Goal: Information Seeking & Learning: Find specific fact

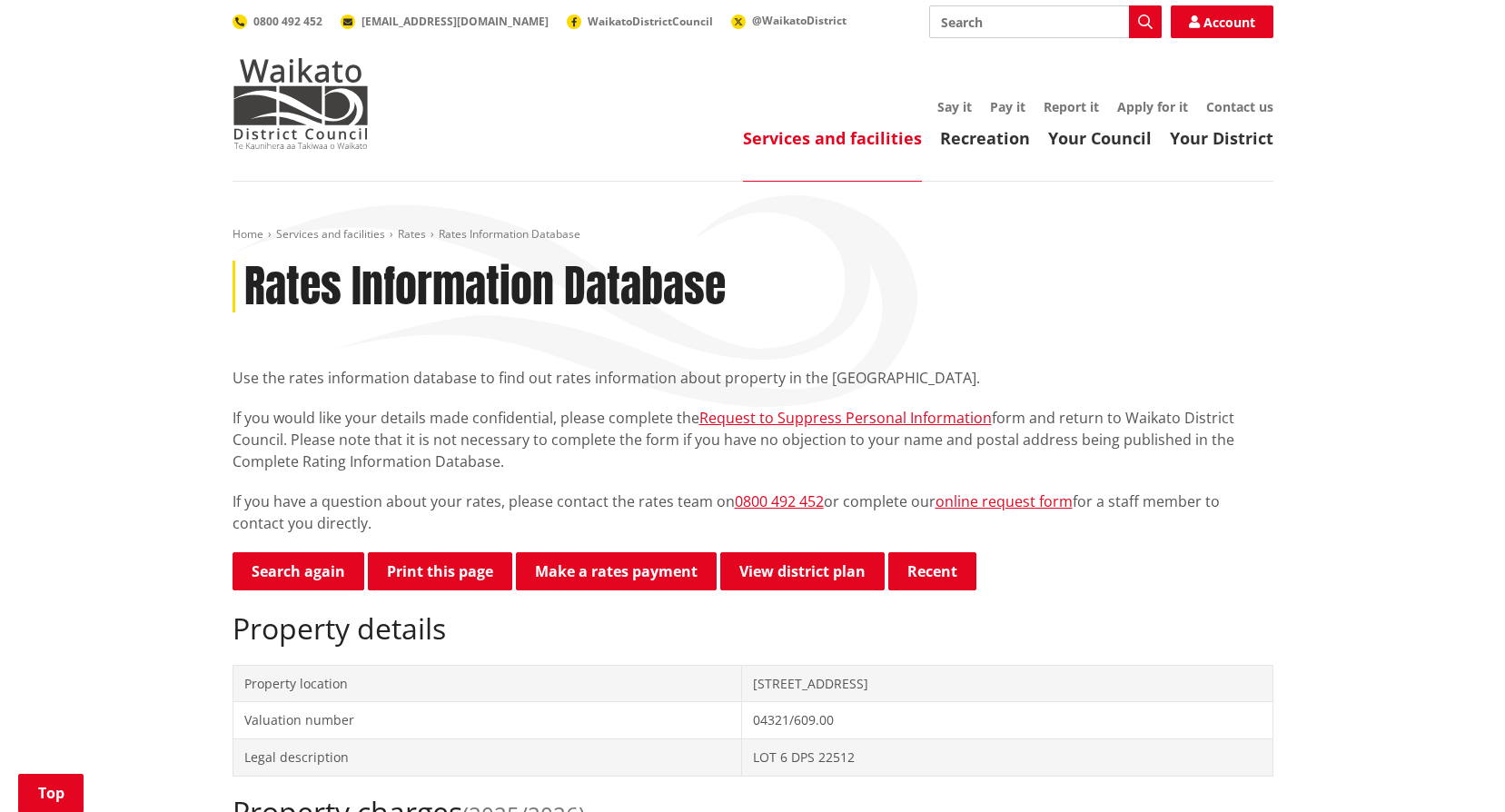
scroll to position [908, 0]
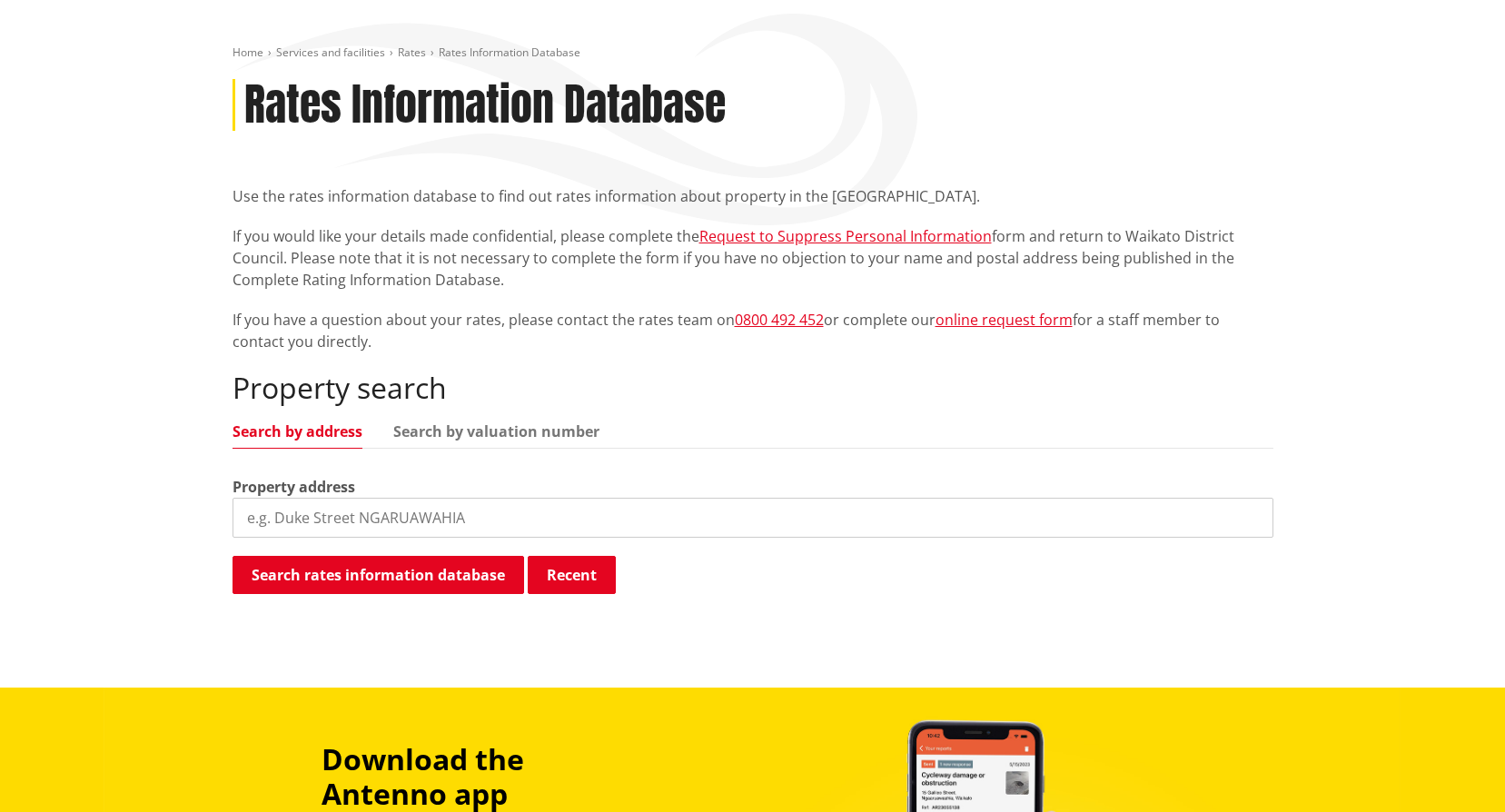
scroll to position [181, 0]
click at [415, 524] on input "search" at bounding box center [753, 518] width 1042 height 40
type input "[STREET_ADDRESS]"
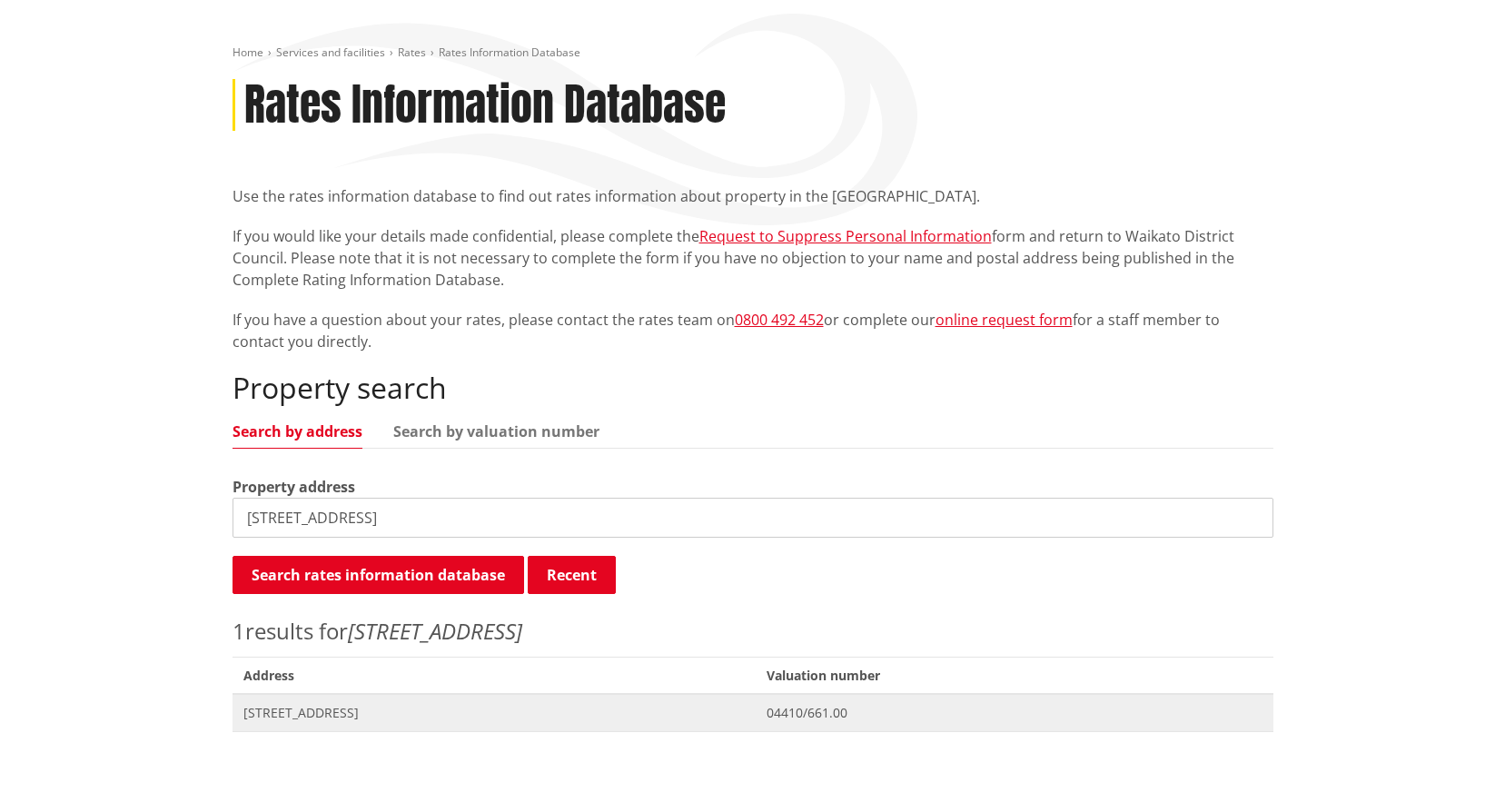
click at [342, 717] on span "[STREET_ADDRESS]" at bounding box center [494, 712] width 502 height 18
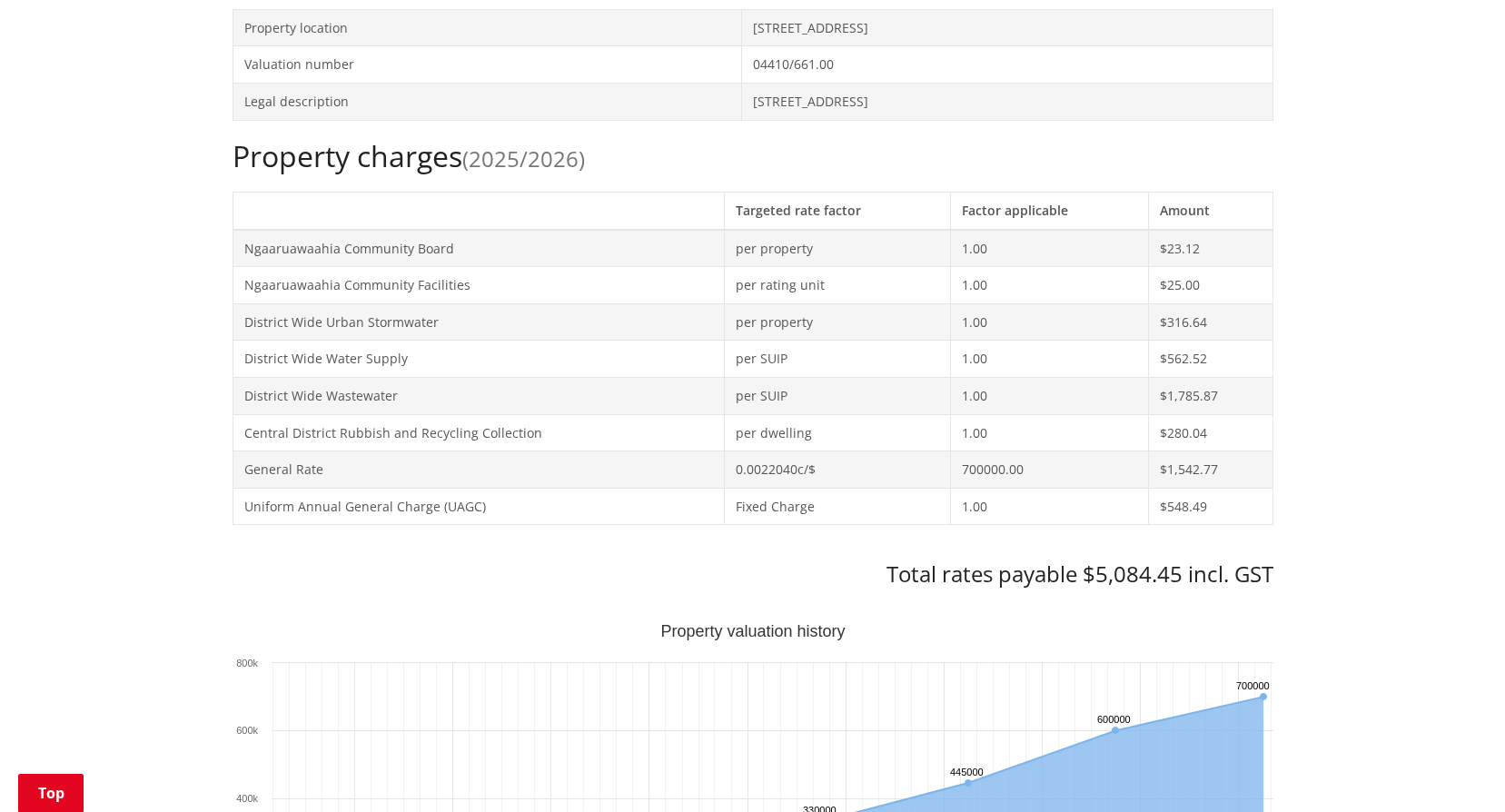
scroll to position [818, 0]
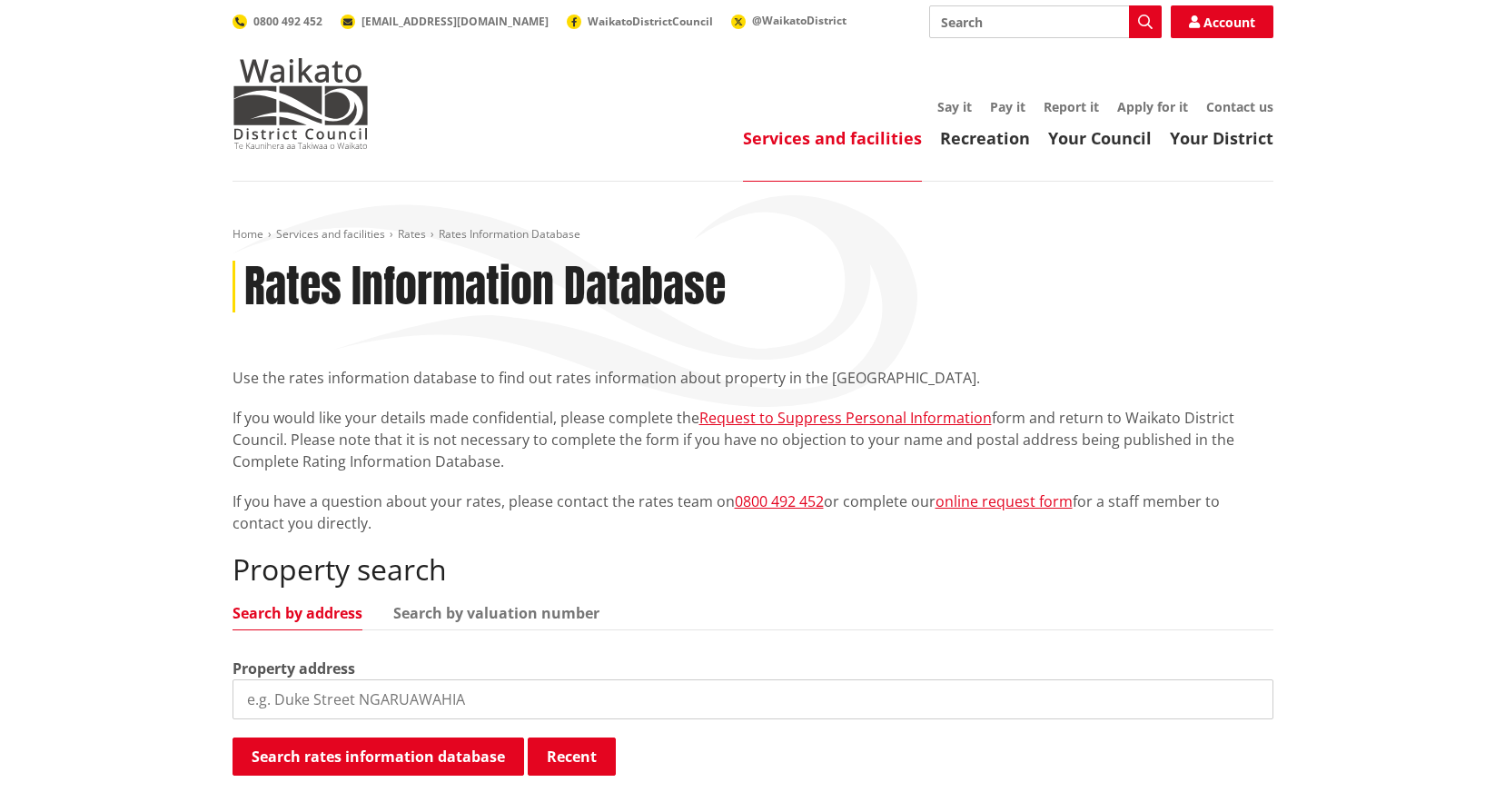
scroll to position [181, 0]
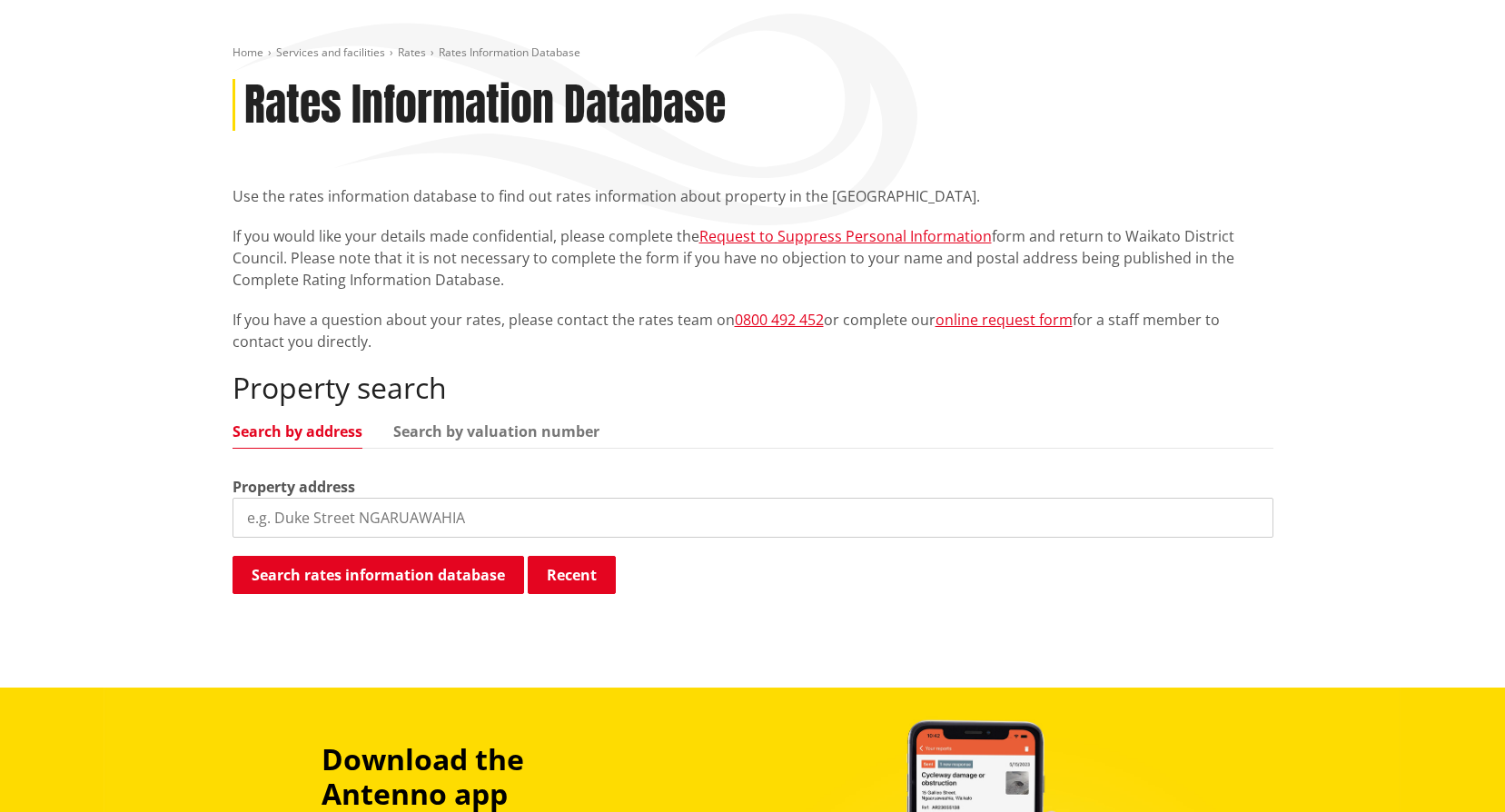
click at [464, 528] on input "search" at bounding box center [753, 518] width 1042 height 40
type input "92 harris"
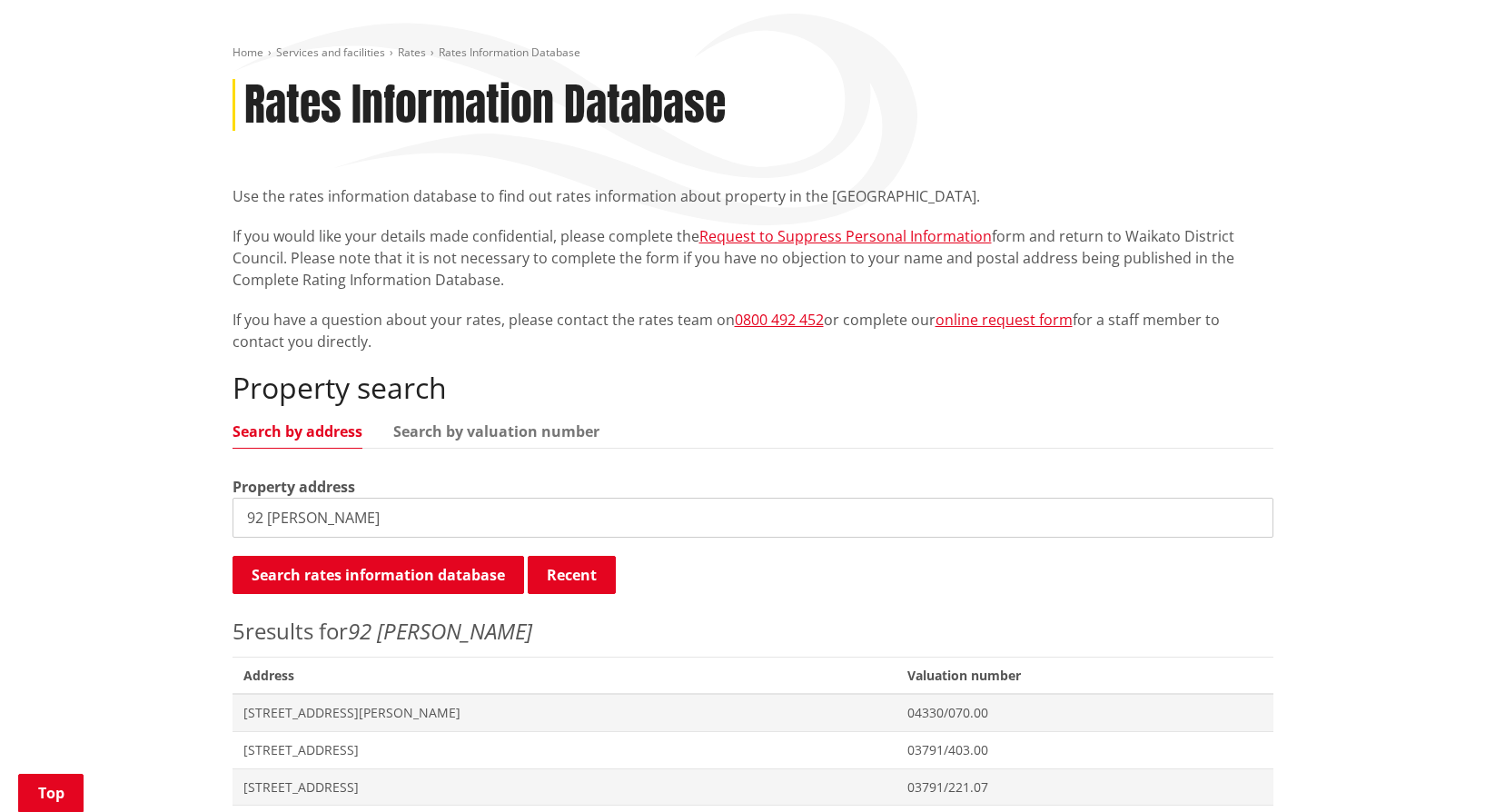
scroll to position [273, 0]
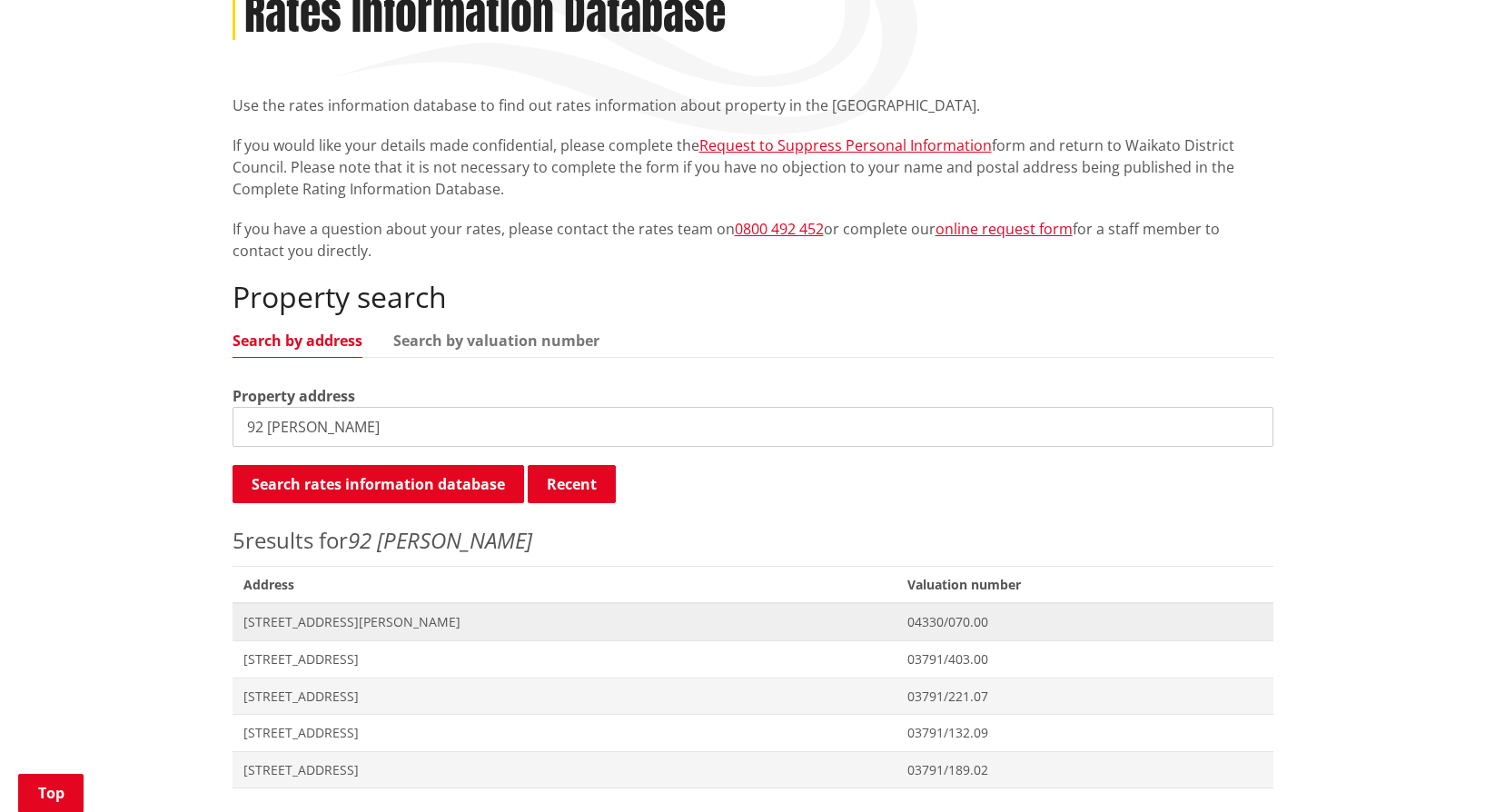
click at [317, 618] on span "92 Harris Street HUNTLY" at bounding box center [565, 621] width 643 height 18
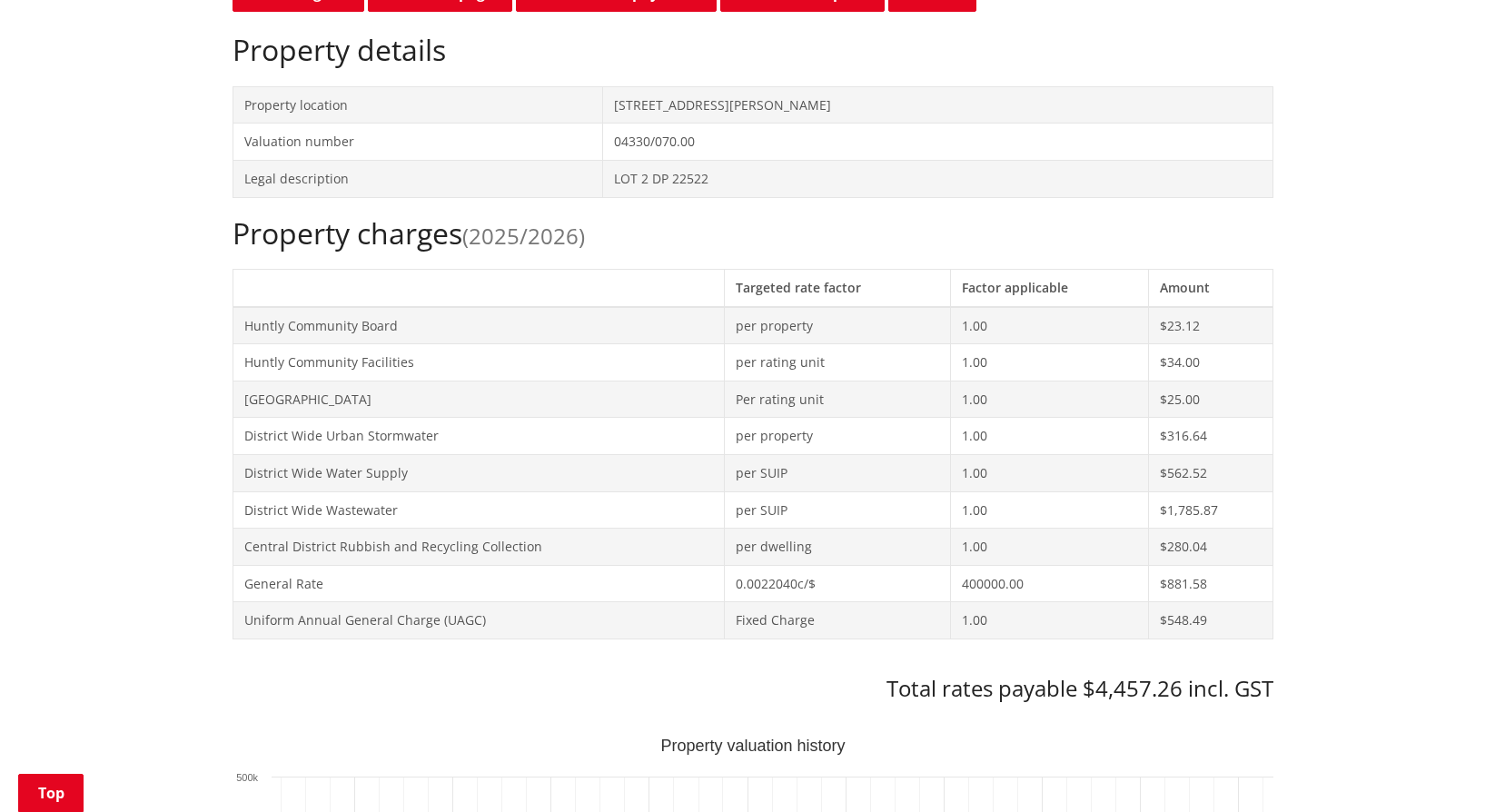
scroll to position [818, 0]
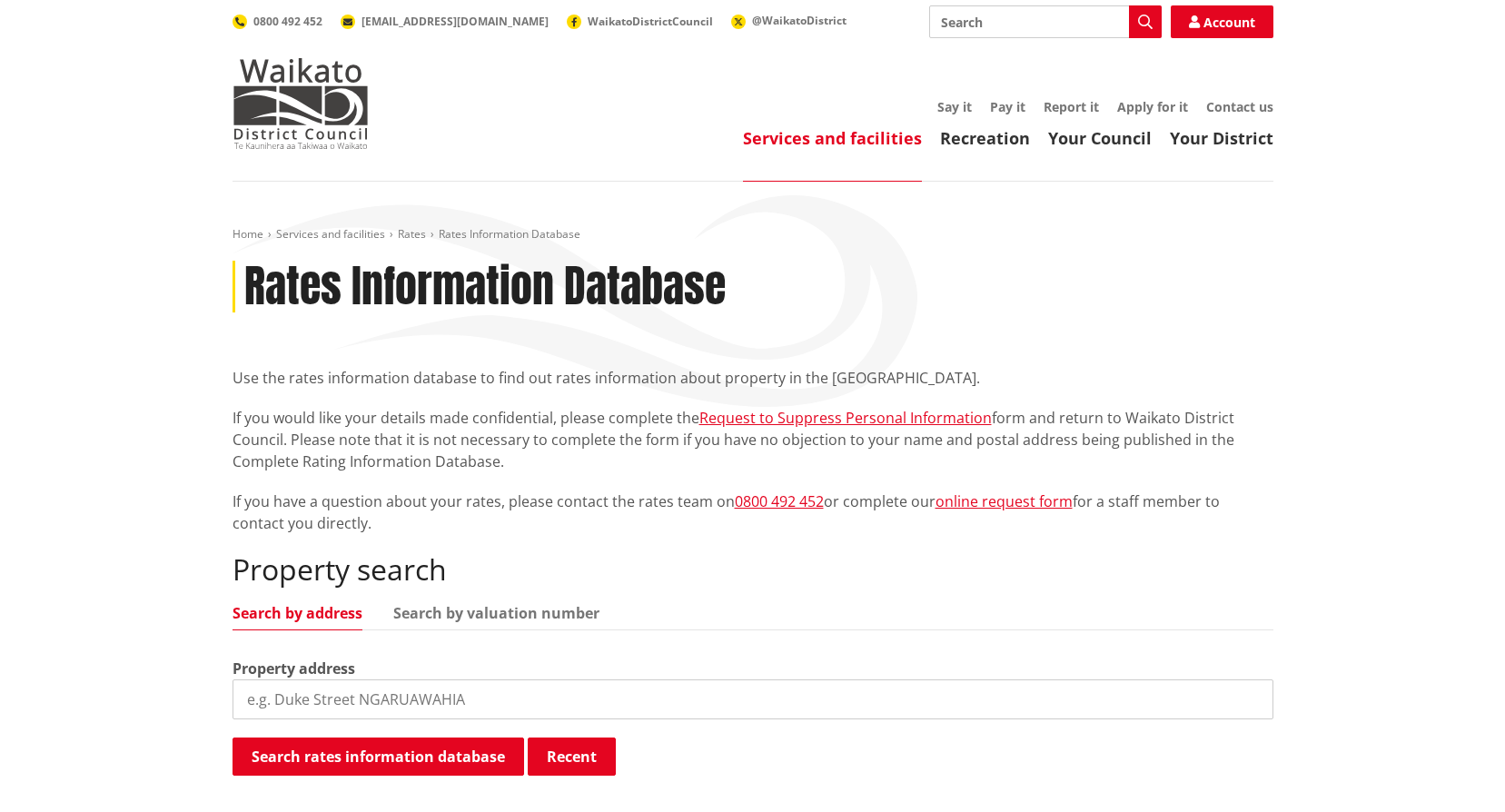
scroll to position [273, 0]
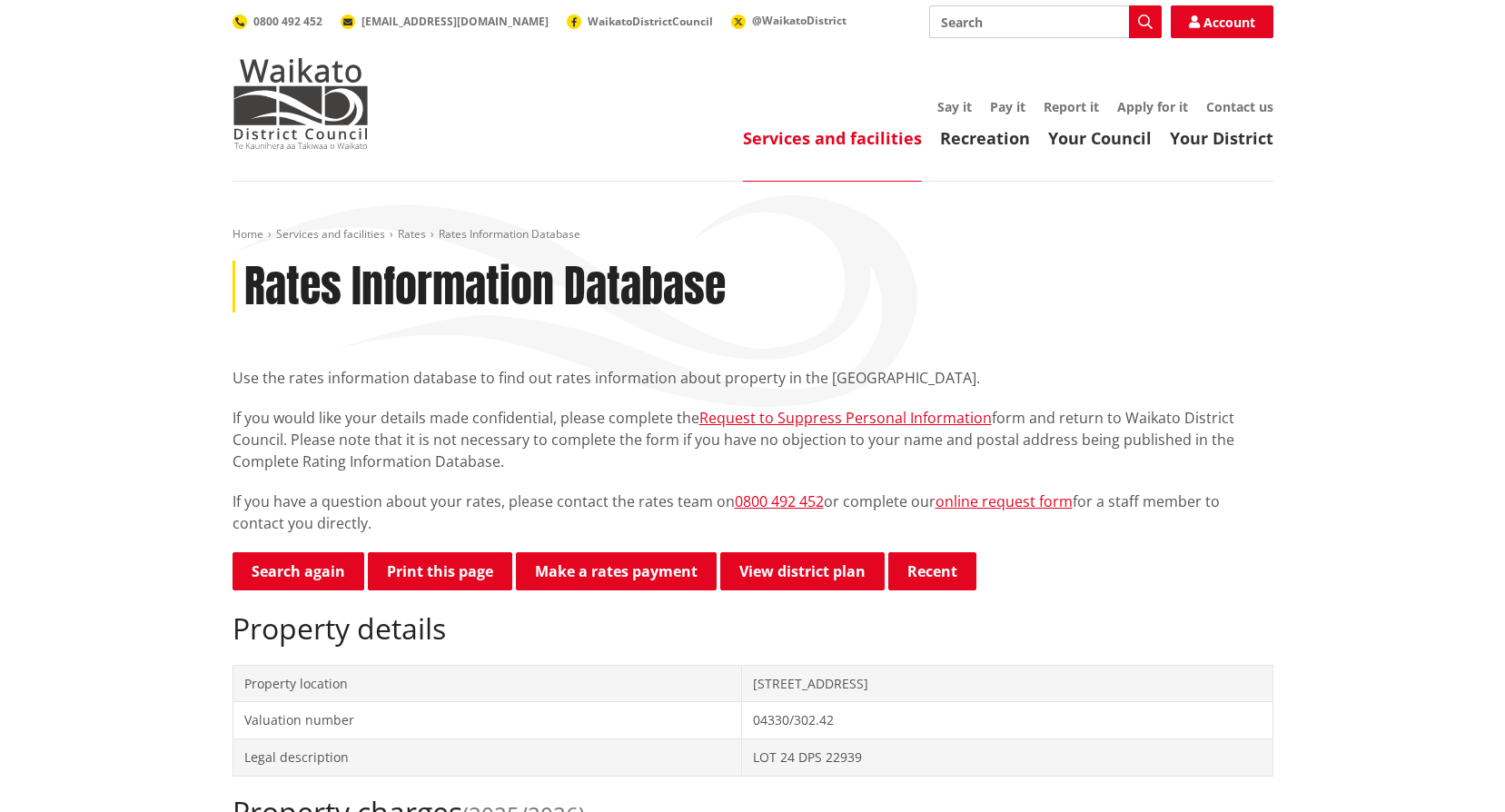
scroll to position [273, 0]
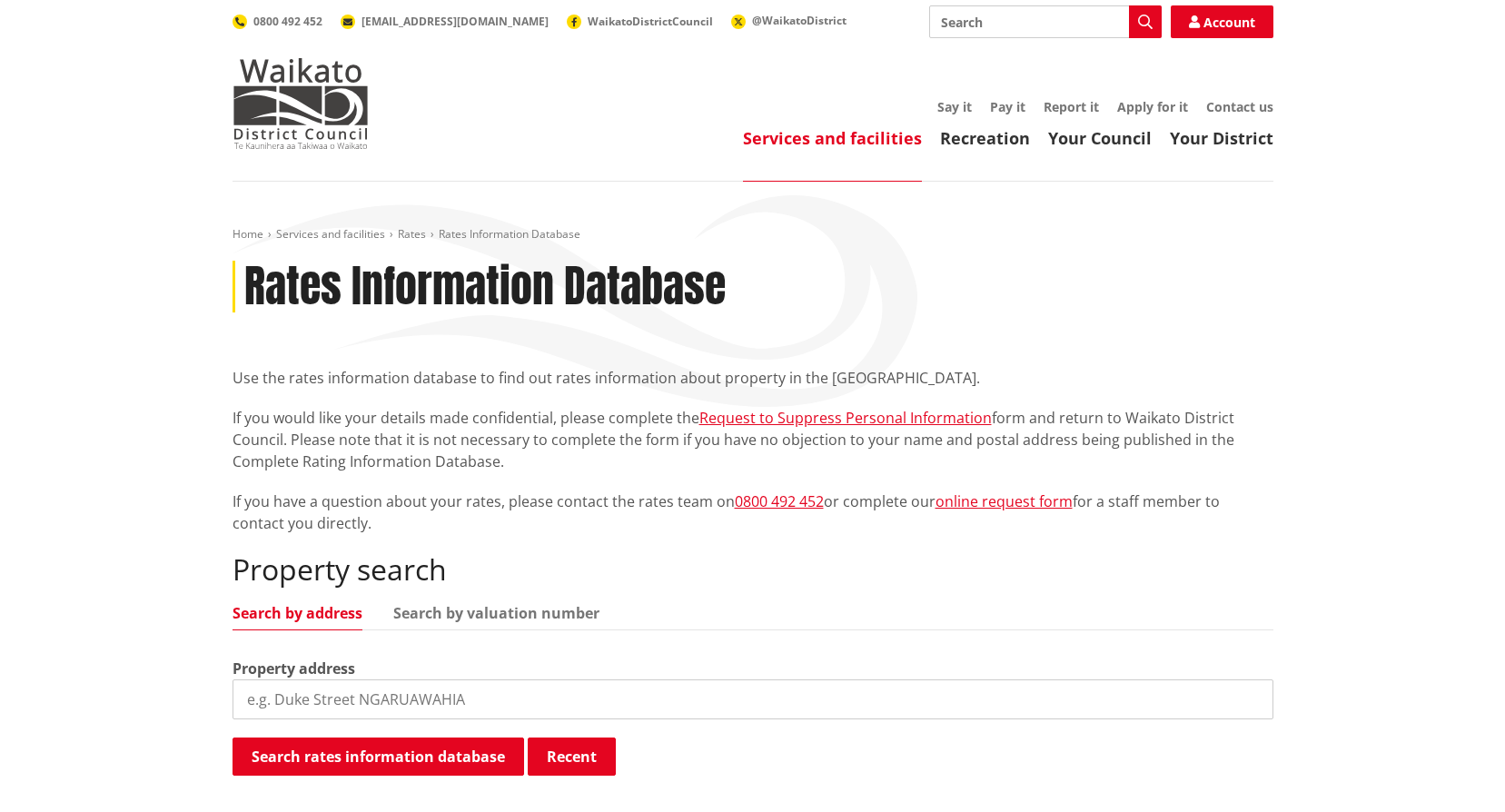
scroll to position [450, 0]
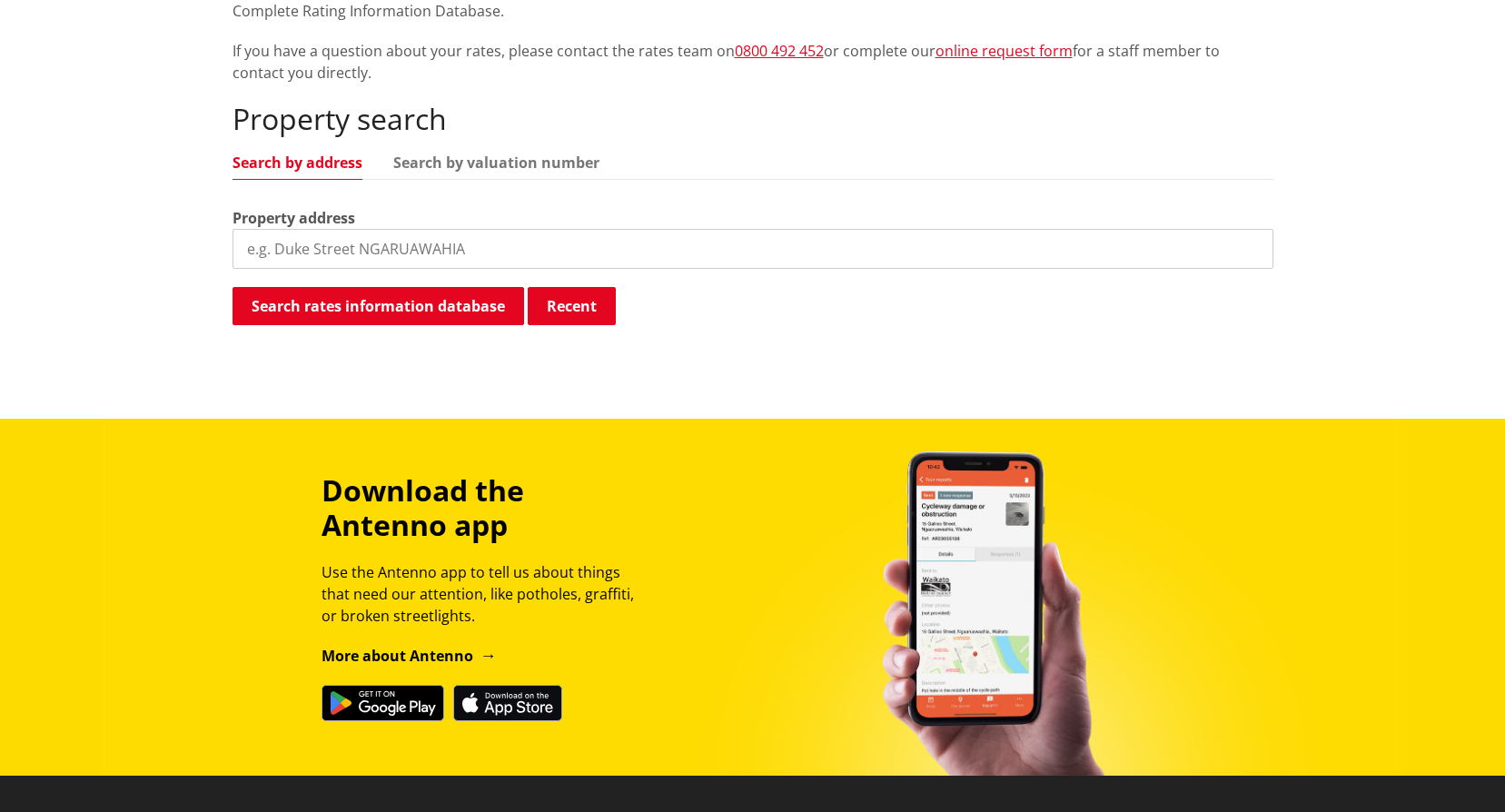
click at [406, 248] on input "search" at bounding box center [753, 249] width 1042 height 40
type input "1a bruces"
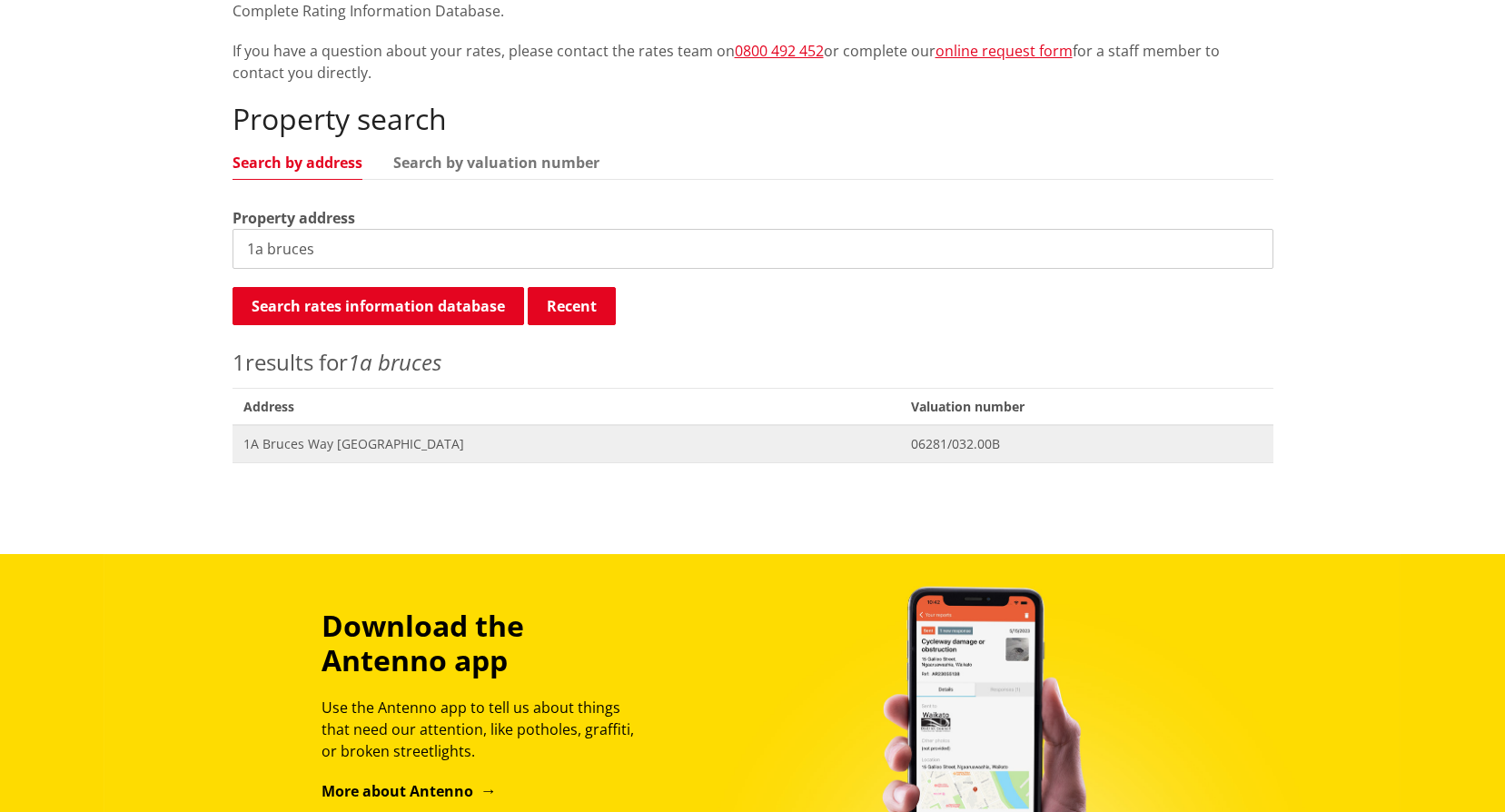
click at [351, 445] on span "1A Bruces Way NGARUAWAHIA" at bounding box center [567, 444] width 647 height 18
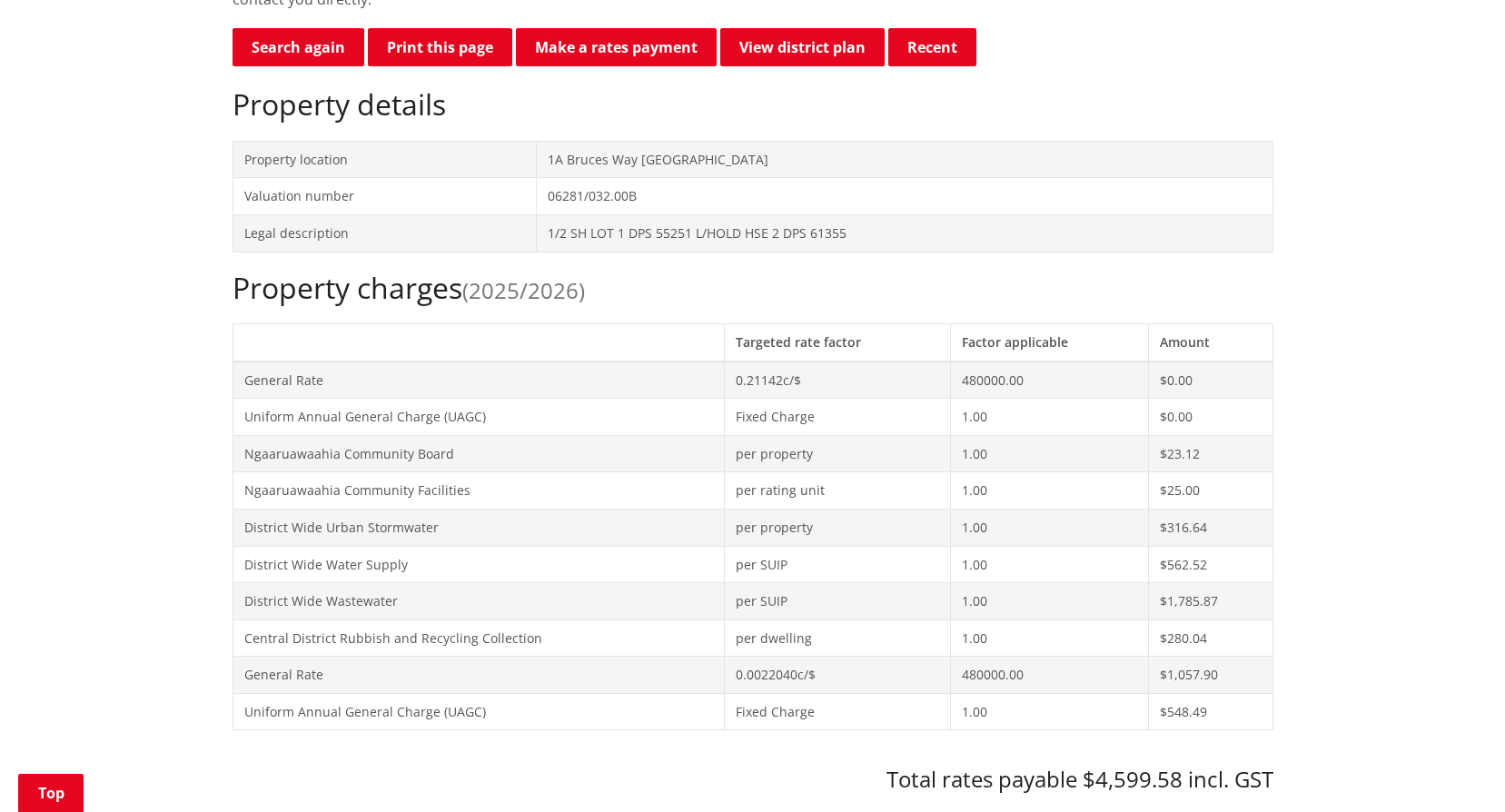
scroll to position [999, 0]
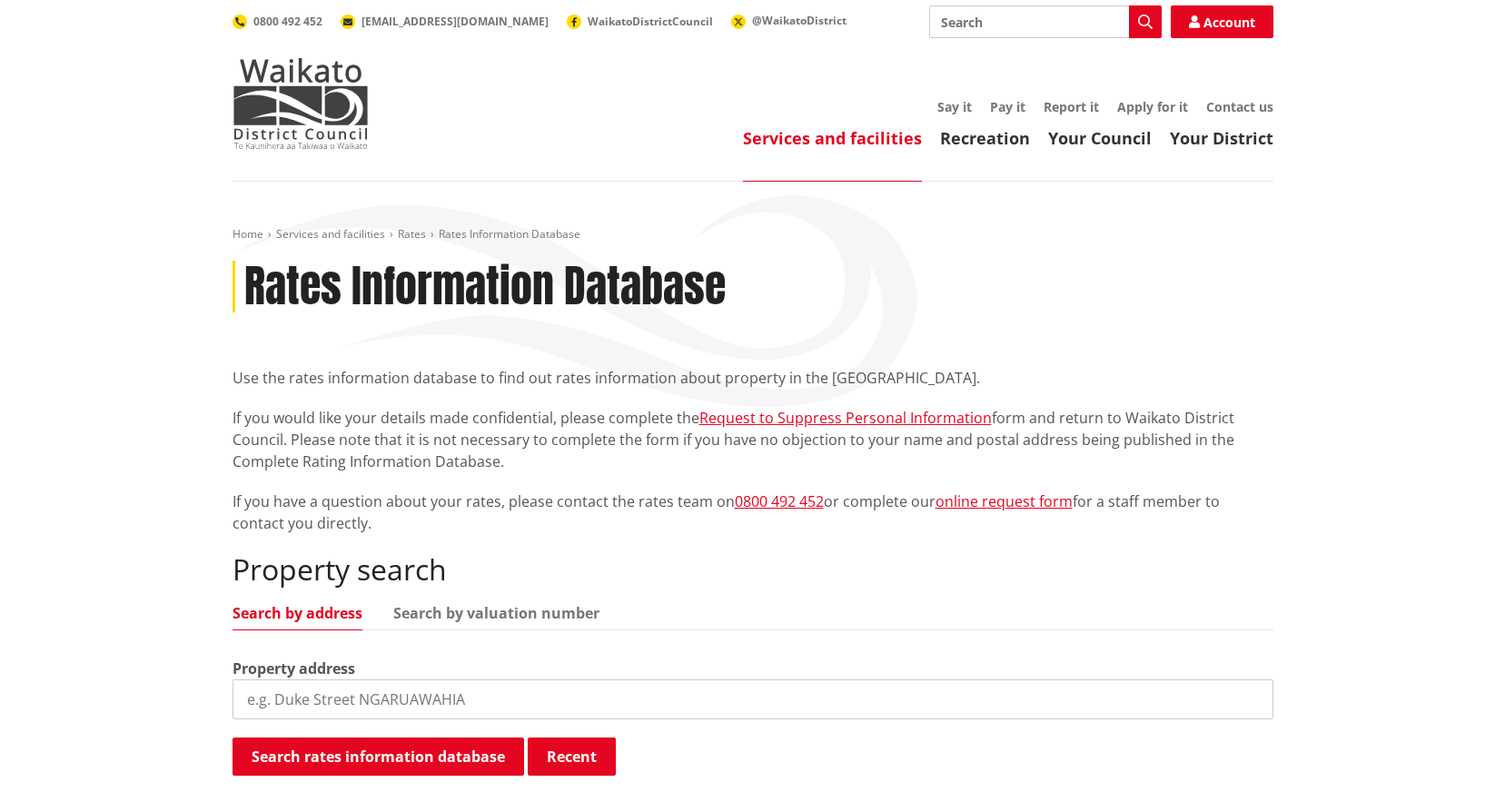
scroll to position [449, 0]
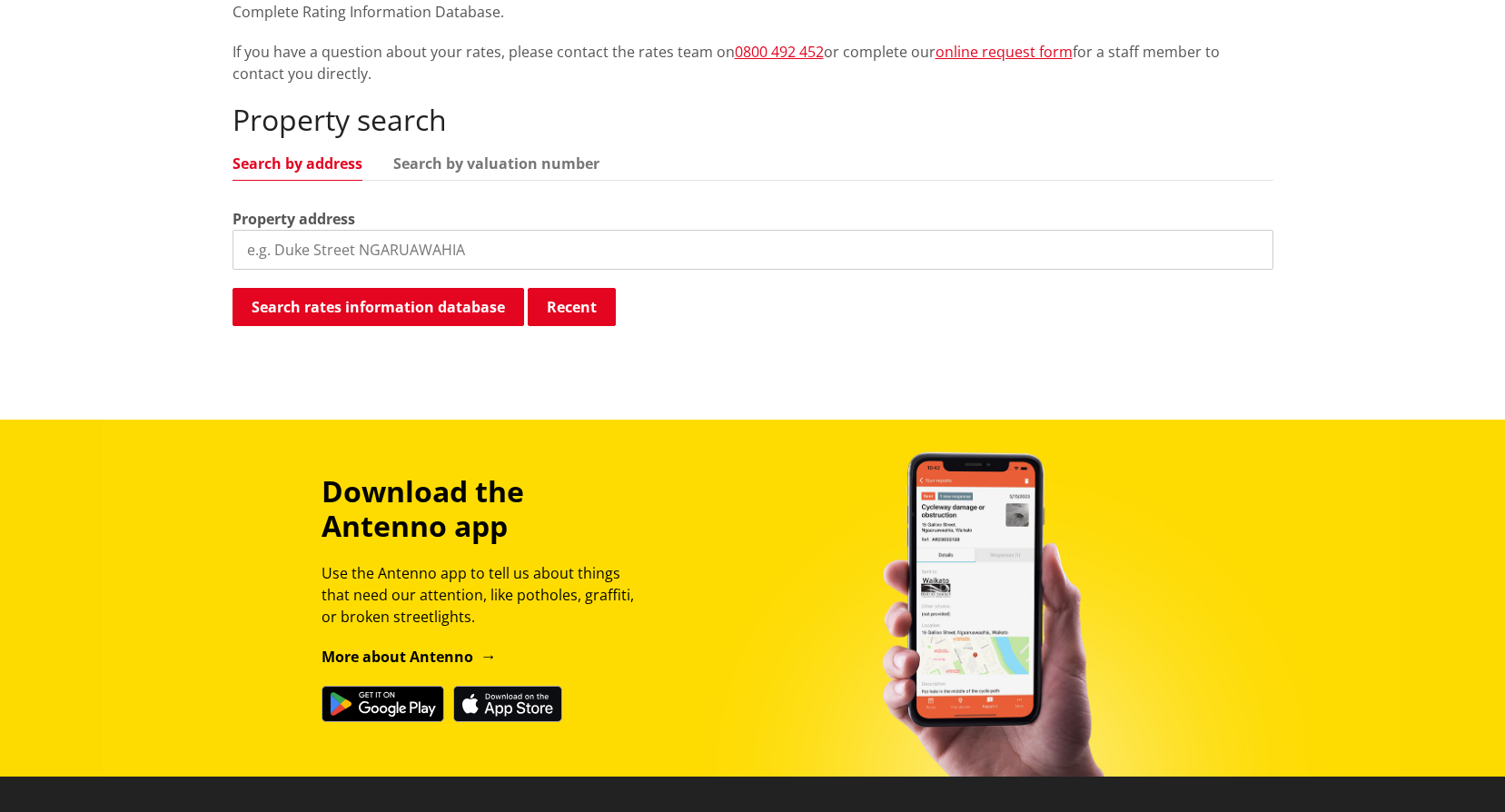
click at [445, 258] on input "search" at bounding box center [753, 250] width 1042 height 40
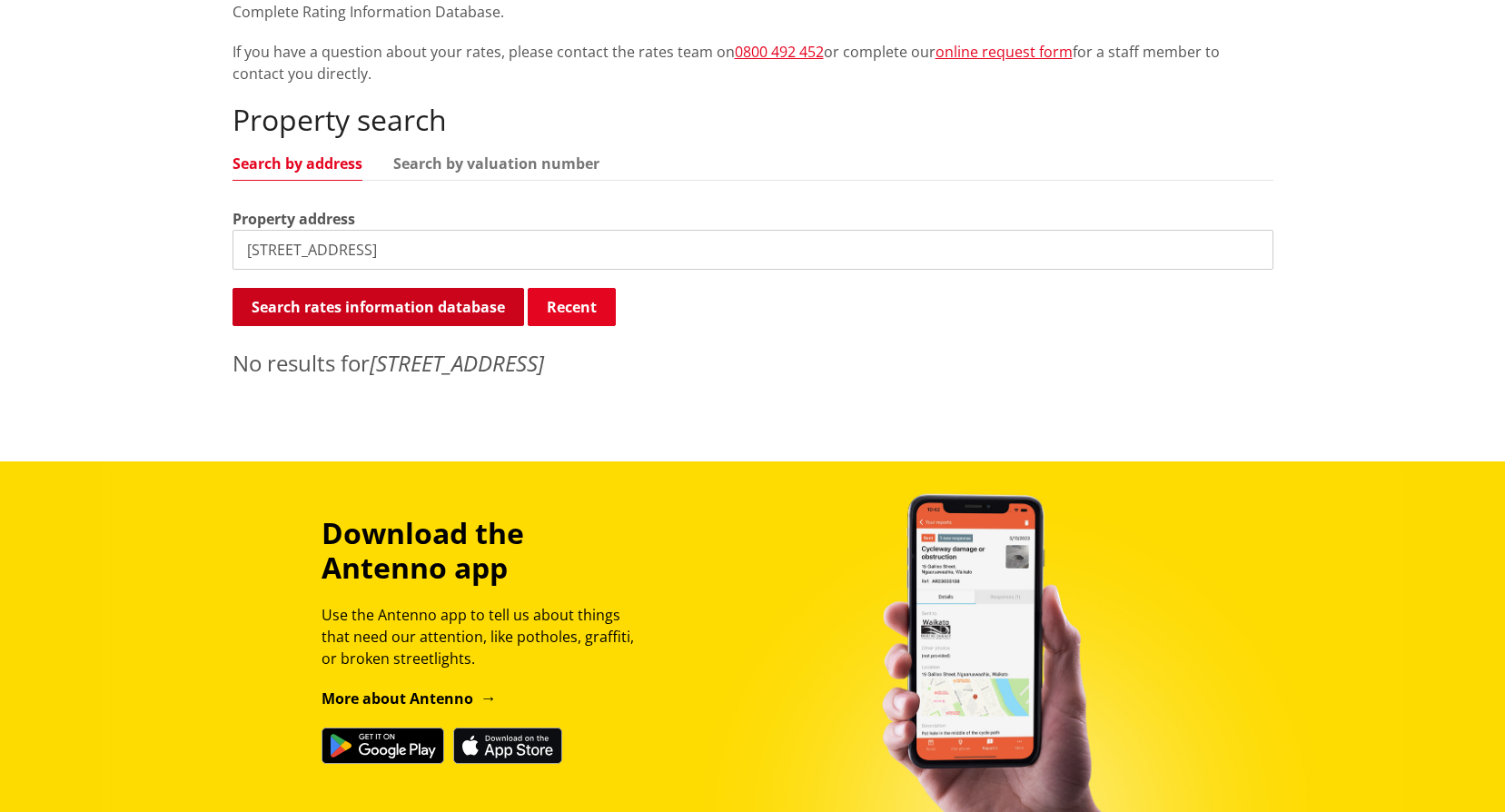
click at [372, 311] on button "Search rates information database" at bounding box center [378, 306] width 291 height 39
click at [406, 251] on input "6077 state highway 1" at bounding box center [753, 250] width 1042 height 40
drag, startPoint x: 286, startPoint y: 250, endPoint x: 148, endPoint y: 244, distance: 138.1
click at [148, 244] on div "Home Services and facilities Rates Rates Information Database Rates Information…" at bounding box center [752, 97] width 1505 height 729
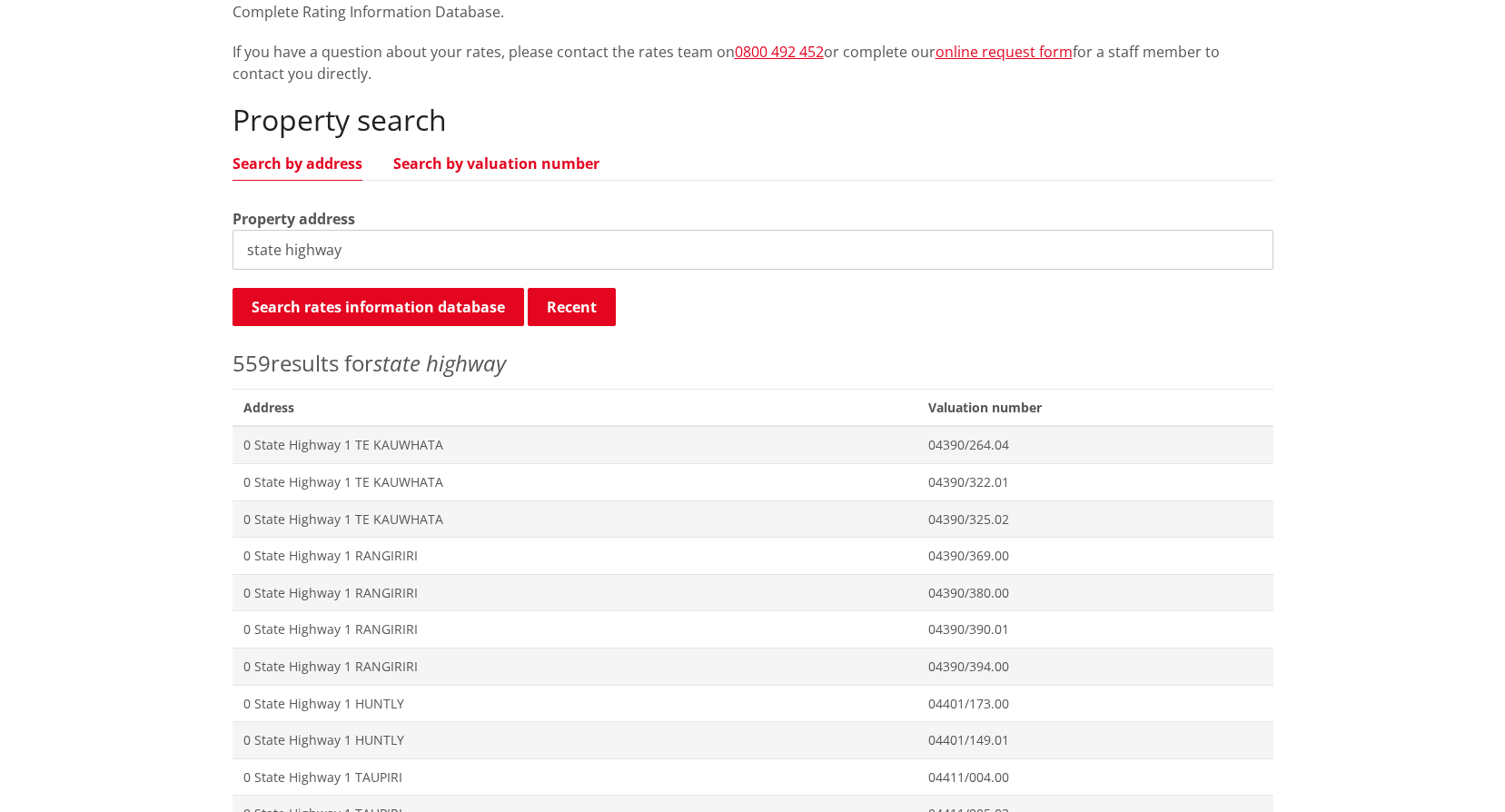
click at [495, 156] on link "Search by valuation number" at bounding box center [495, 163] width 206 height 14
click at [360, 253] on input "state highway" at bounding box center [753, 250] width 1042 height 40
drag, startPoint x: 377, startPoint y: 255, endPoint x: 84, endPoint y: 253, distance: 293.0
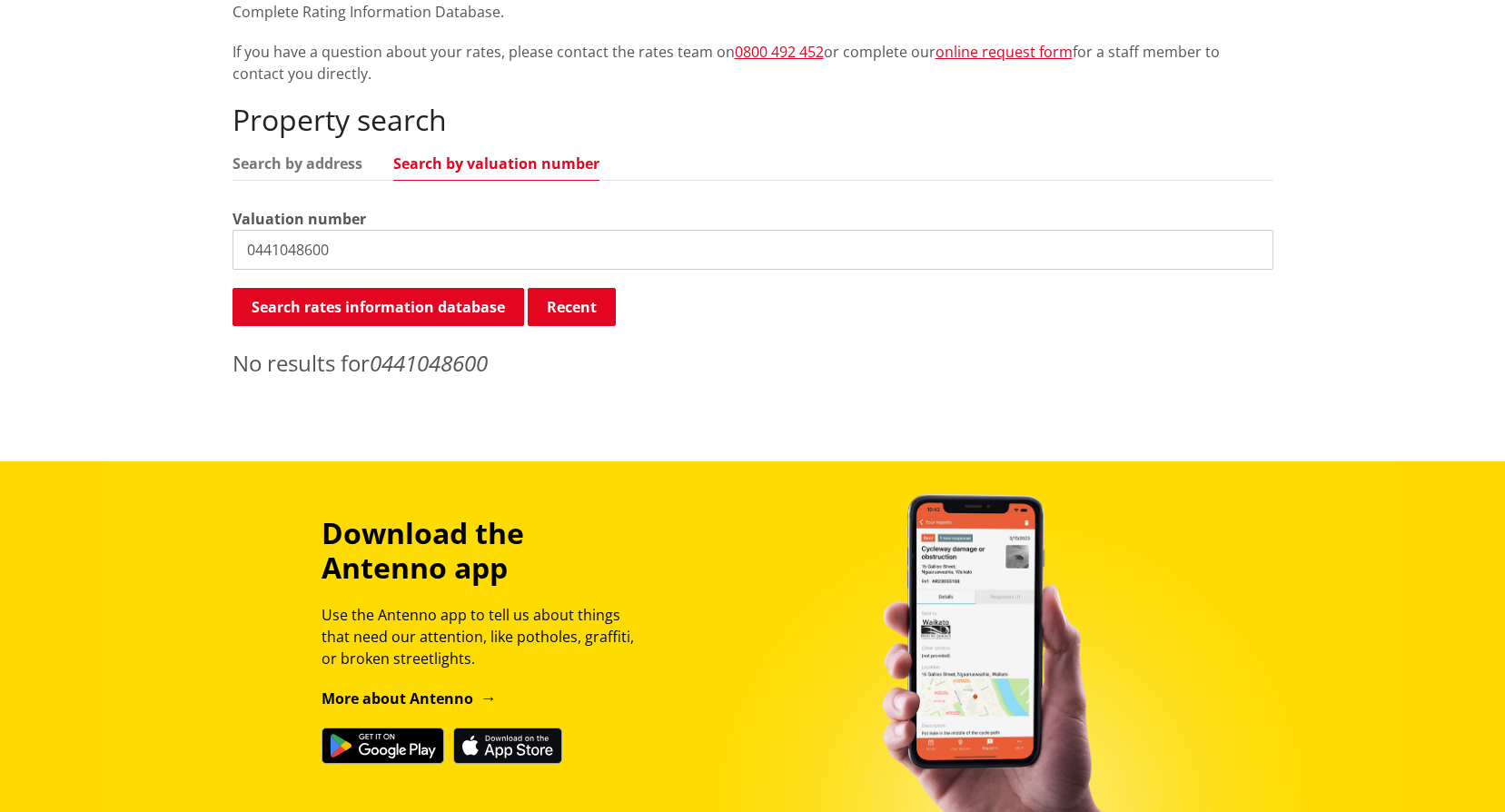
click at [312, 246] on input "0441048600" at bounding box center [753, 250] width 1042 height 40
click at [321, 246] on input "04410486.00" at bounding box center [753, 250] width 1042 height 40
click at [312, 158] on link "Search by address" at bounding box center [297, 163] width 130 height 14
click at [353, 258] on input "0441048600" at bounding box center [753, 250] width 1042 height 40
click at [263, 161] on link "Search by address" at bounding box center [297, 163] width 130 height 14
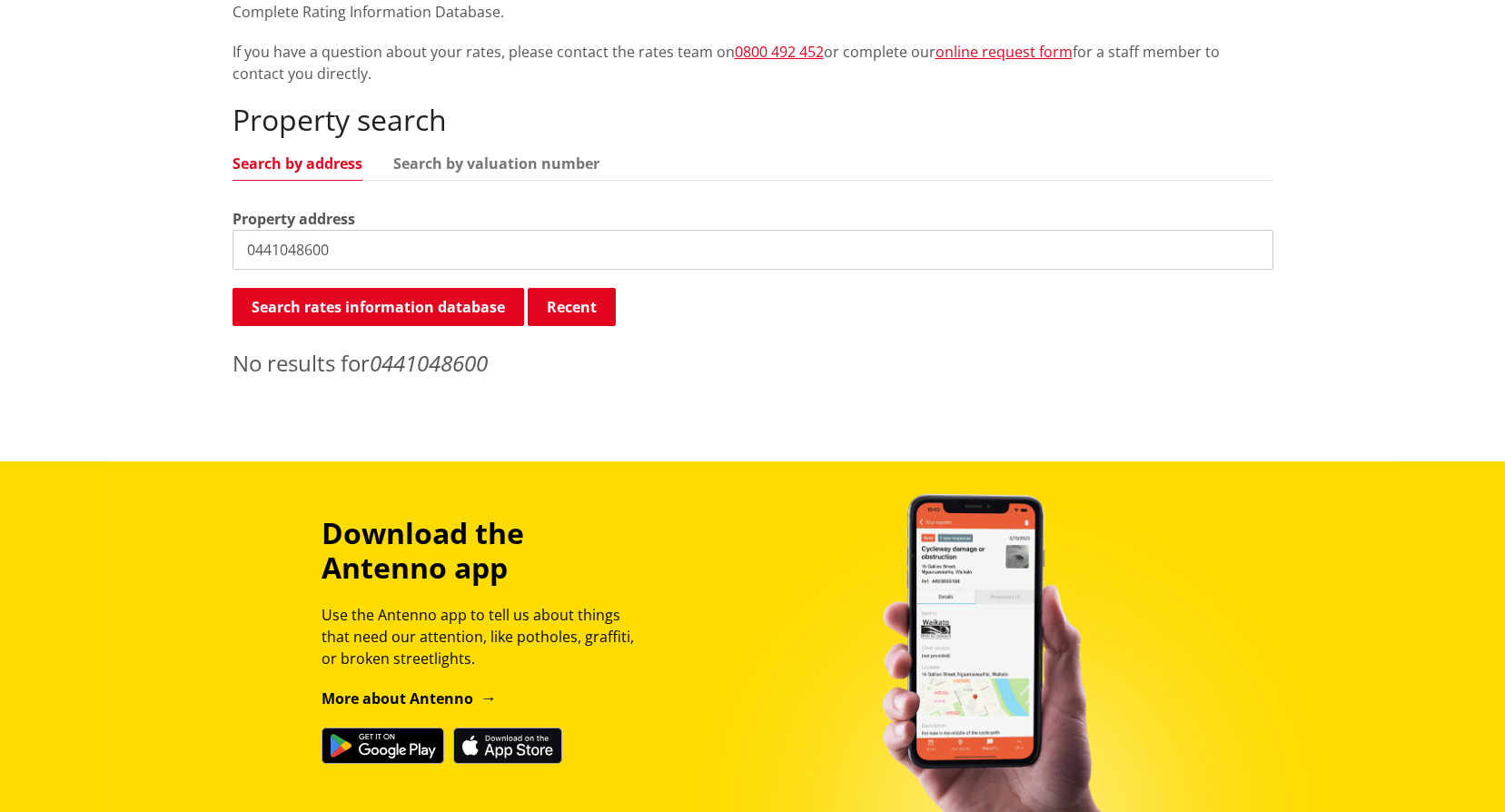
drag, startPoint x: 357, startPoint y: 246, endPoint x: 80, endPoint y: 224, distance: 277.9
click at [80, 224] on div "Home Services and facilities Rates Rates Information Database Rates Information…" at bounding box center [752, 97] width 1505 height 729
type input "state highway"
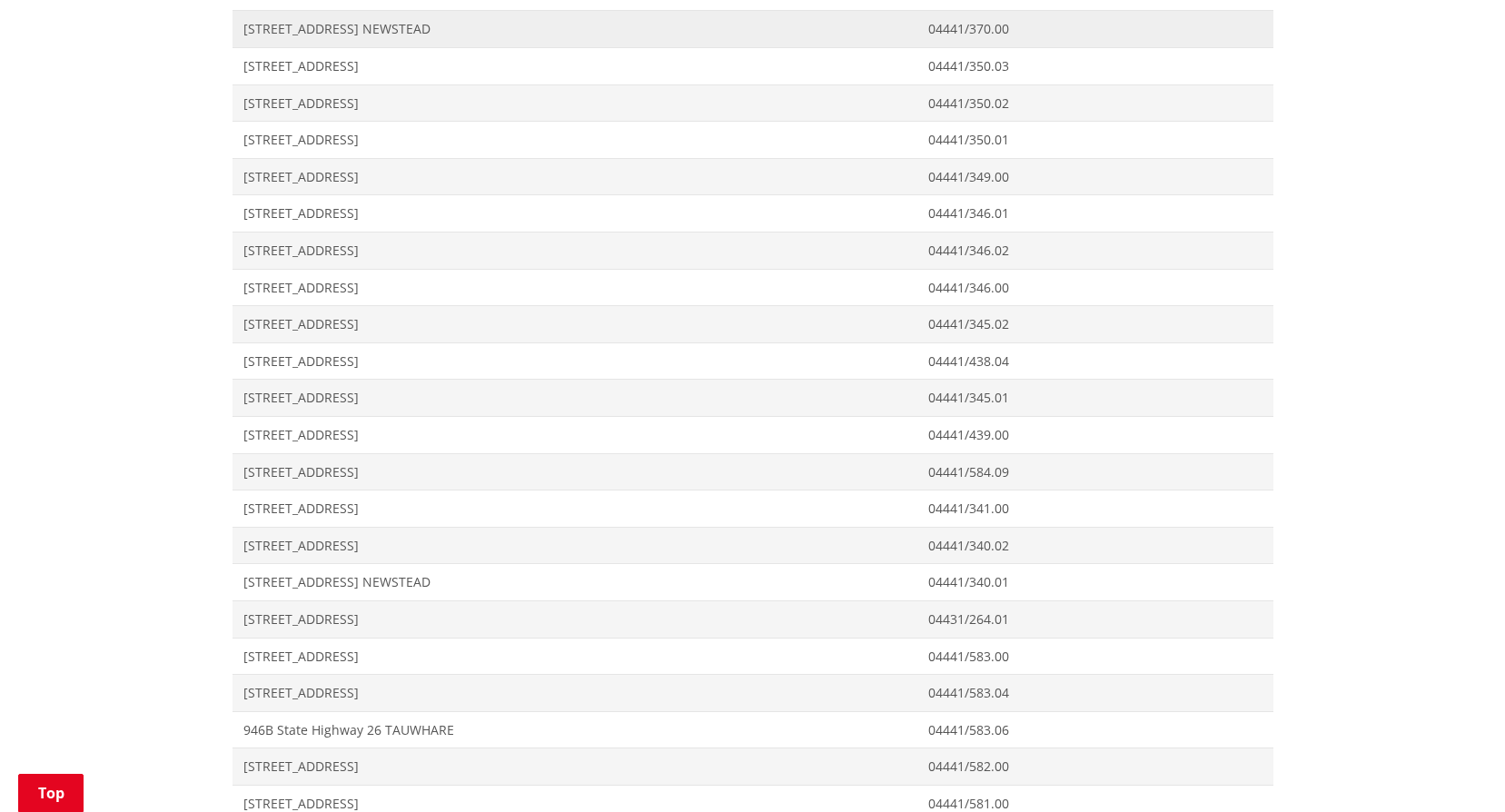
scroll to position [20232, 0]
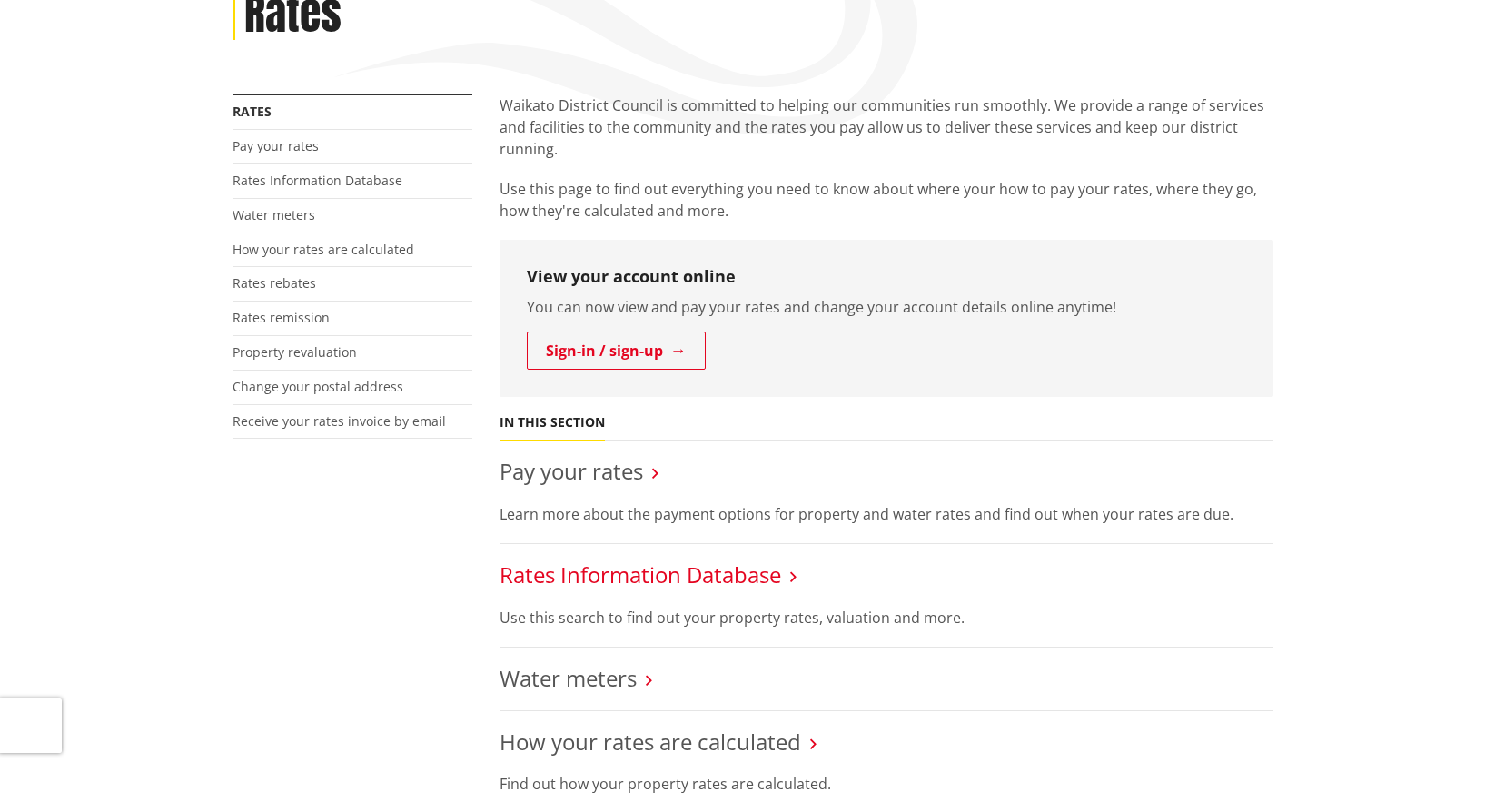
scroll to position [273, 0]
click at [573, 471] on link "Pay your rates" at bounding box center [572, 471] width 144 height 30
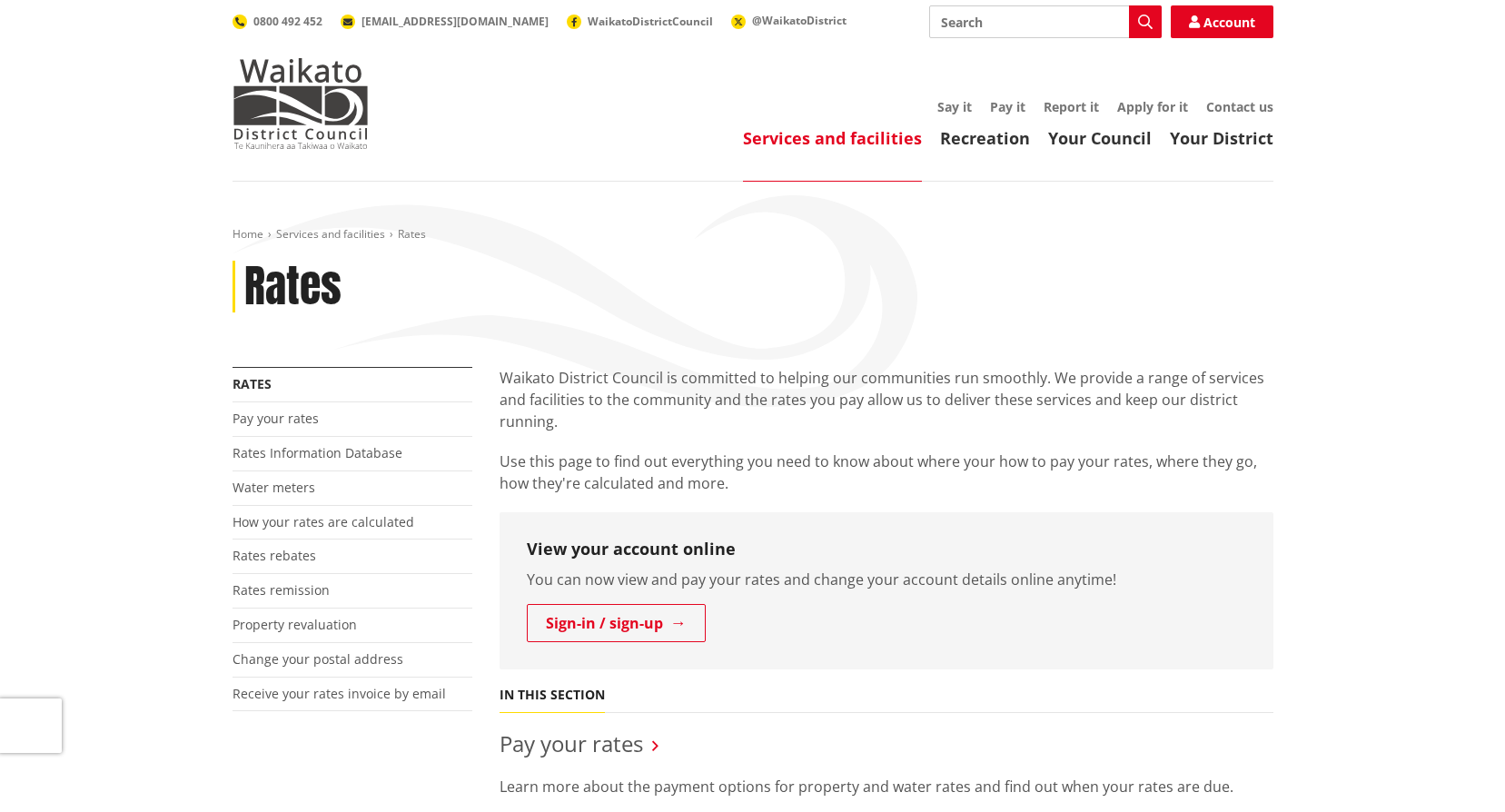
scroll to position [273, 0]
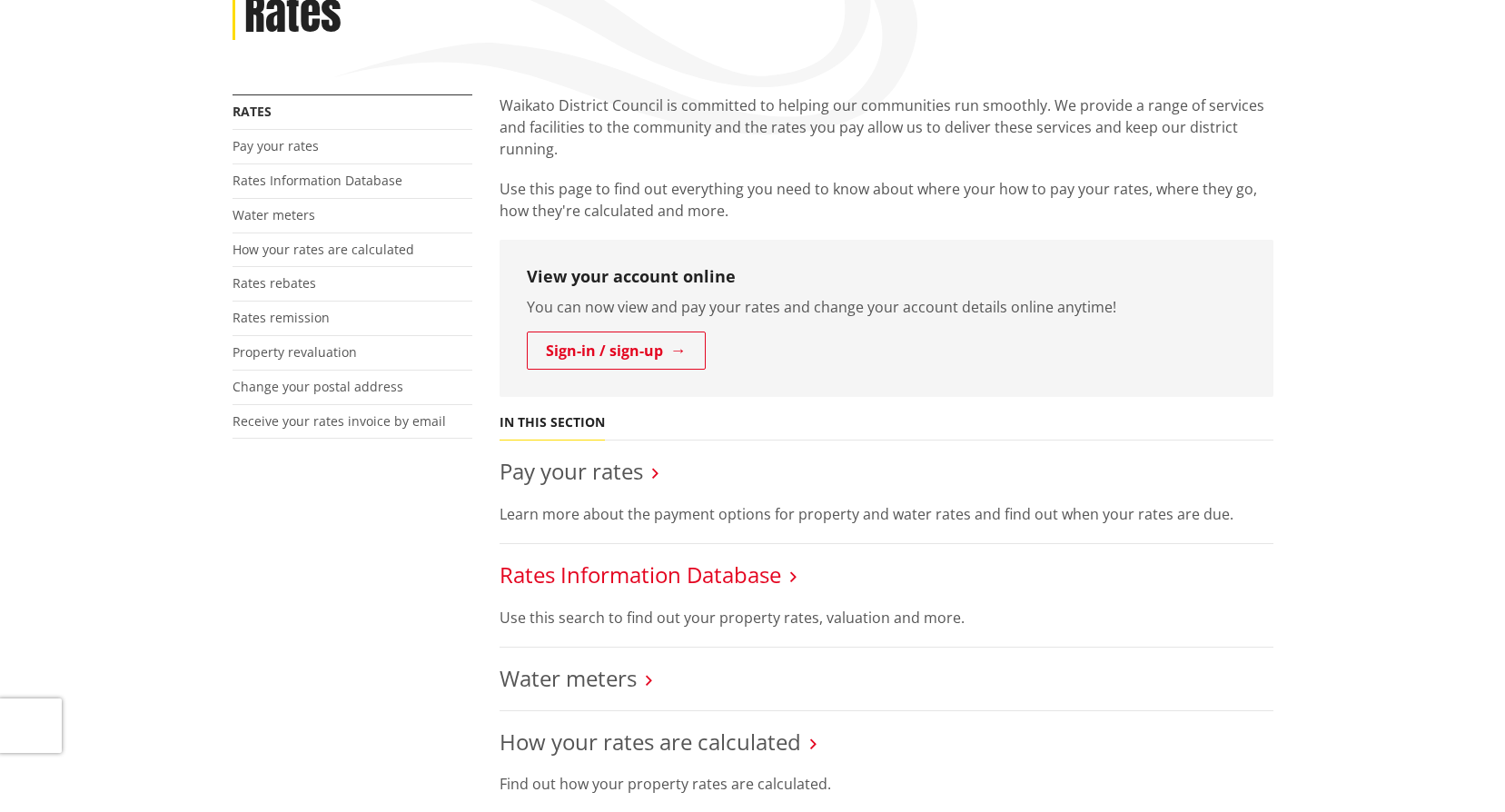
click at [651, 574] on link "Rates Information Database" at bounding box center [641, 574] width 282 height 30
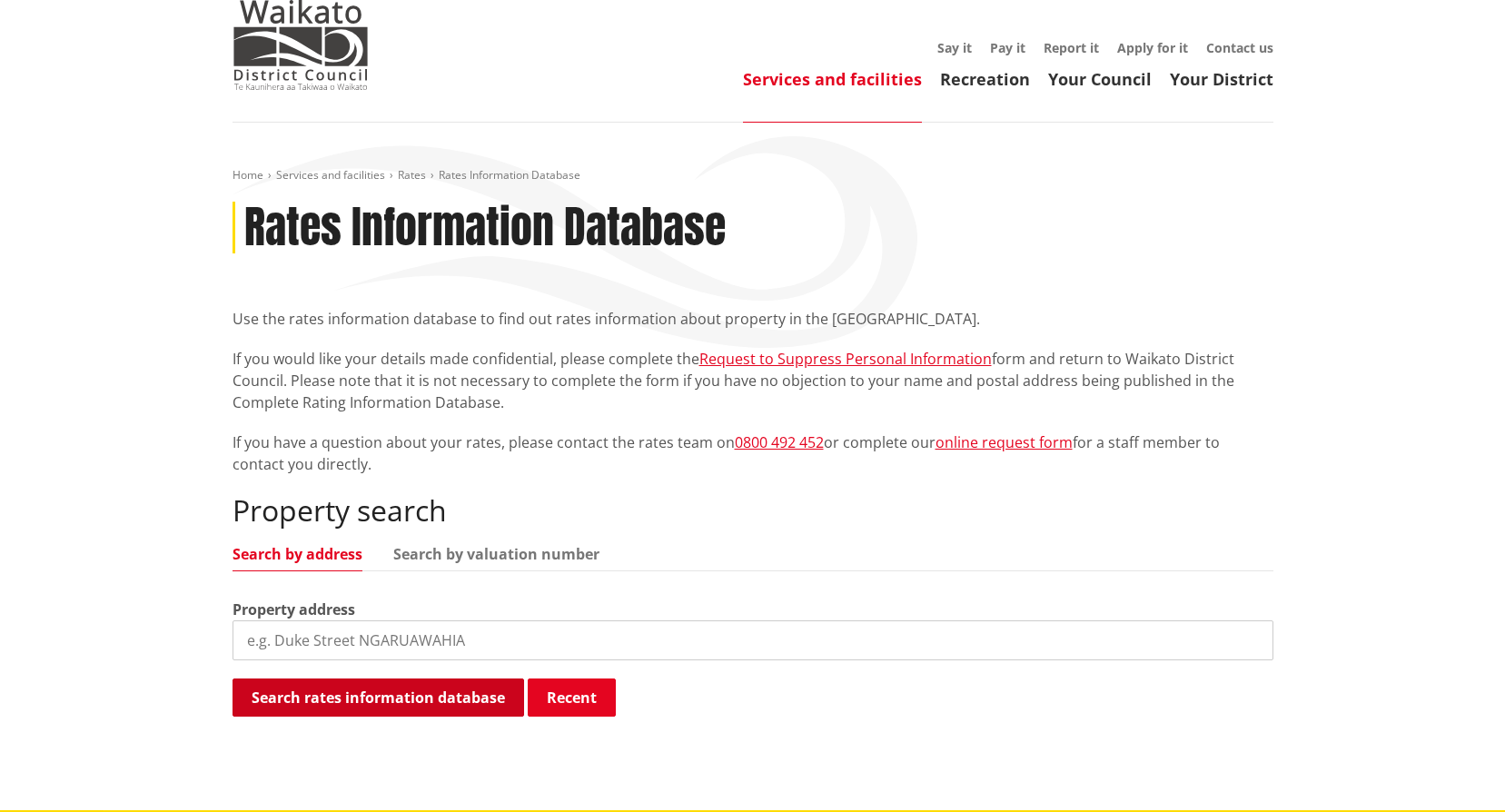
scroll to position [91, 0]
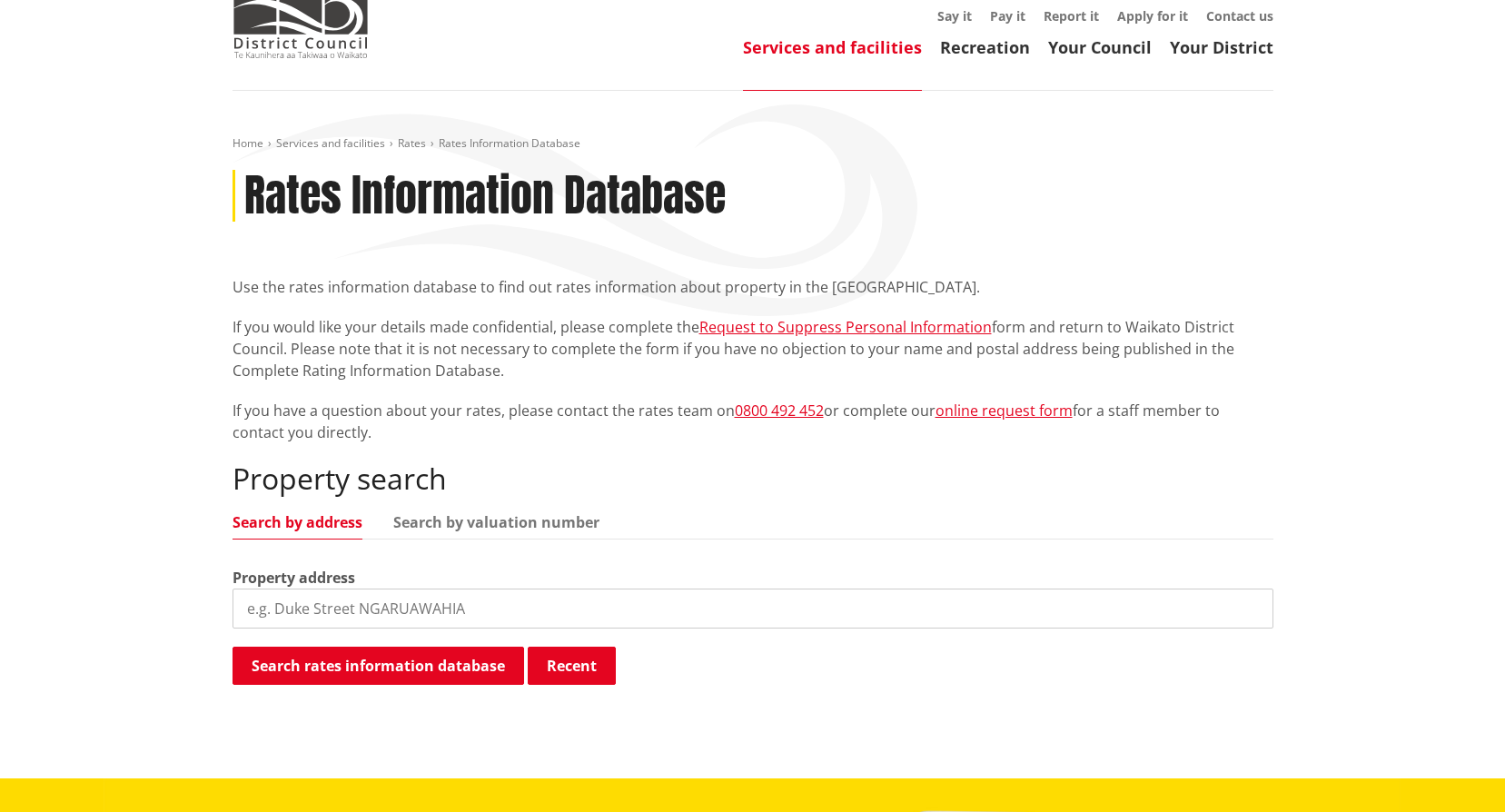
click at [403, 611] on input "search" at bounding box center [753, 608] width 1042 height 40
type input "6077 great south"
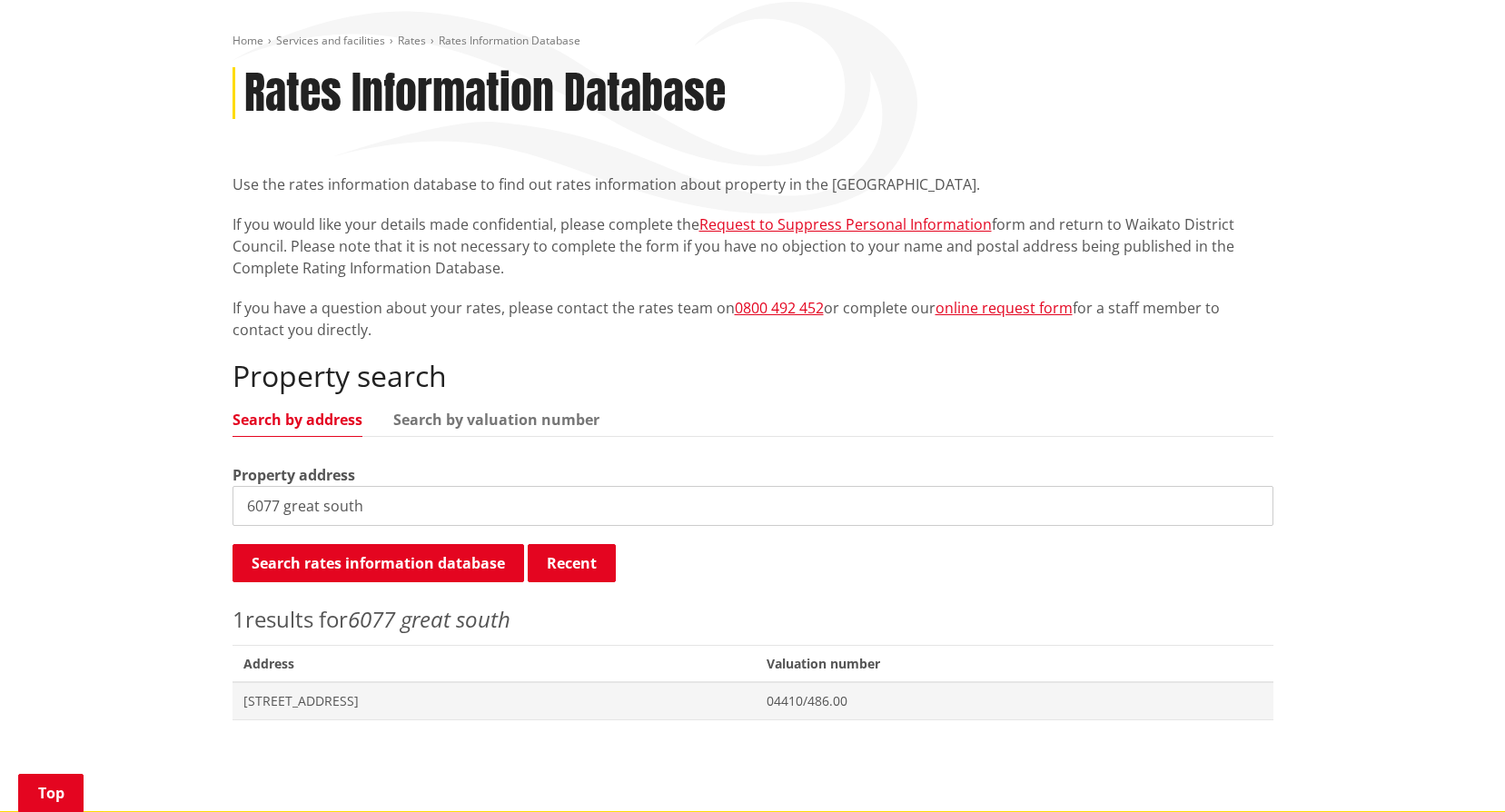
scroll to position [454, 0]
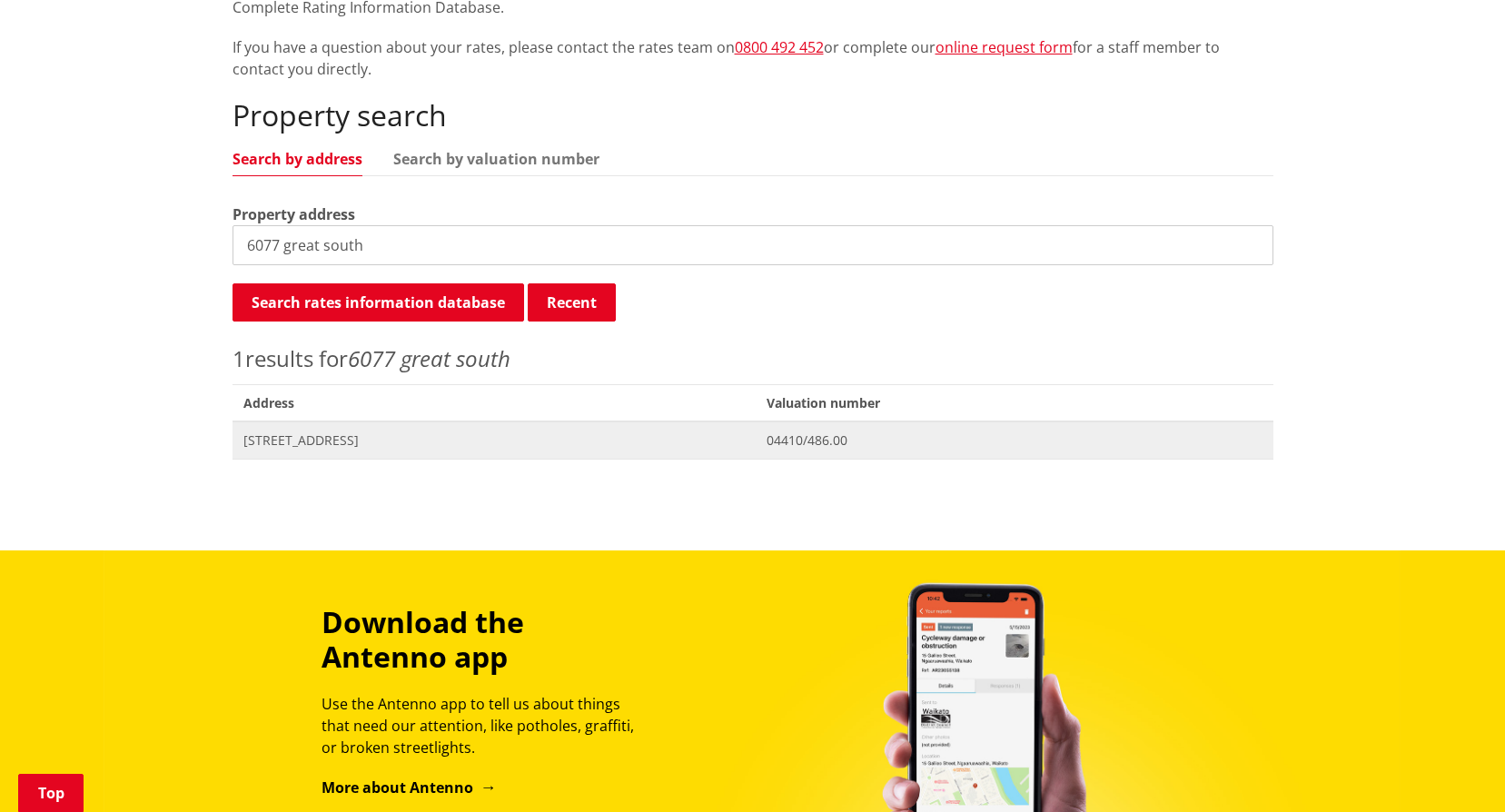
click at [382, 434] on span "6077 Great South Road HOROTIU" at bounding box center [494, 440] width 502 height 18
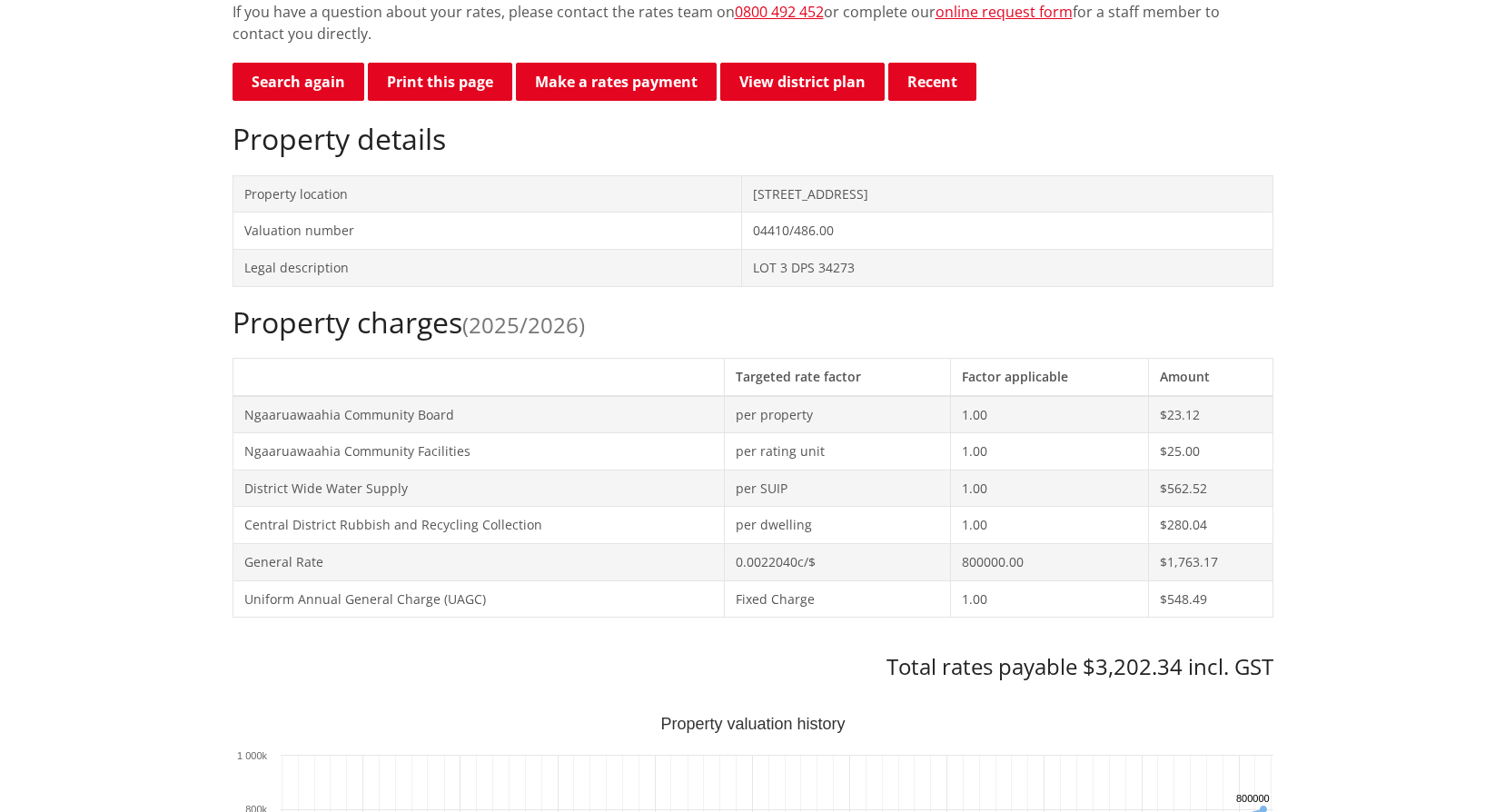
scroll to position [545, 0]
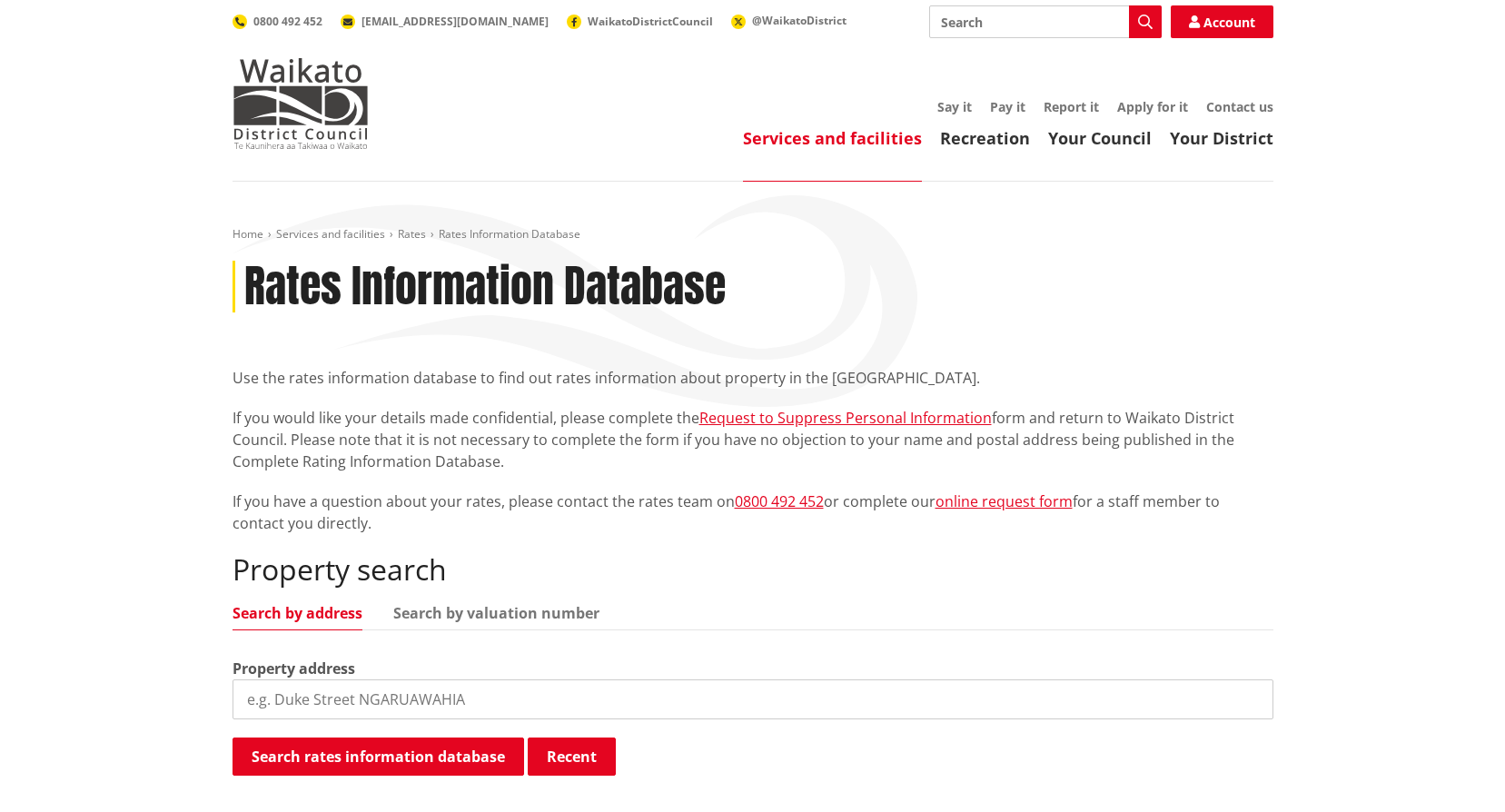
scroll to position [453, 0]
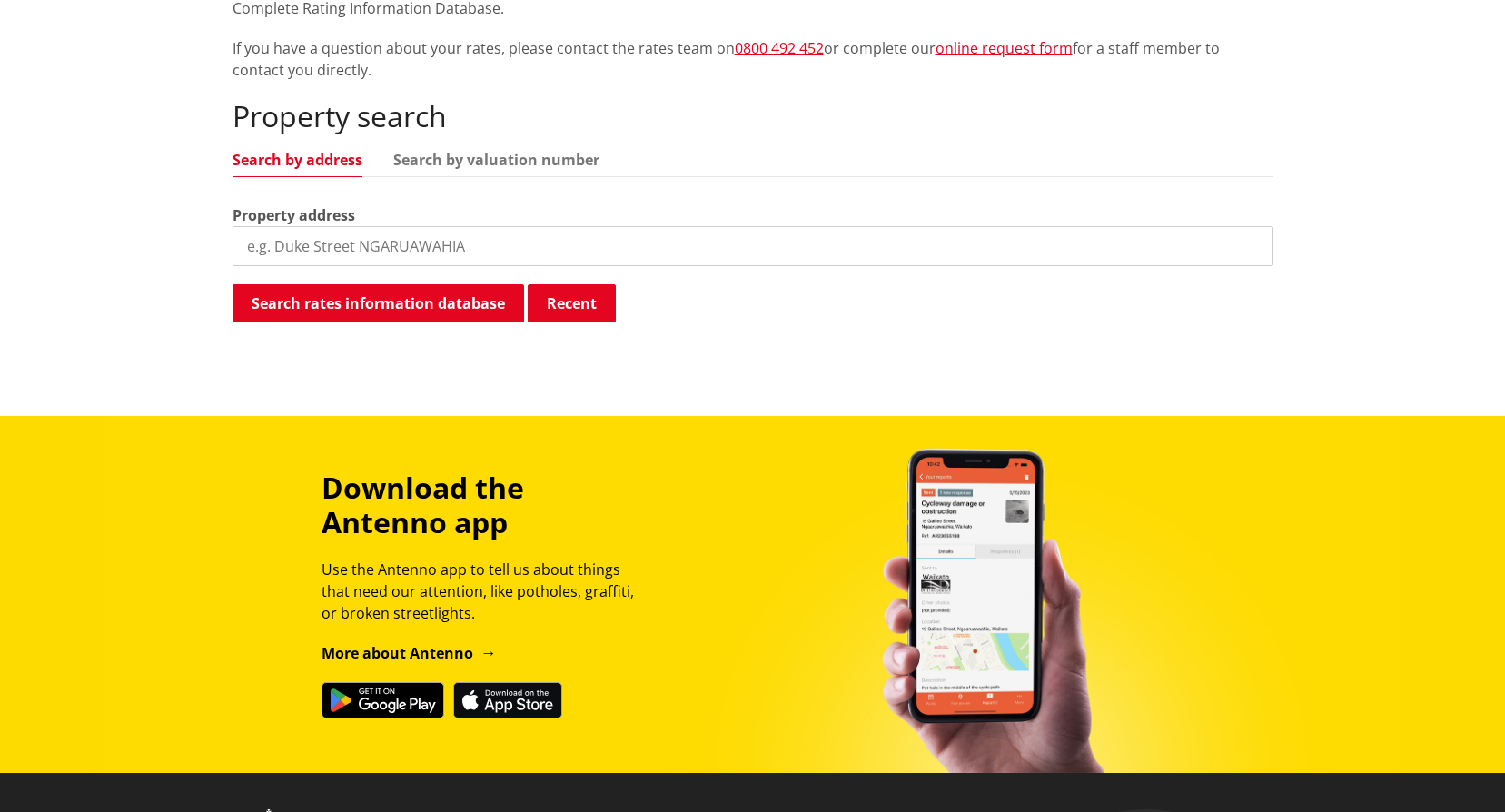
click at [477, 244] on input "search" at bounding box center [753, 246] width 1042 height 40
type input "103 wilton collieries"
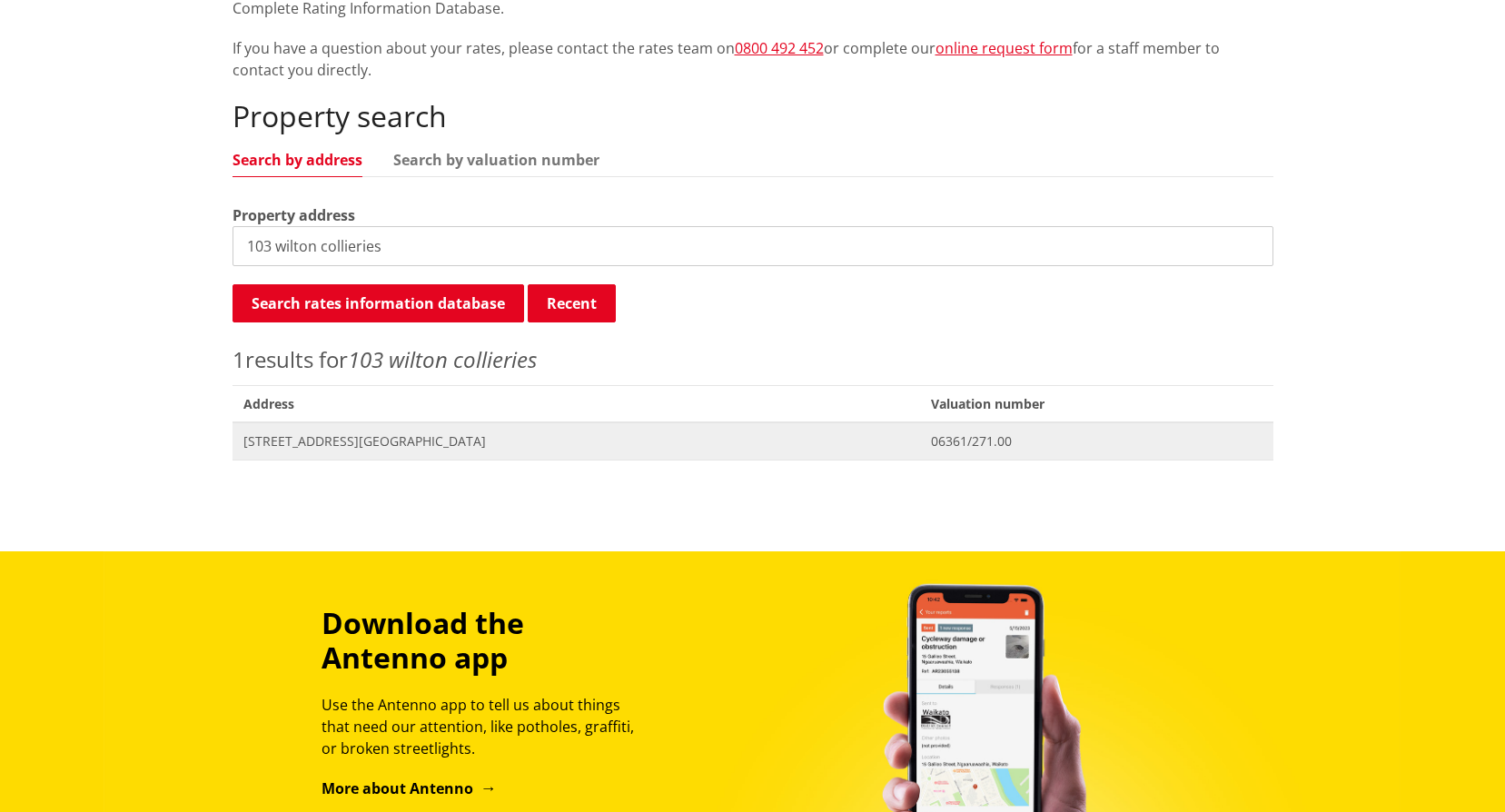
click at [416, 440] on span "[STREET_ADDRESS][GEOGRAPHIC_DATA]" at bounding box center [576, 441] width 666 height 18
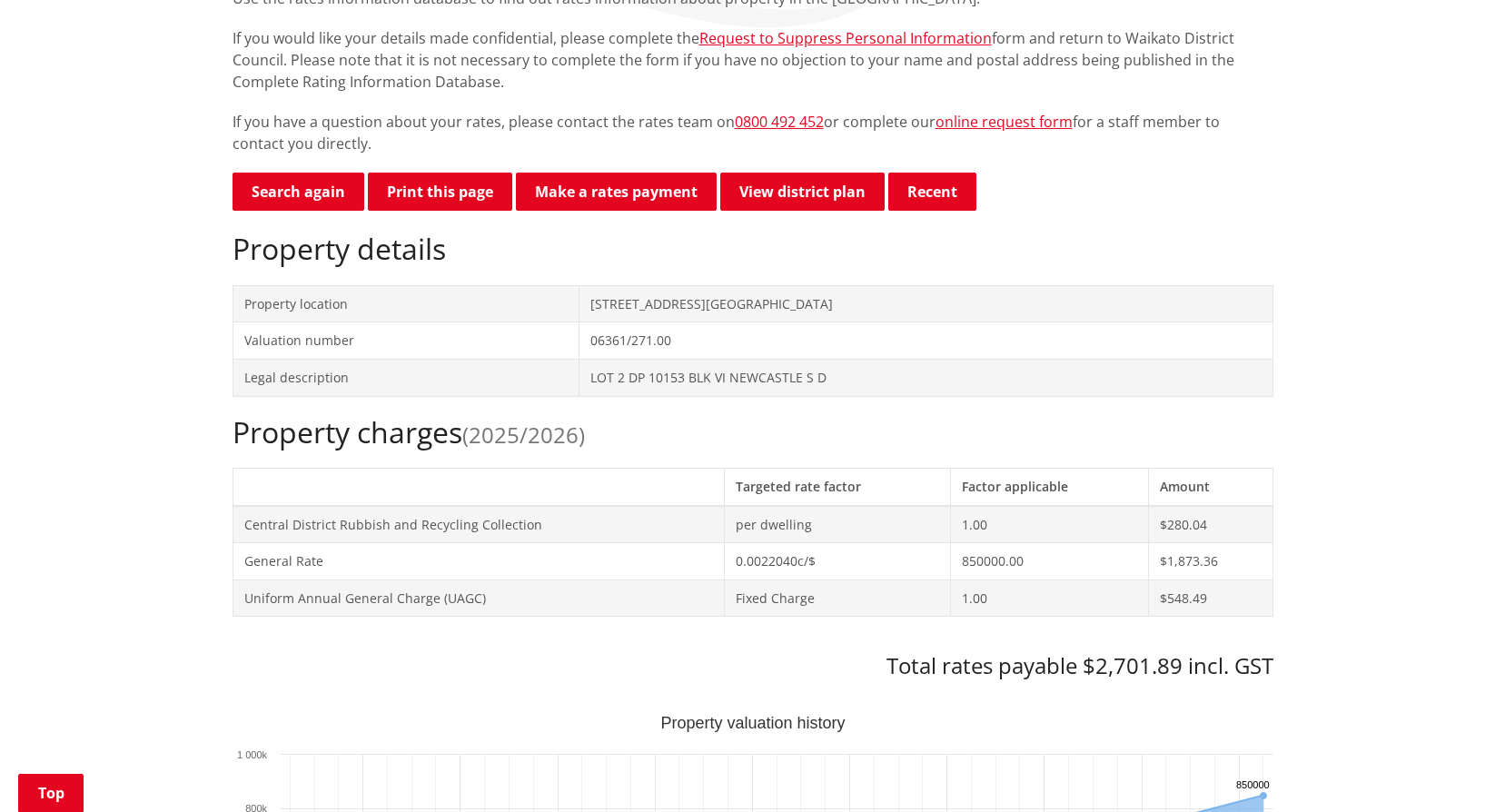
scroll to position [545, 0]
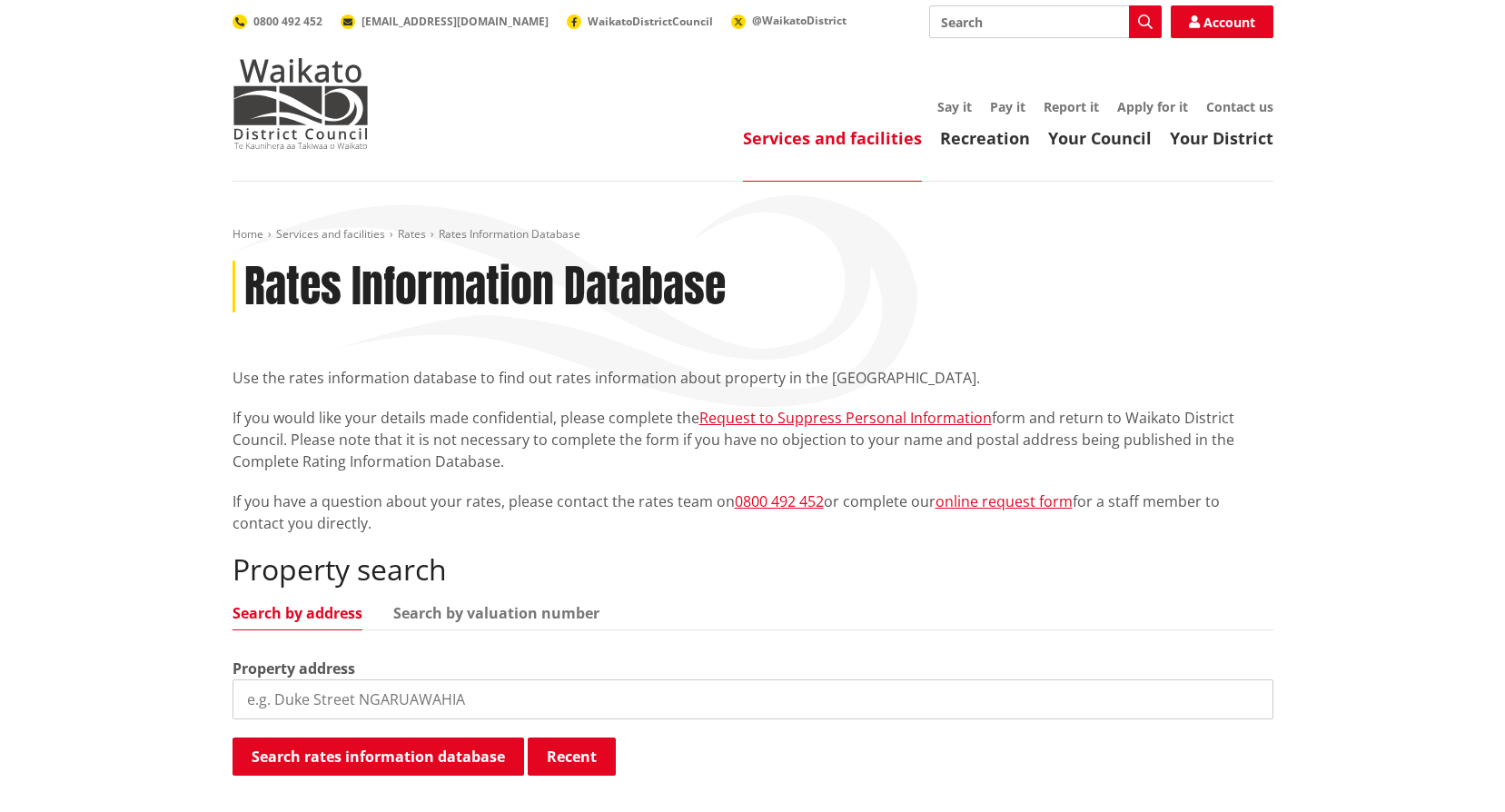
scroll to position [452, 0]
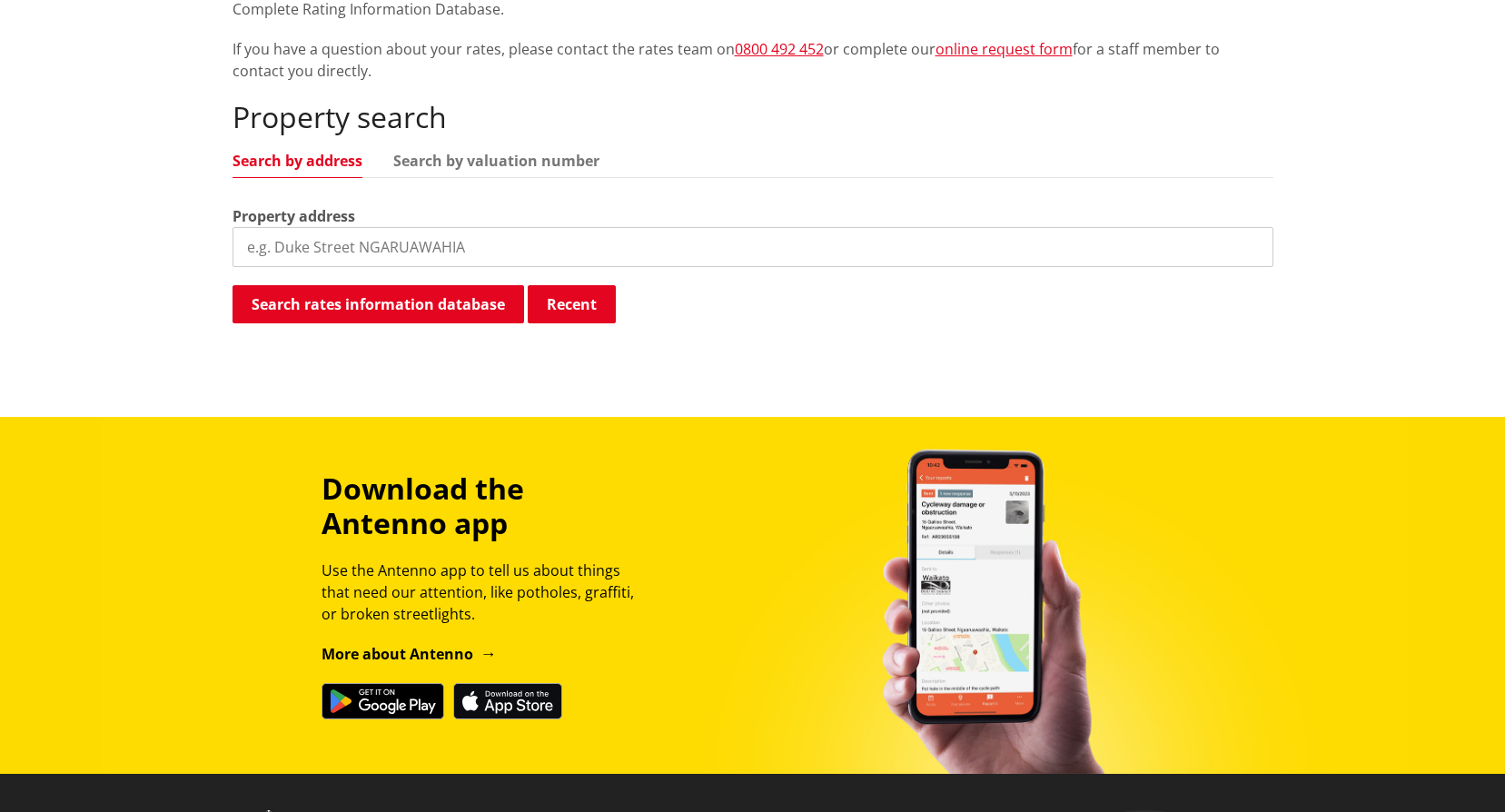
click at [468, 256] on input "search" at bounding box center [753, 247] width 1042 height 40
type input "384 Kainui Road"
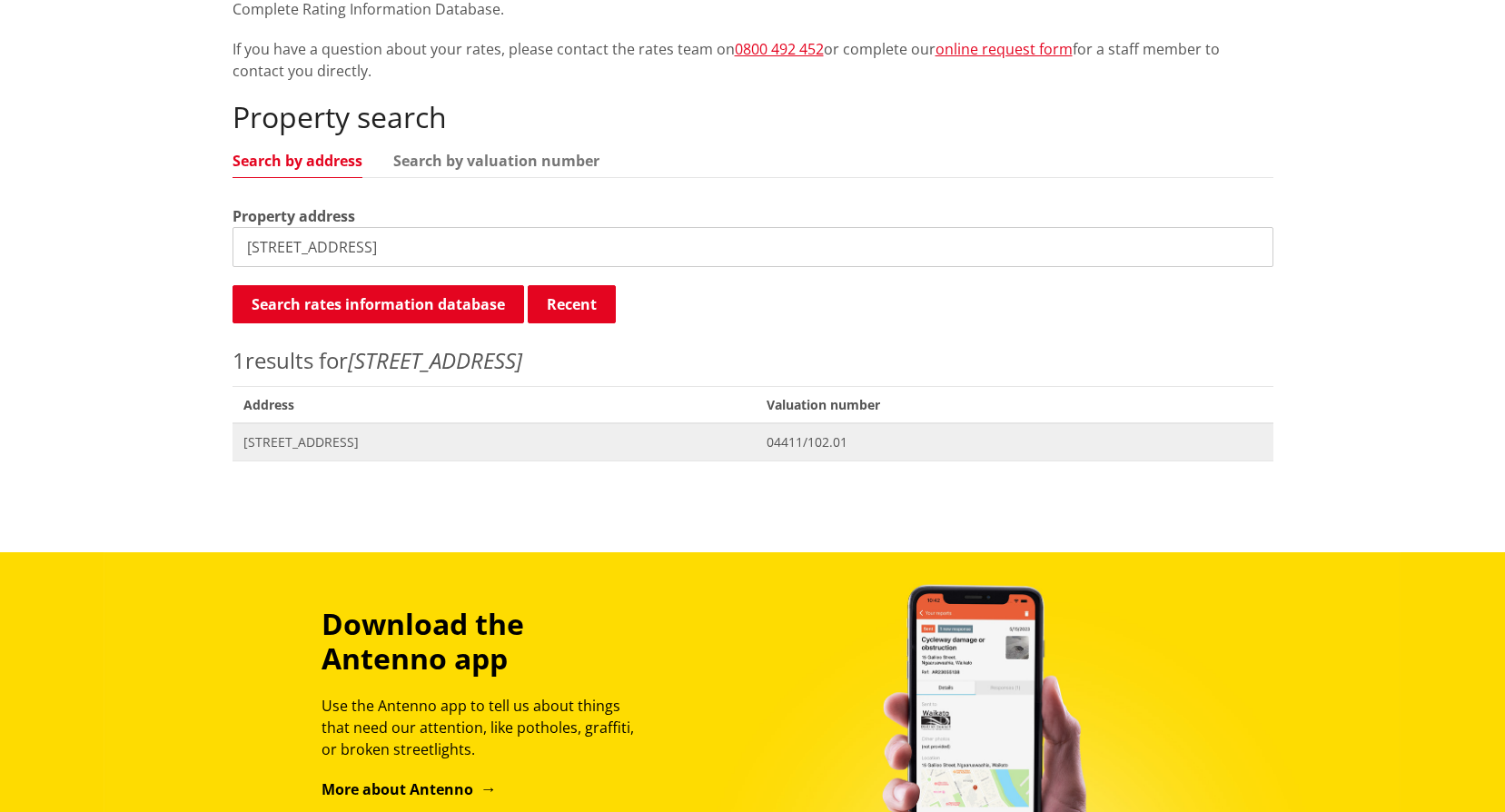
click at [368, 446] on span "[STREET_ADDRESS]" at bounding box center [494, 442] width 502 height 18
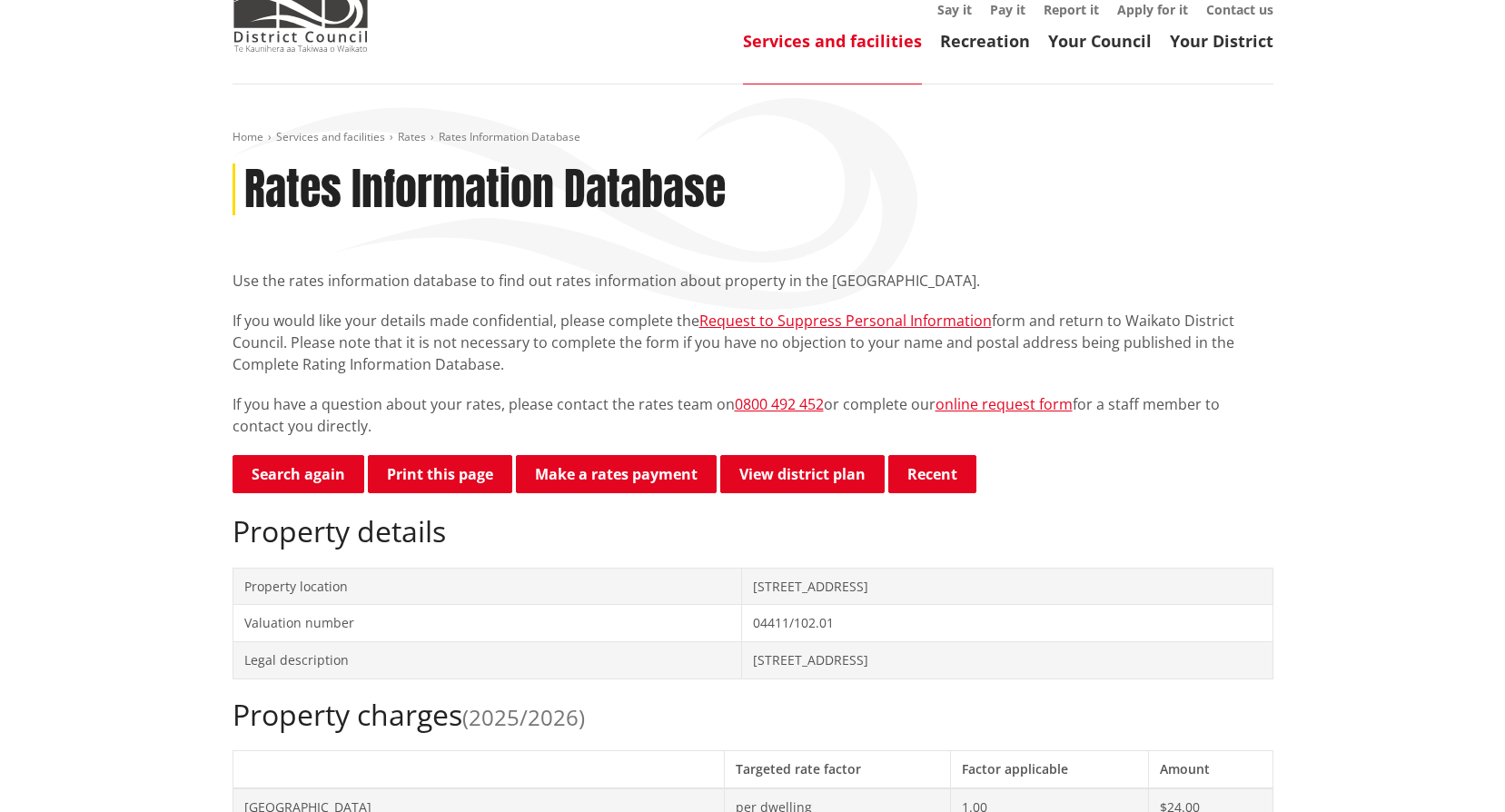
scroll to position [545, 0]
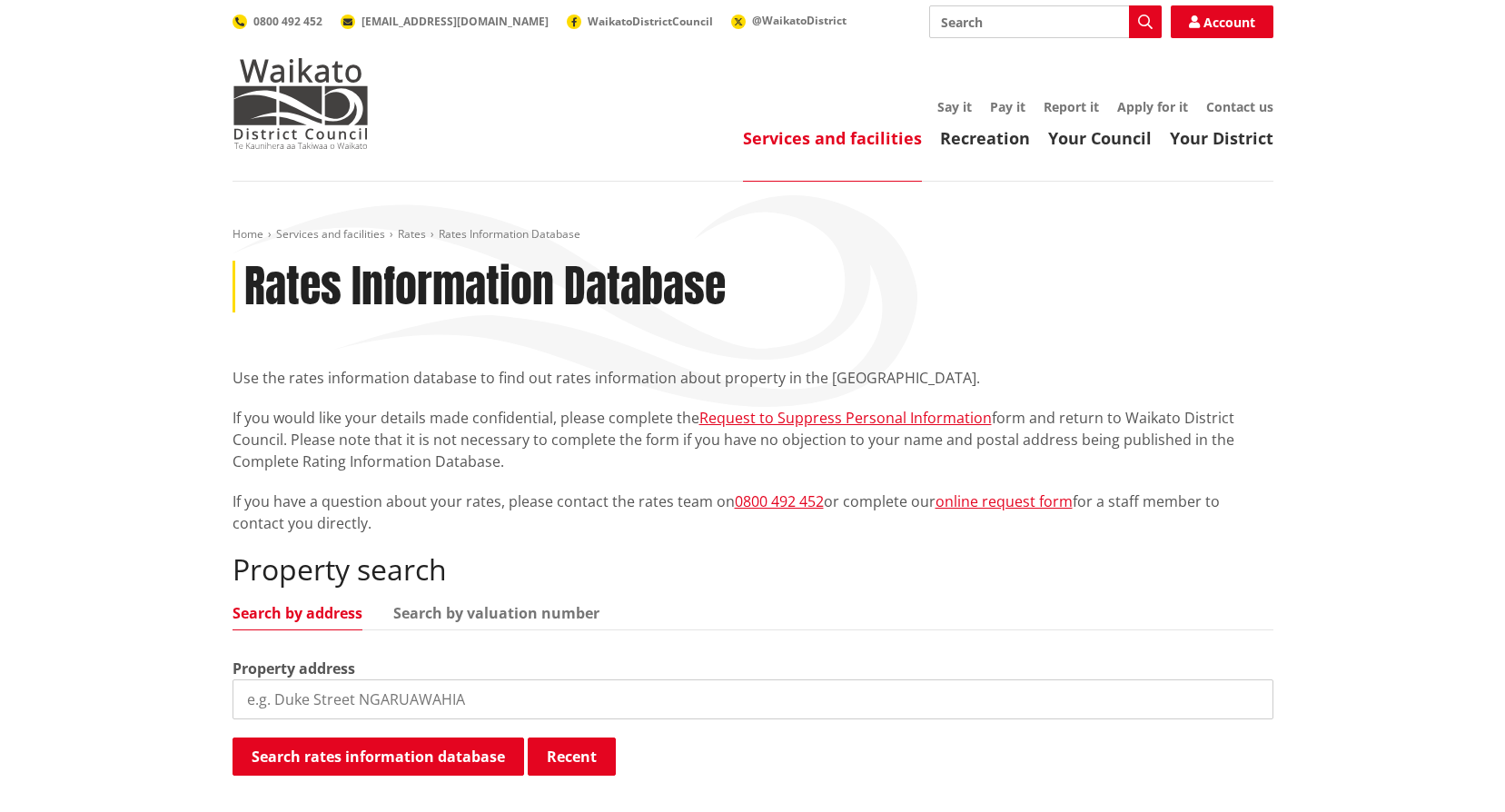
scroll to position [451, 0]
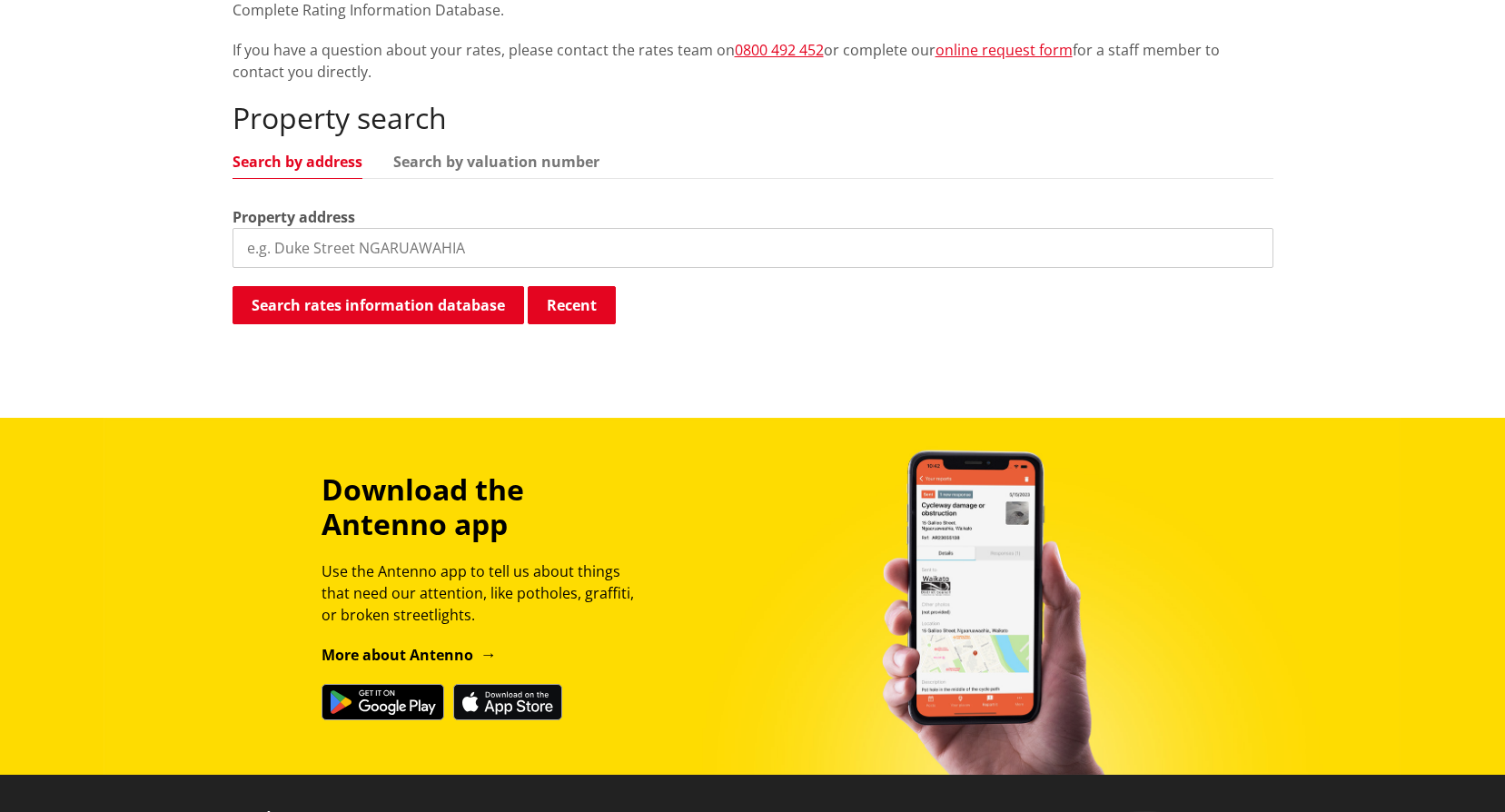
click at [490, 247] on input "search" at bounding box center [753, 248] width 1042 height 40
type input "3 vi taha"
click at [431, 313] on button "Search rates information database" at bounding box center [378, 304] width 291 height 39
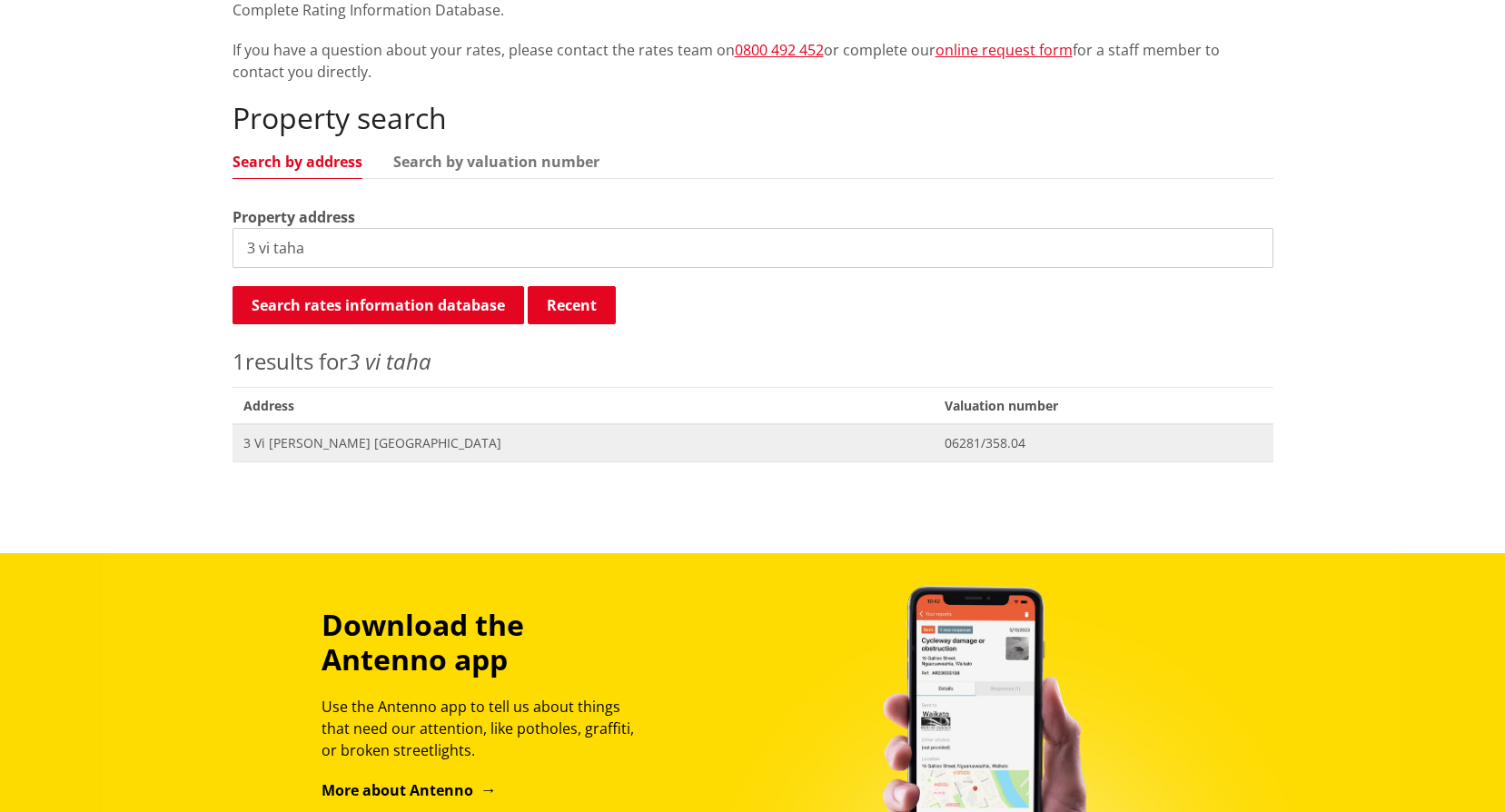
click at [309, 454] on span "Address 3 Vi Taha Lane NGARUAWAHIA" at bounding box center [583, 443] width 701 height 38
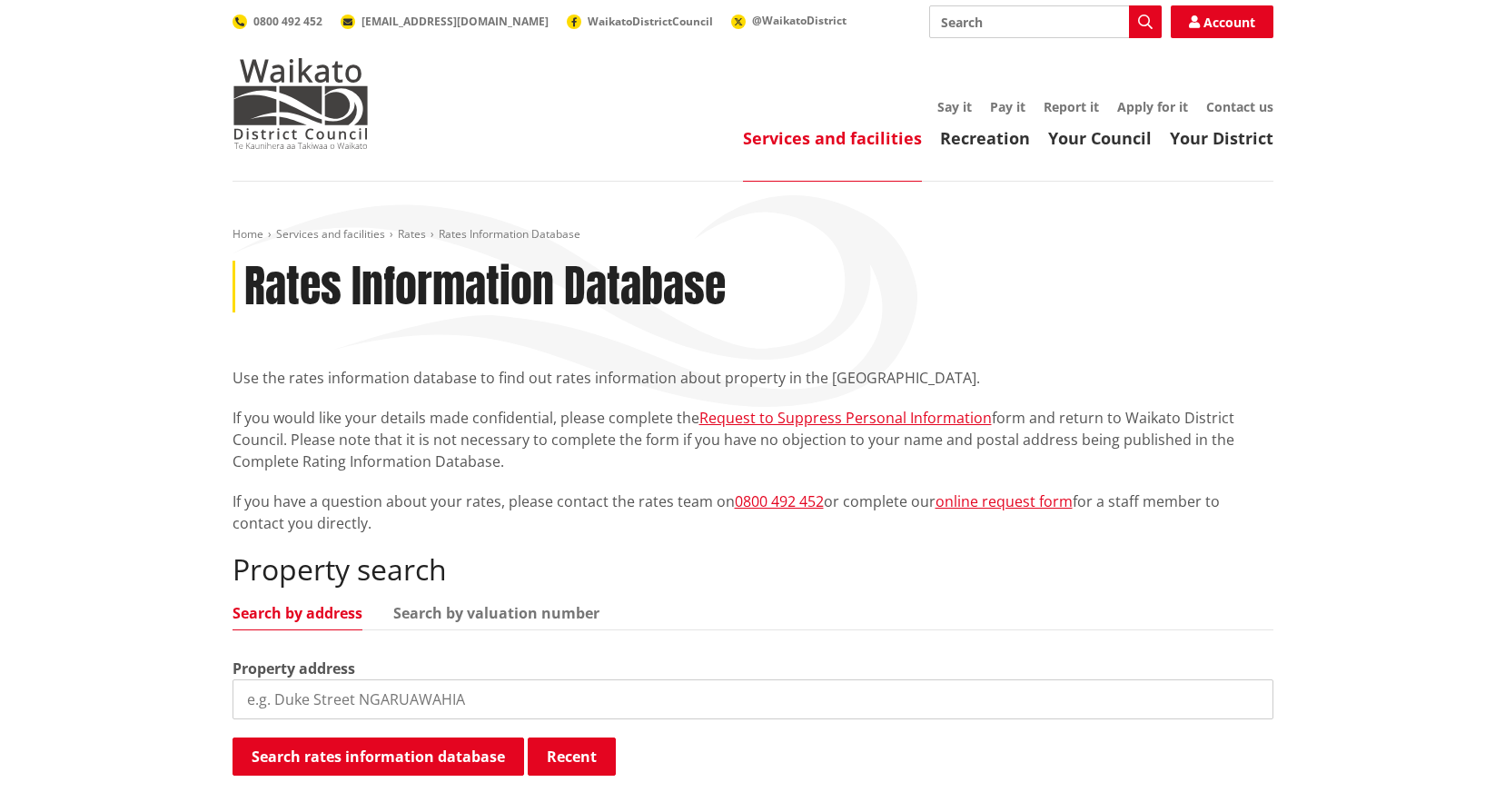
scroll to position [450, 0]
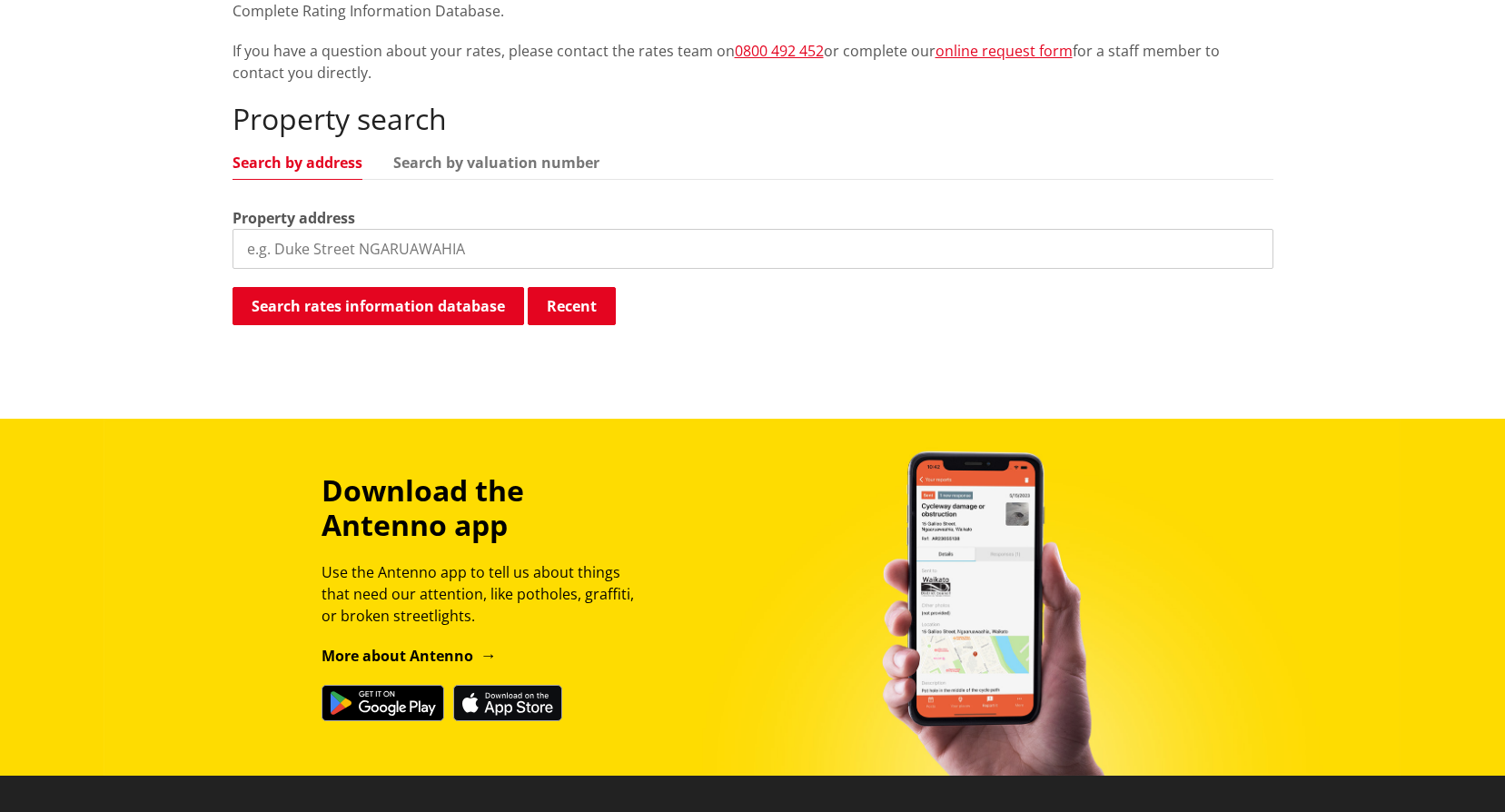
click at [530, 244] on input "search" at bounding box center [753, 249] width 1042 height 40
type input "17 miro"
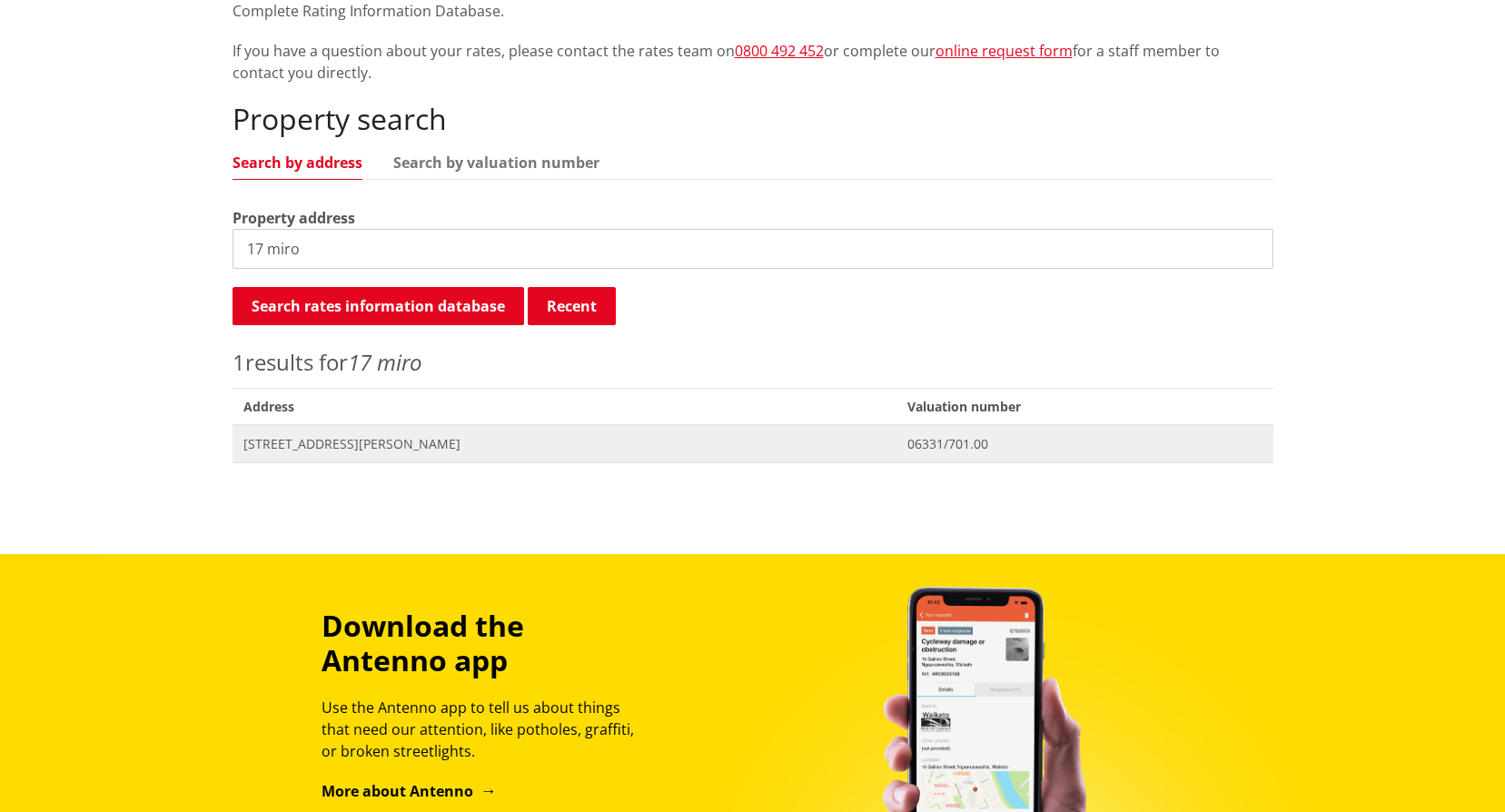
click at [320, 448] on span "[STREET_ADDRESS][PERSON_NAME]" at bounding box center [565, 444] width 643 height 18
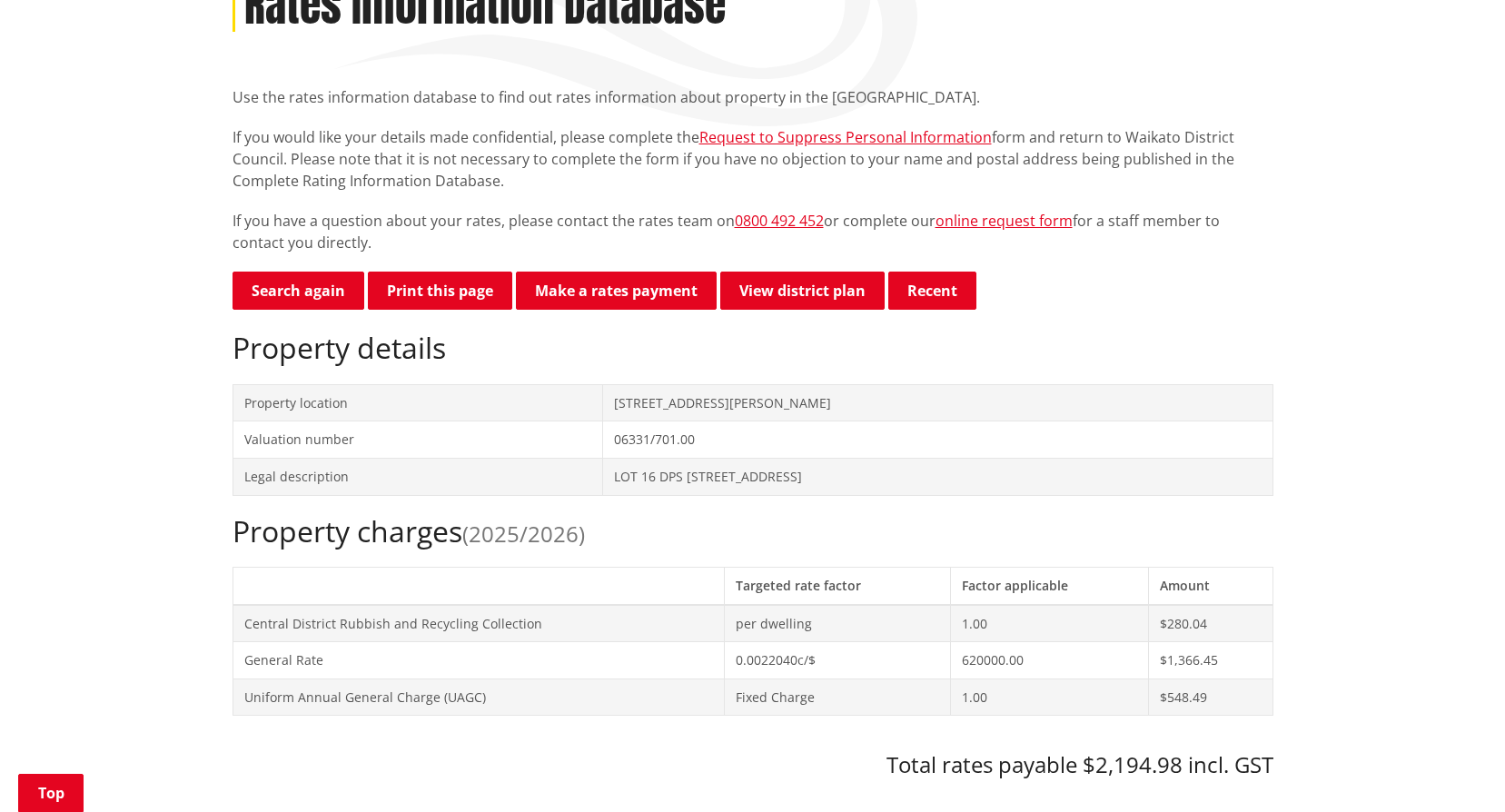
scroll to position [454, 0]
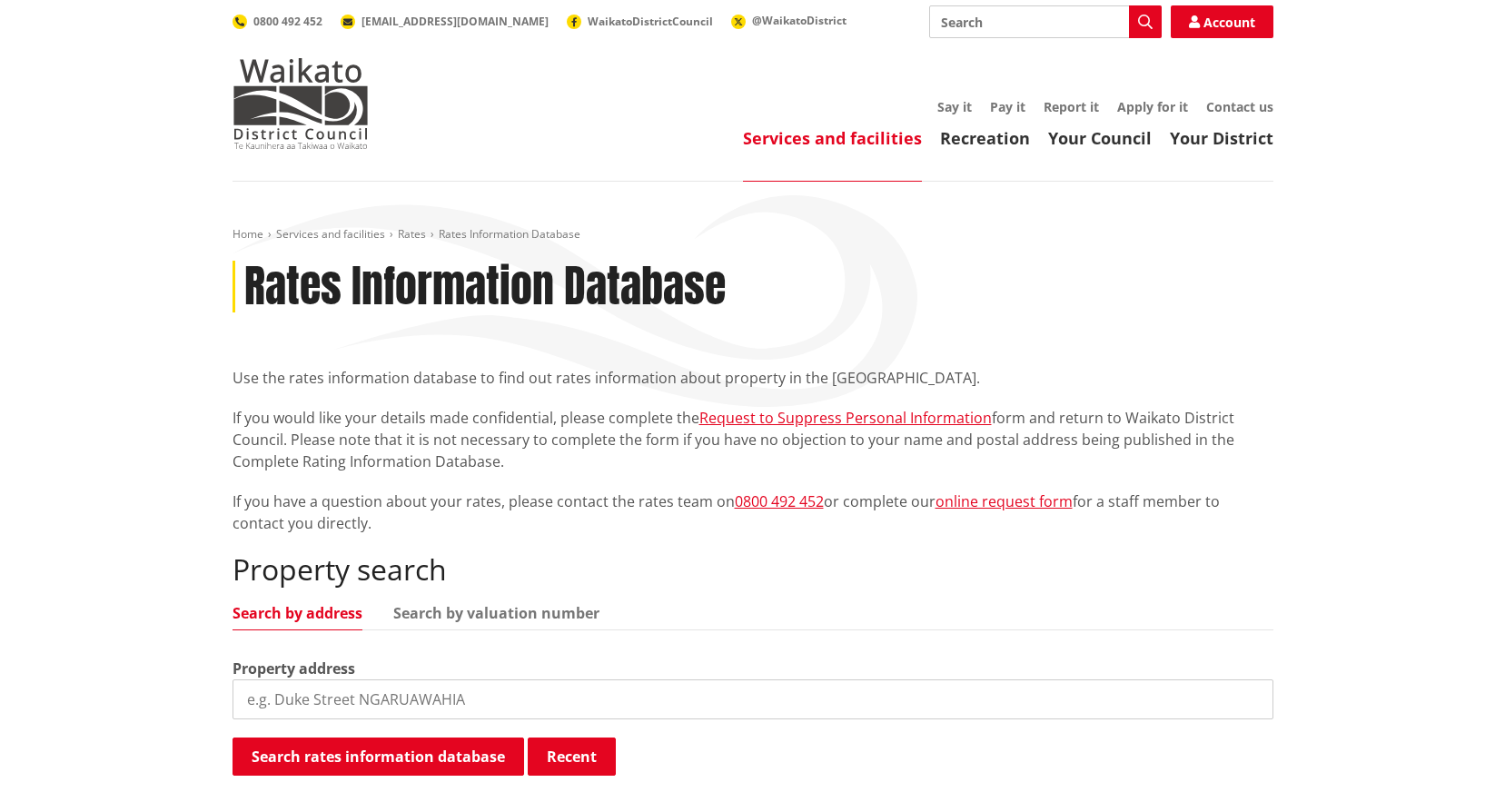
scroll to position [449, 0]
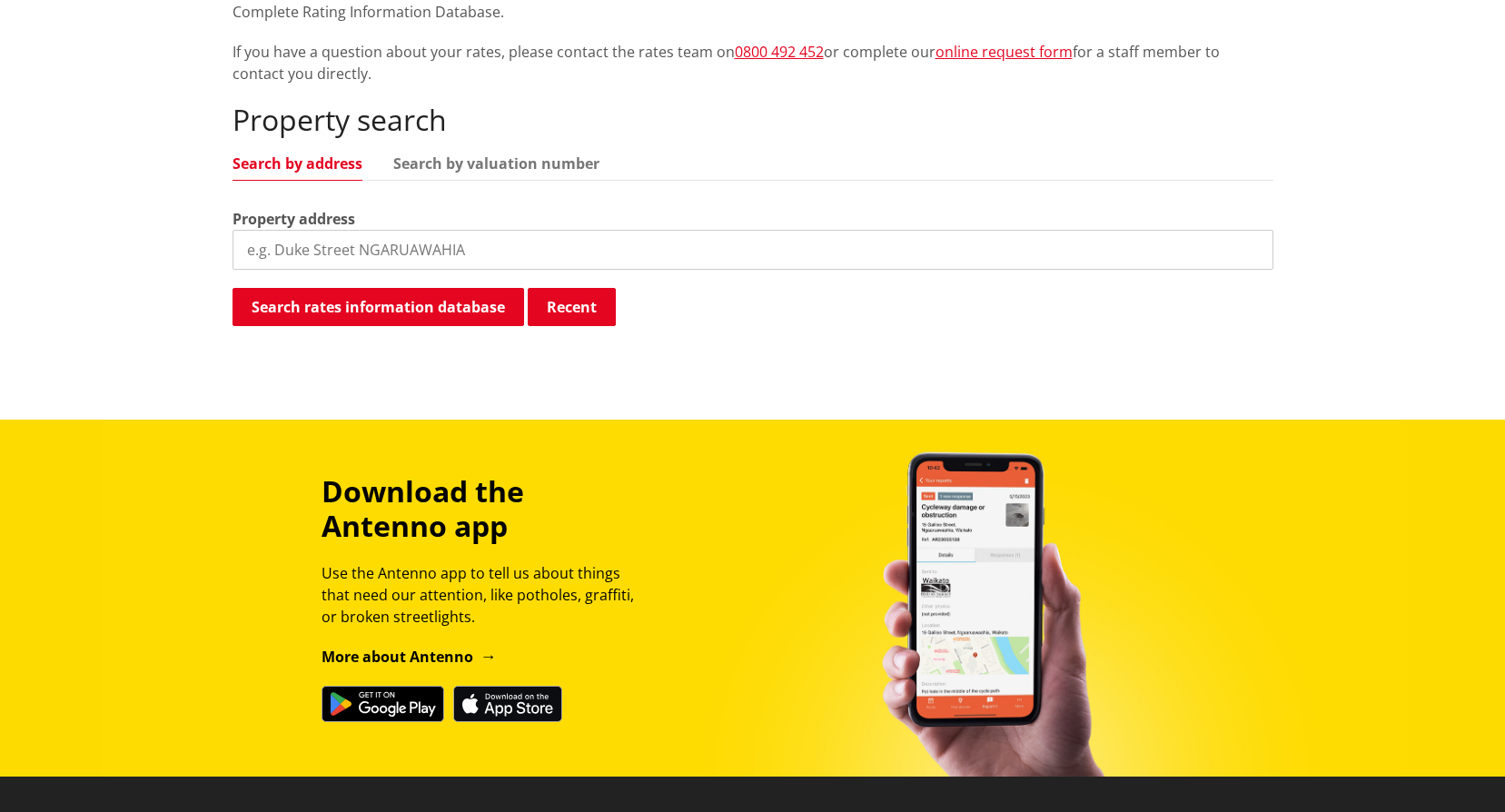
click at [384, 254] on input "search" at bounding box center [753, 250] width 1042 height 40
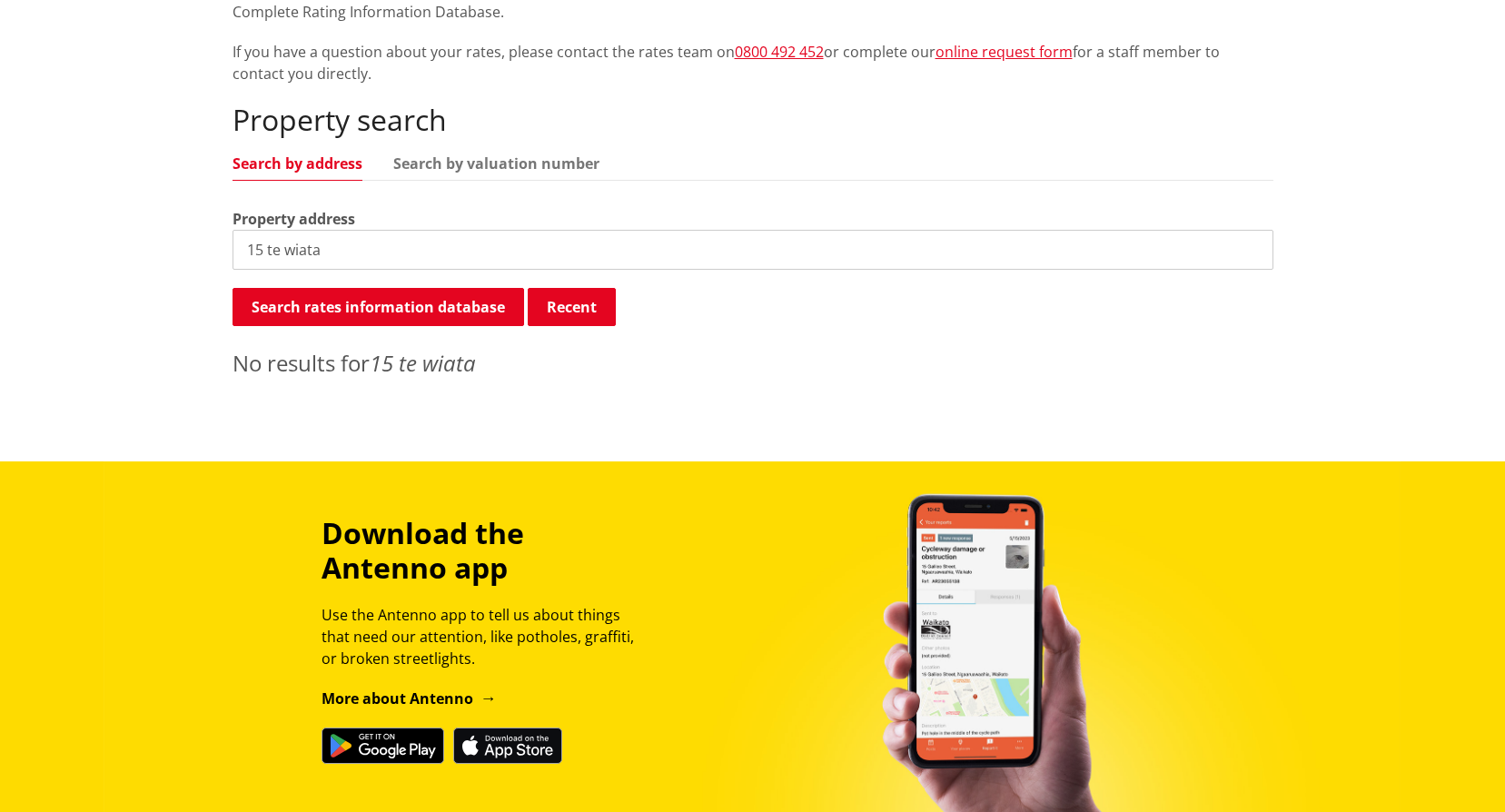
click at [395, 254] on input "15 te wiata" at bounding box center [753, 250] width 1042 height 40
drag, startPoint x: 267, startPoint y: 251, endPoint x: 175, endPoint y: 254, distance: 92.0
click at [175, 254] on div "Home Services and facilities Rates Rates Information Database Rates Information…" at bounding box center [752, 97] width 1505 height 729
type input "te wiata lane"
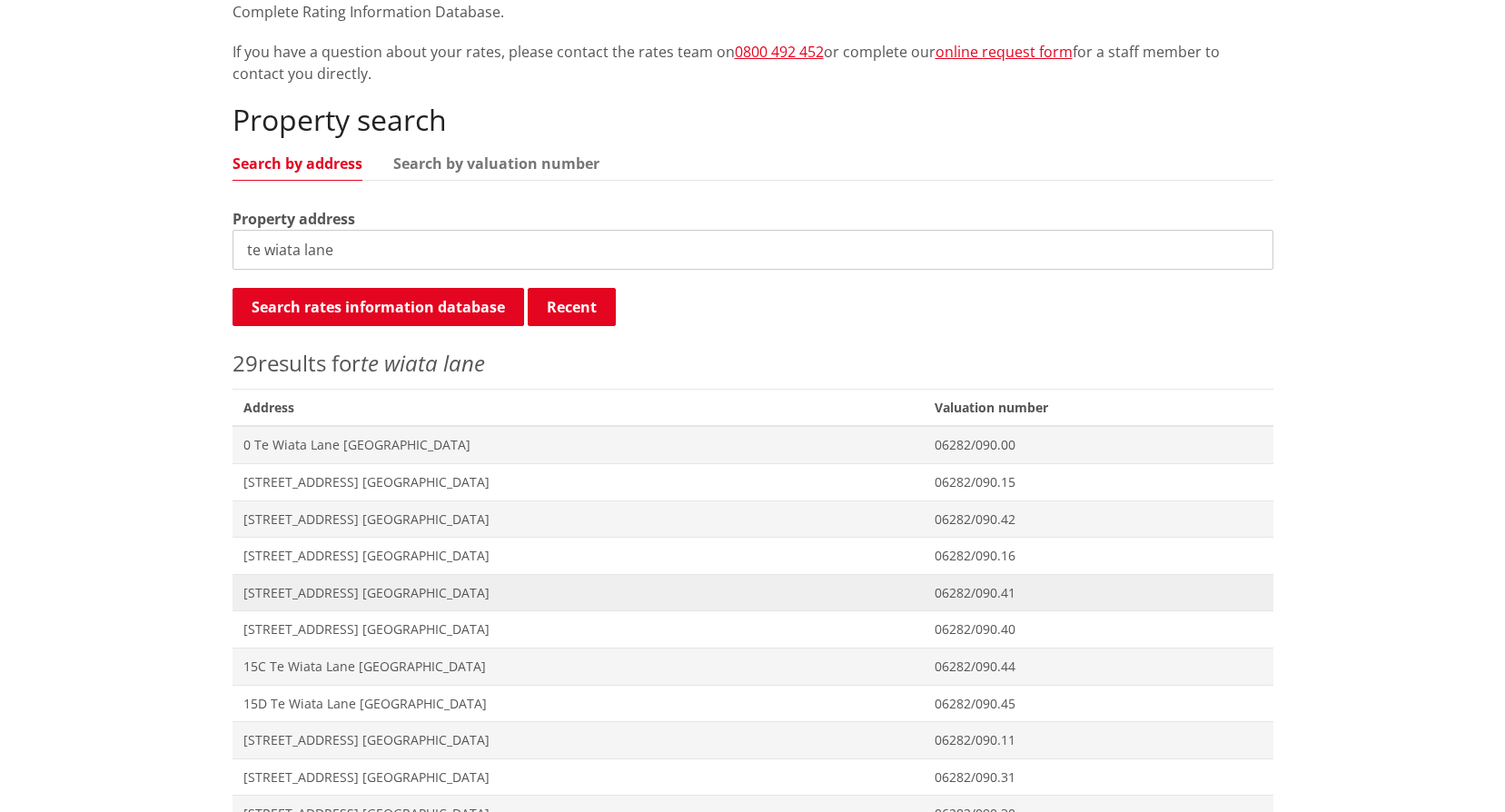
click at [976, 599] on span "06282/090.41" at bounding box center [1098, 592] width 328 height 18
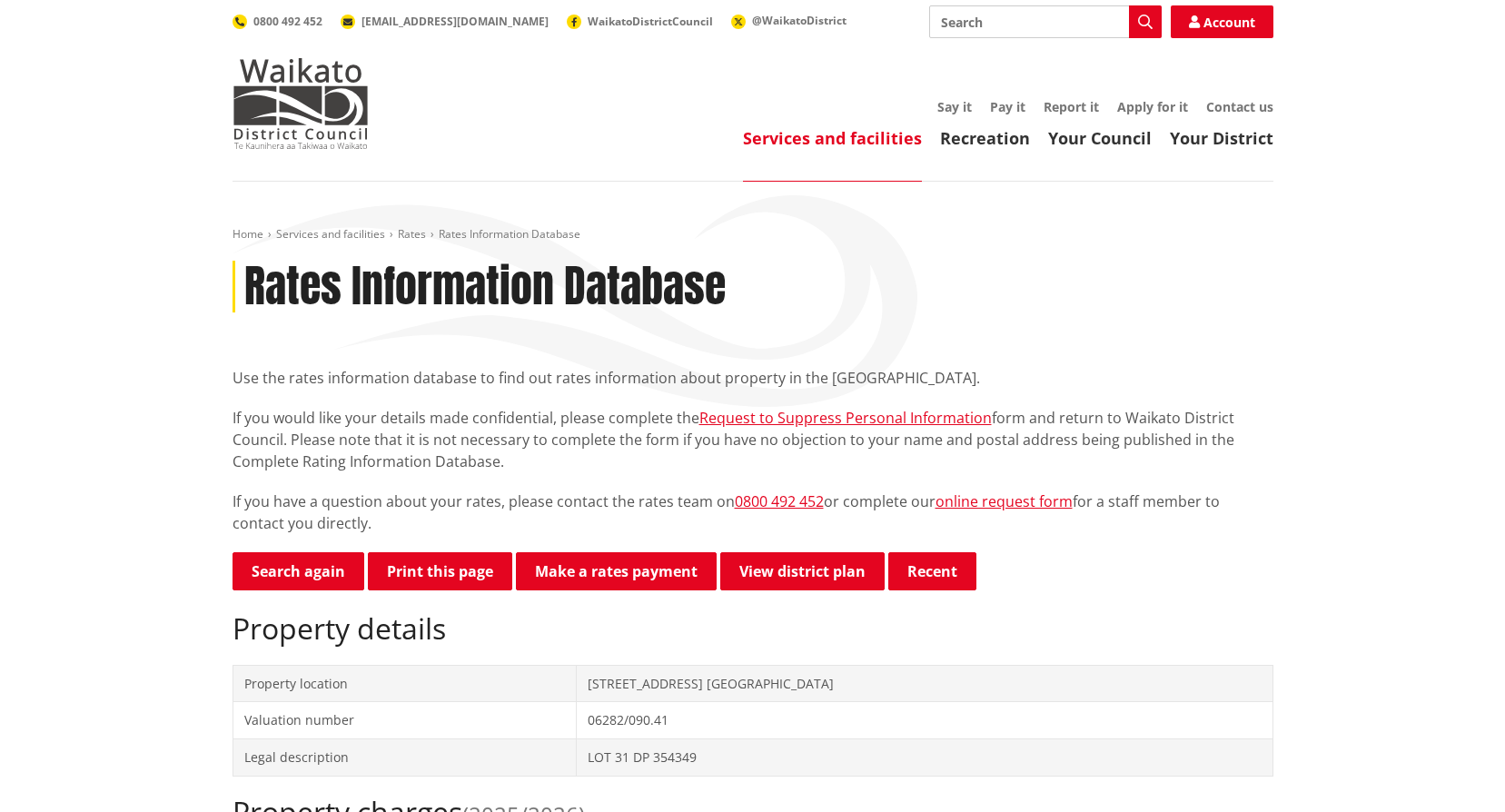
drag, startPoint x: 0, startPoint y: 0, endPoint x: 1114, endPoint y: 600, distance: 1265.3
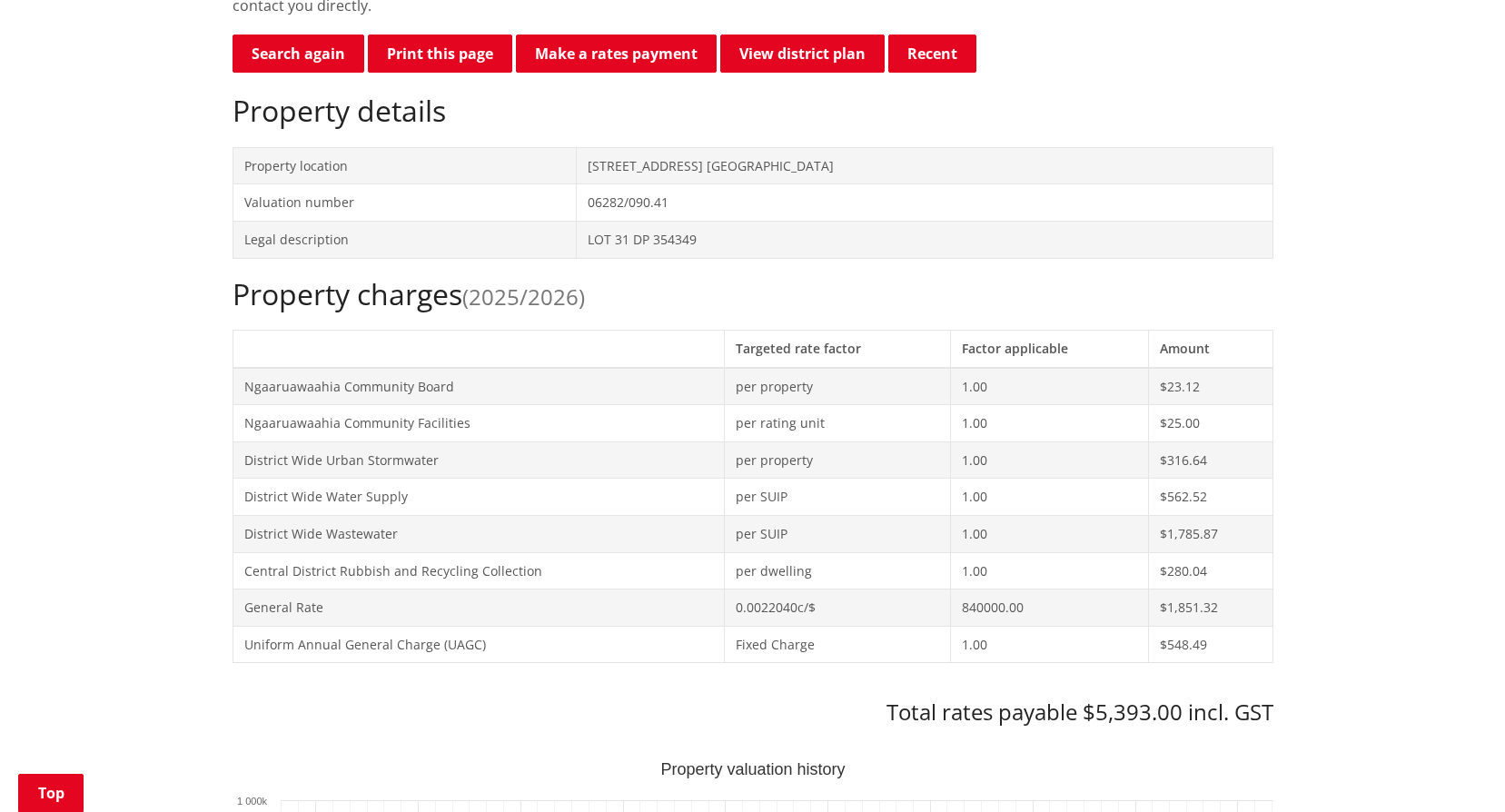
scroll to position [818, 0]
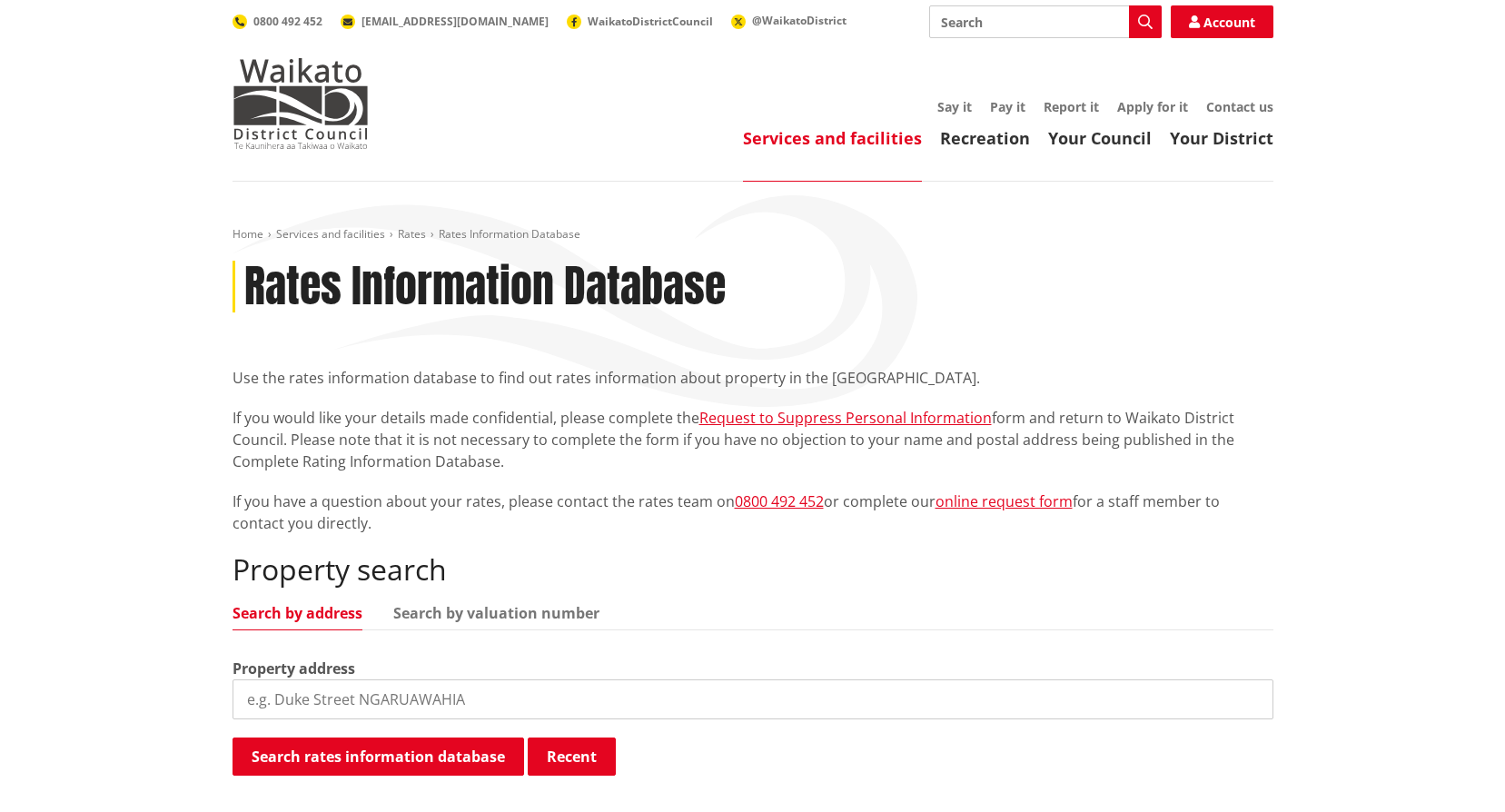
scroll to position [448, 0]
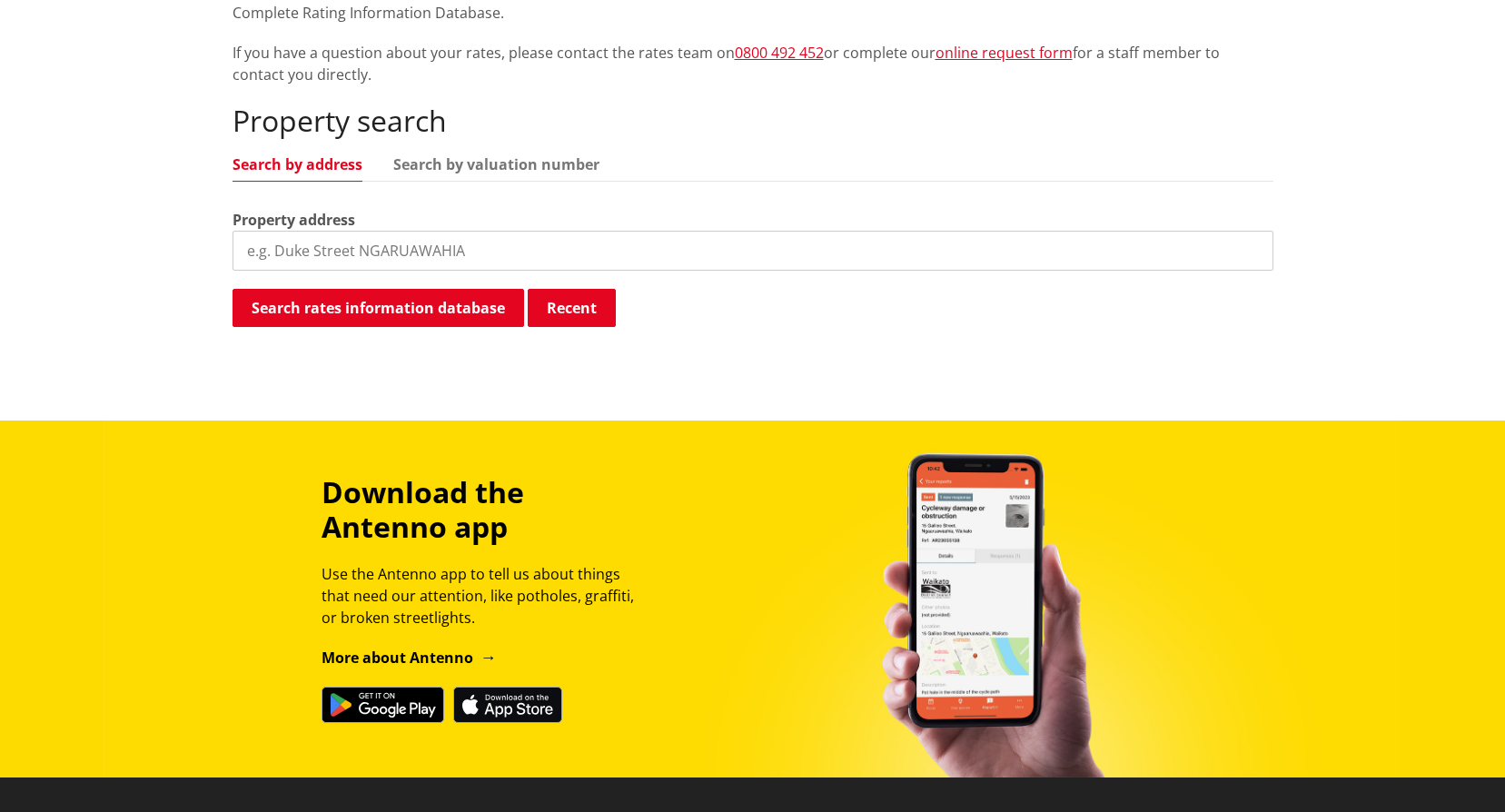
click at [412, 248] on input "search" at bounding box center [753, 250] width 1042 height 40
type input "32 kingfisher"
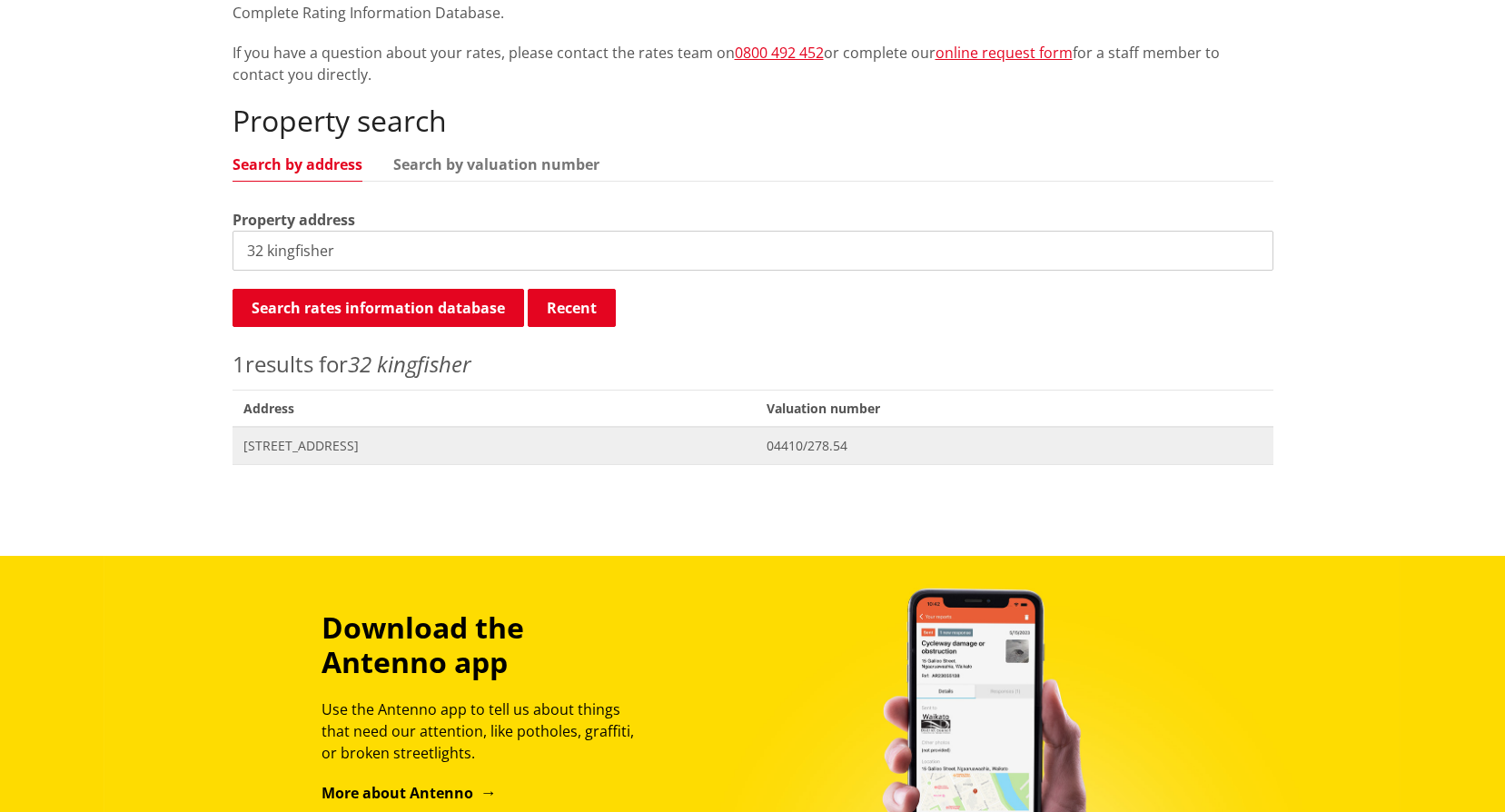
click at [352, 454] on span "Address [STREET_ADDRESS]" at bounding box center [494, 445] width 525 height 38
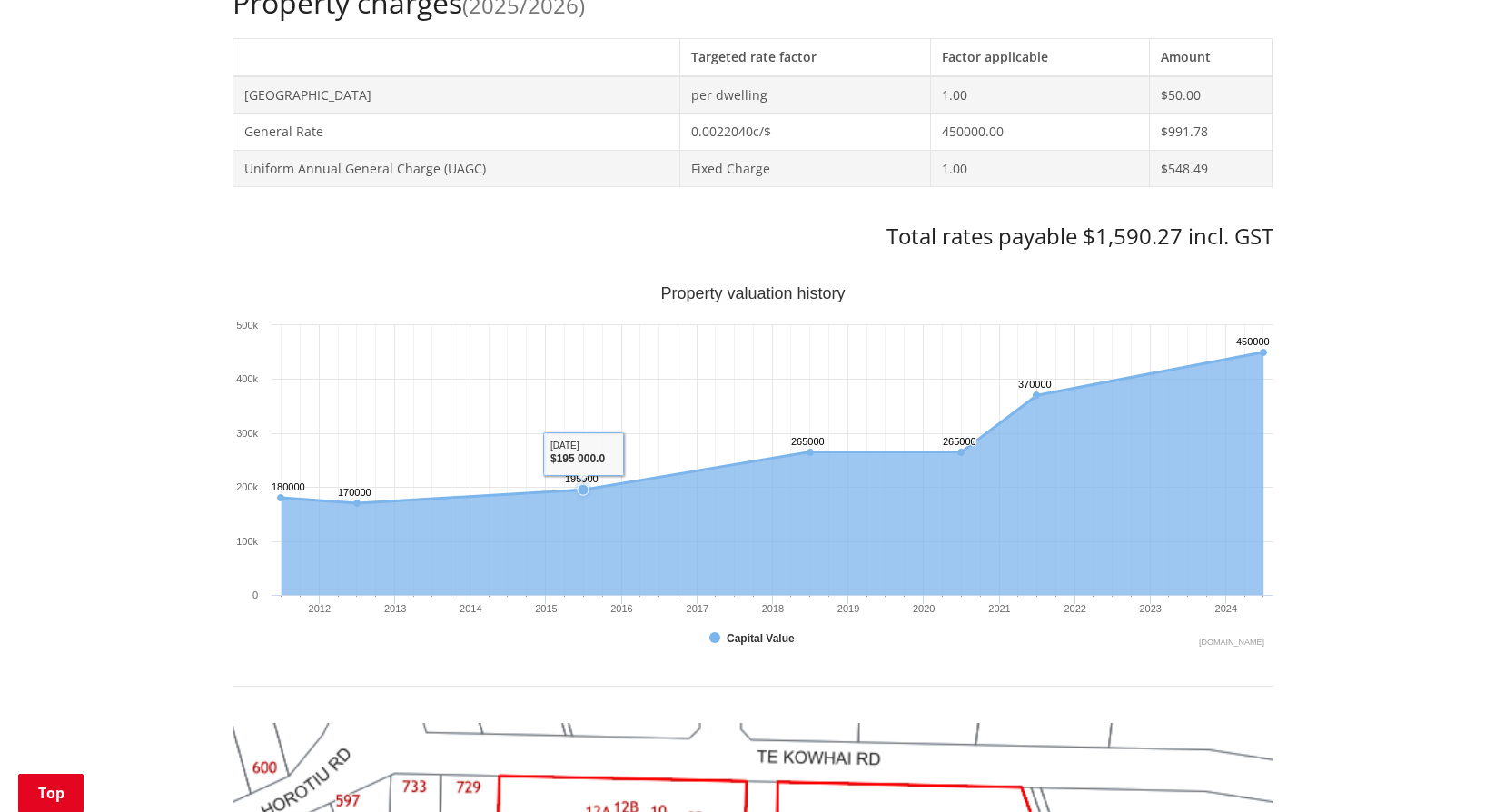
scroll to position [818, 0]
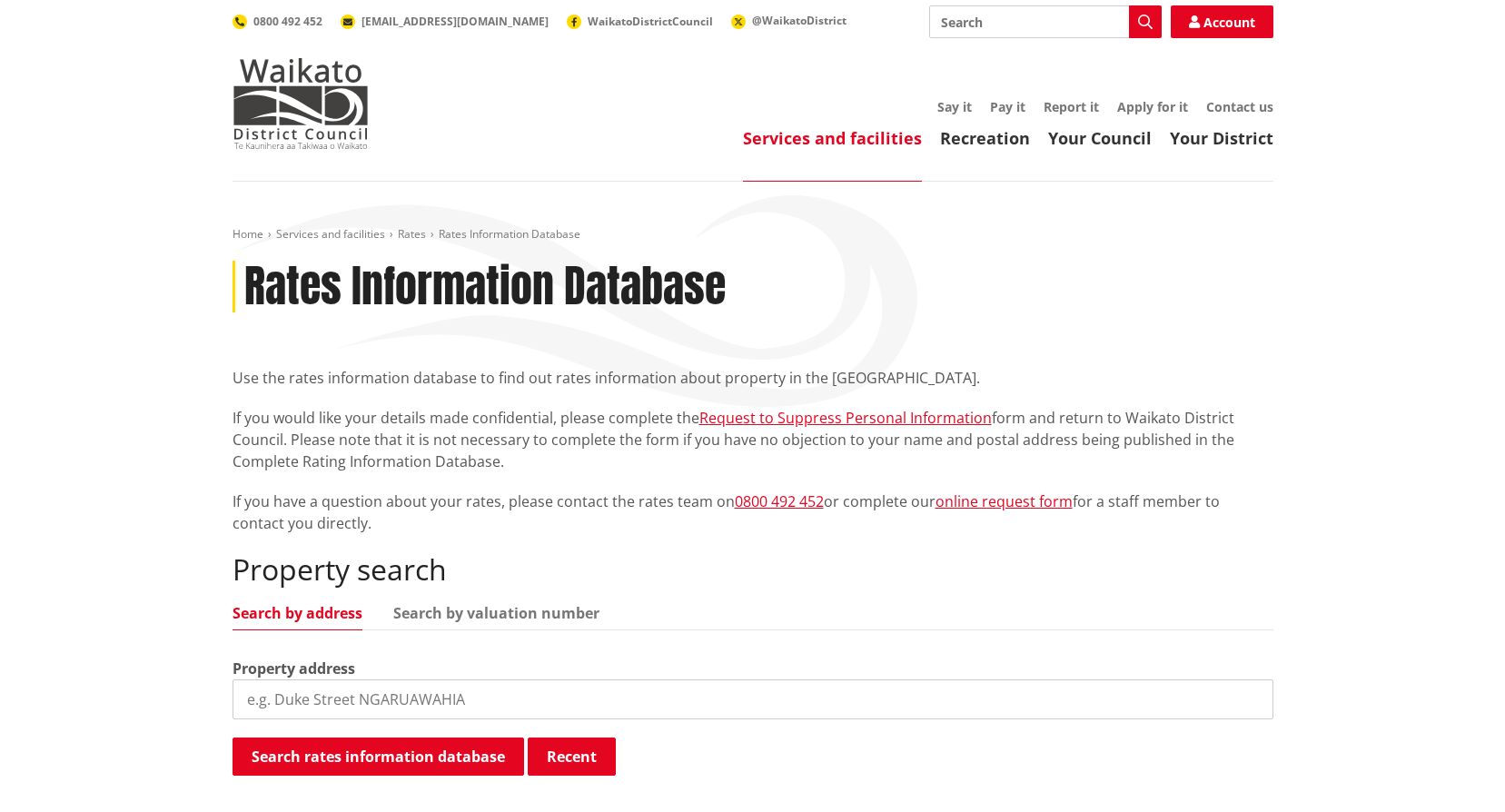
scroll to position [447, 0]
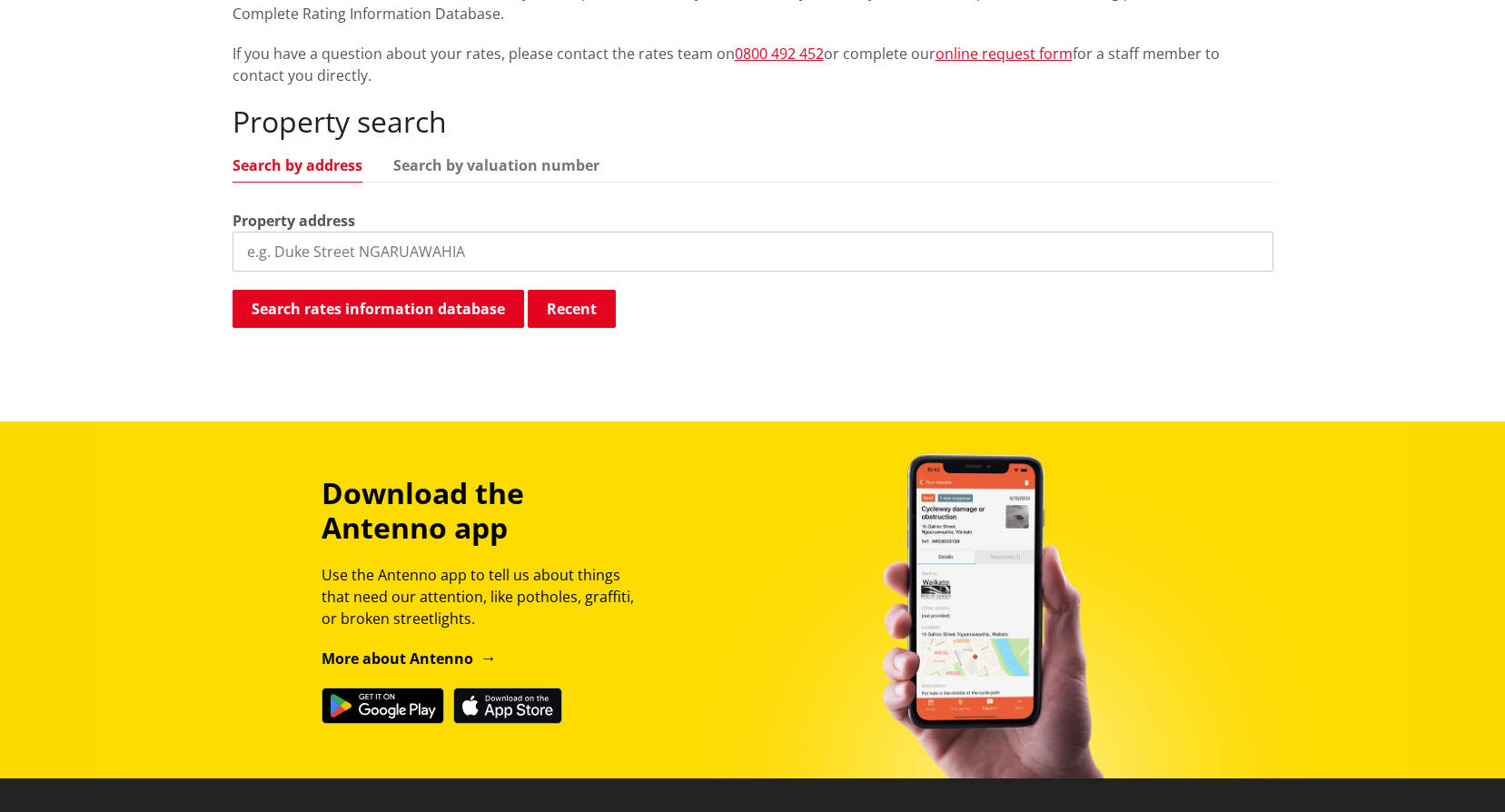
click at [323, 266] on input "search" at bounding box center [753, 251] width 1042 height 40
type input "1 totara"
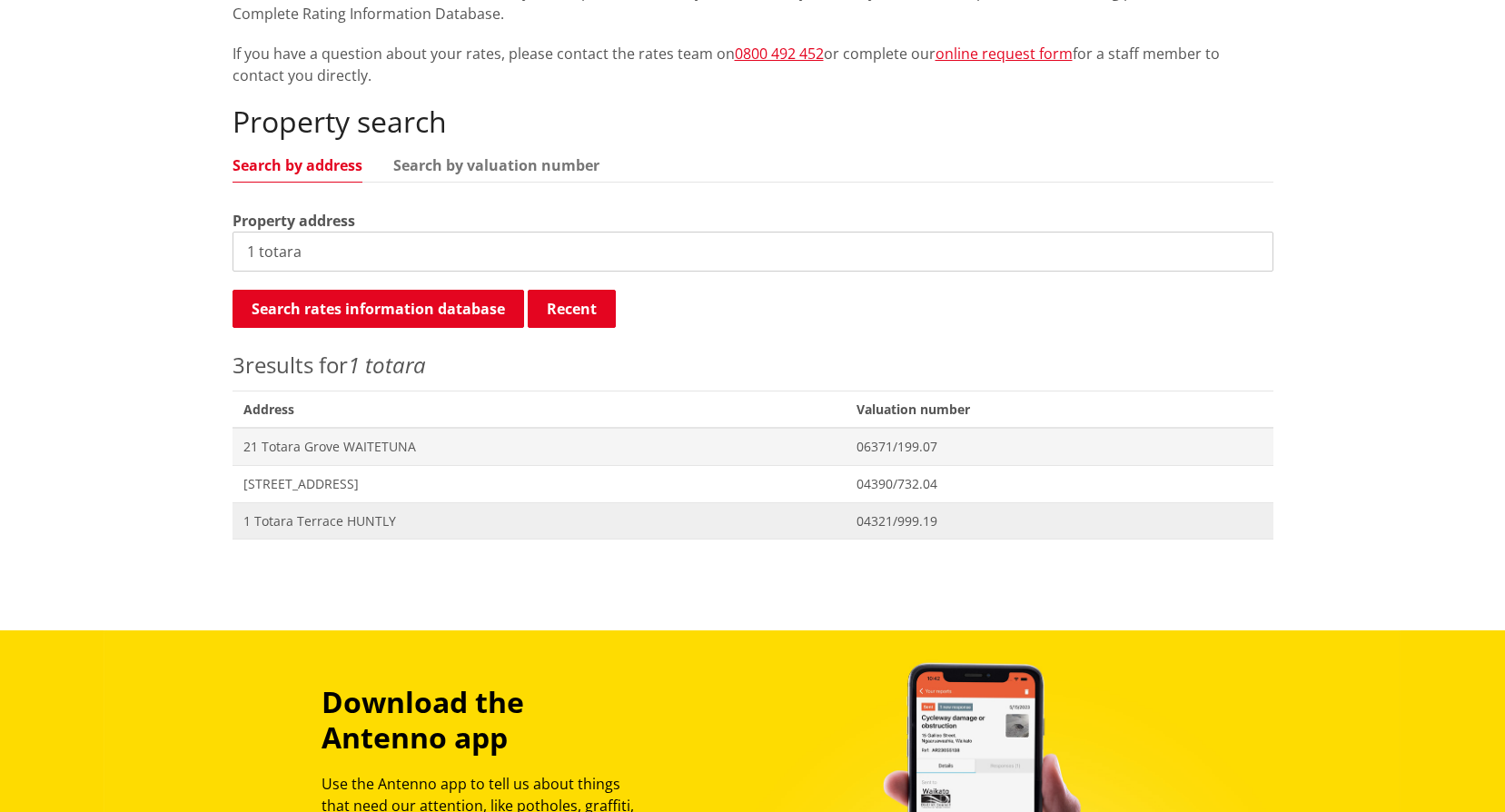
click at [341, 527] on span "1 Totara Terrace HUNTLY" at bounding box center [540, 521] width 592 height 18
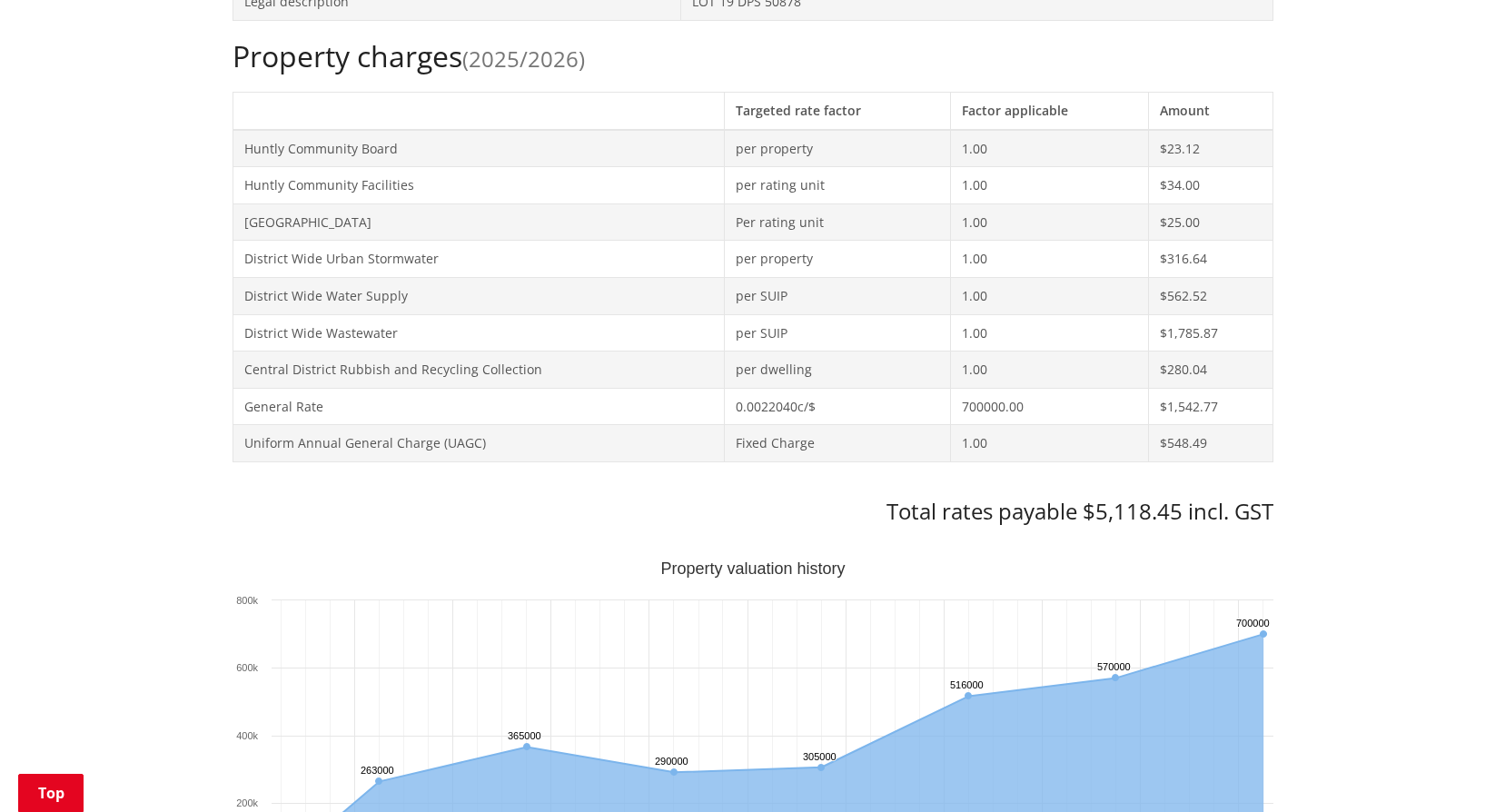
scroll to position [908, 0]
